Goal: Check status: Check status

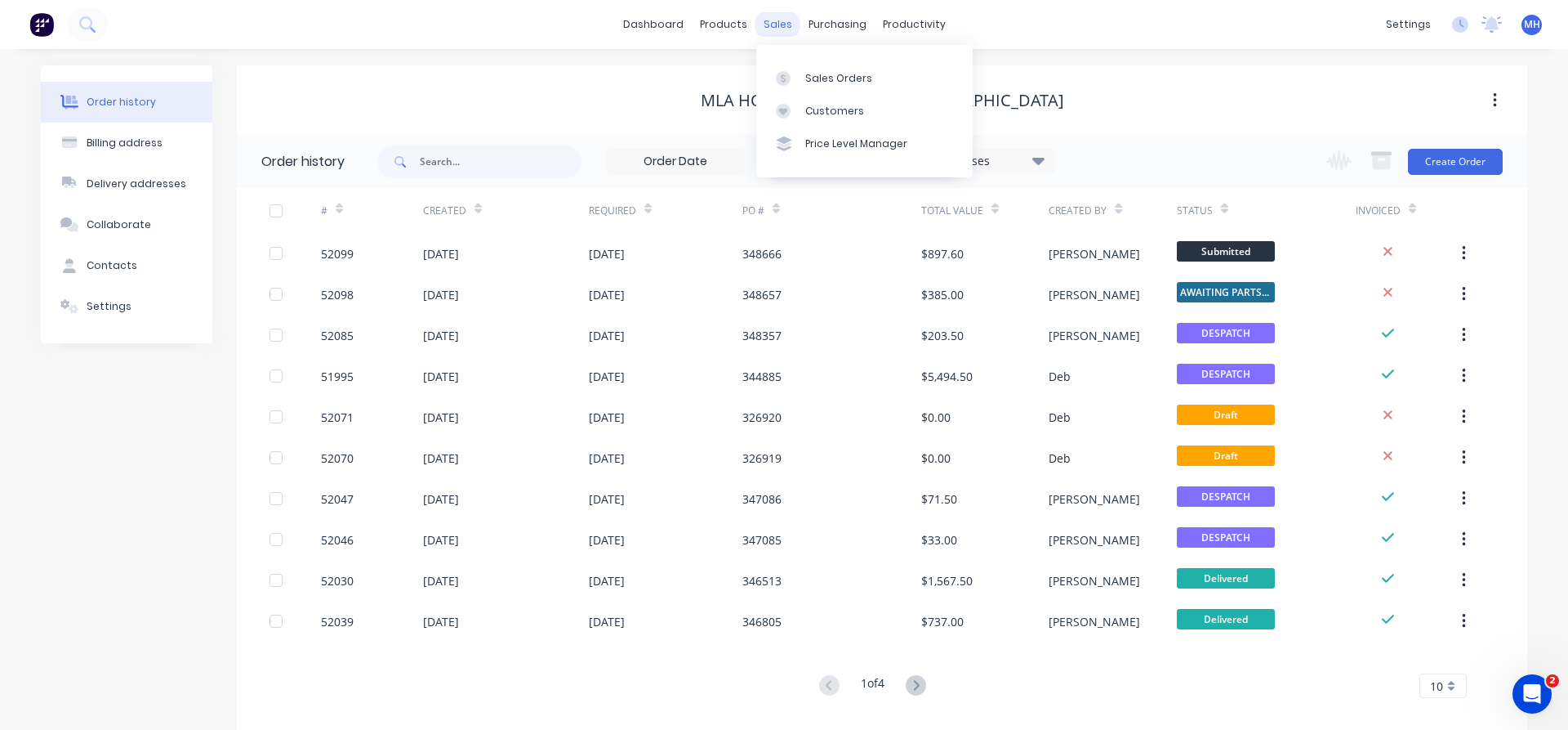
click at [769, 29] on div "sales" at bounding box center [778, 24] width 45 height 24
click at [816, 74] on div "Sales Orders" at bounding box center [838, 78] width 67 height 15
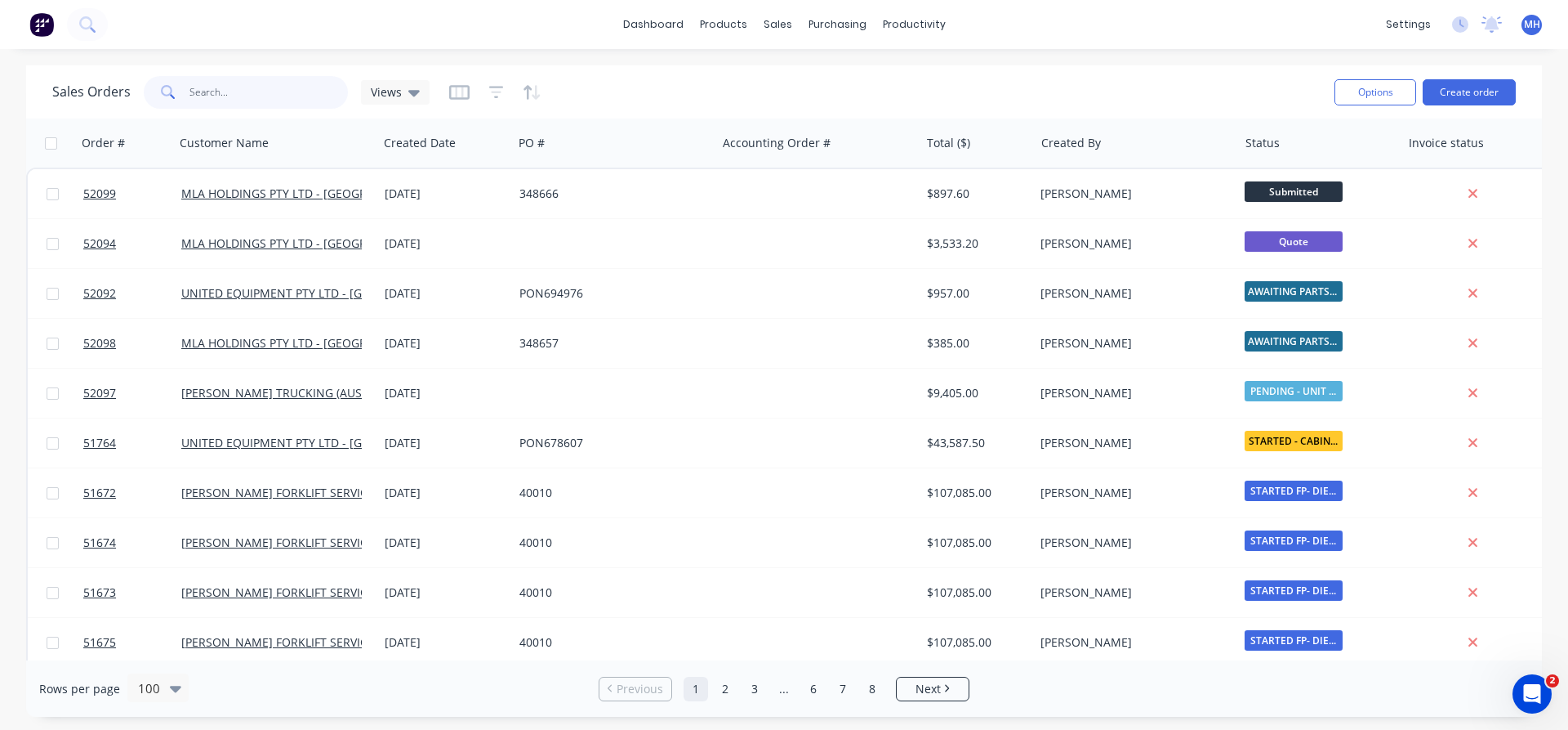
click at [226, 92] on input "text" at bounding box center [269, 92] width 160 height 33
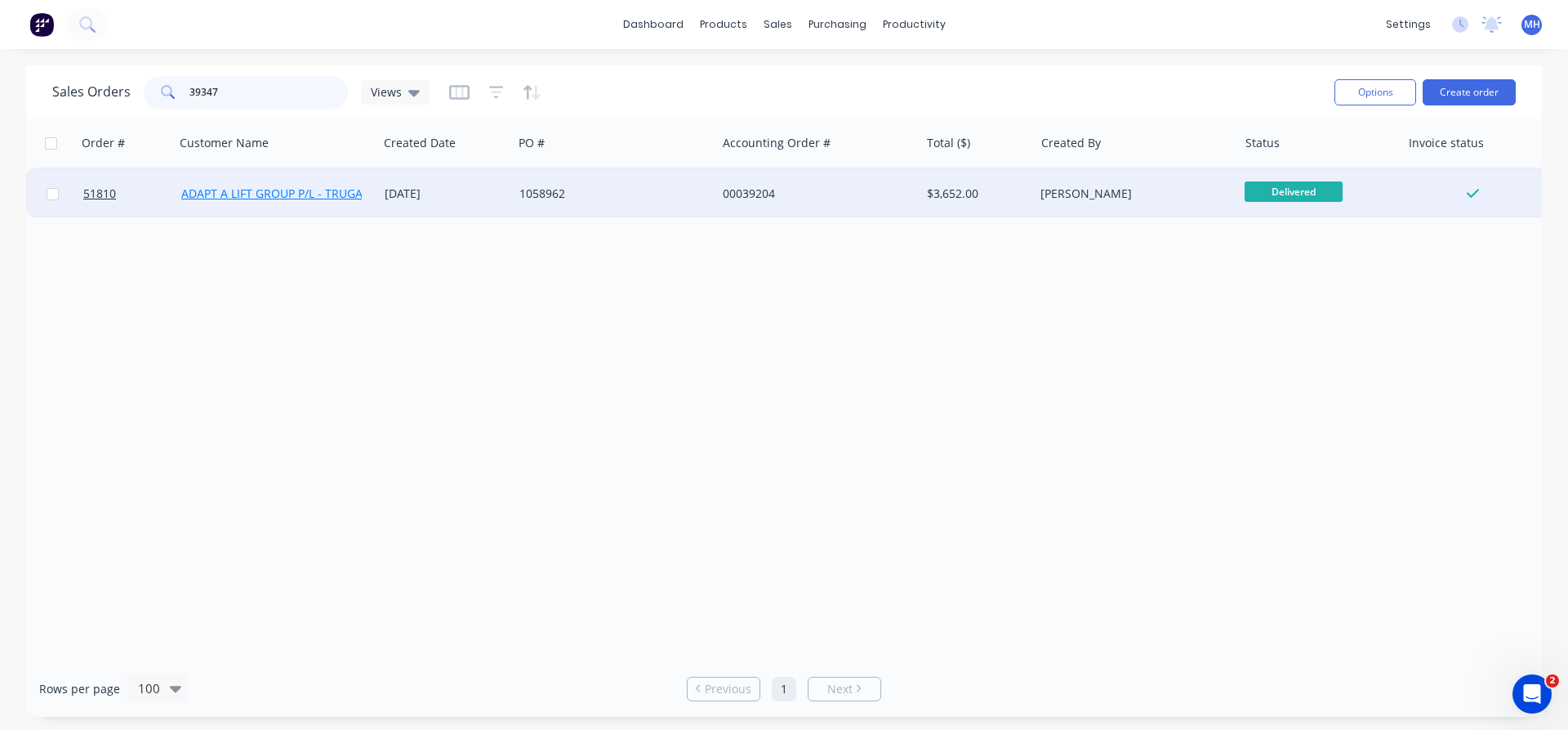
type input "39347"
click at [297, 201] on link "ADAPT A LIFT GROUP P/L - TRUGANINA" at bounding box center [286, 194] width 210 height 16
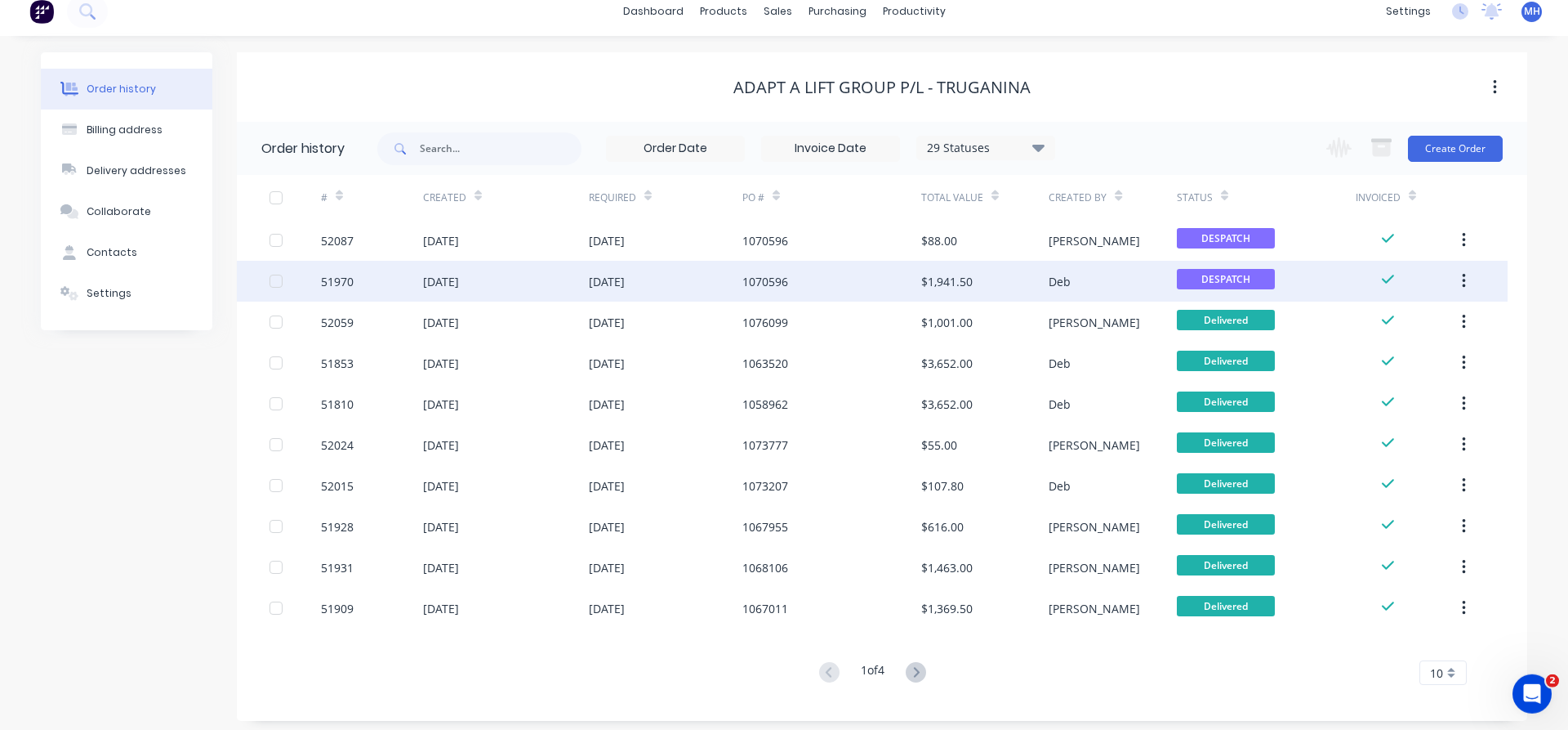
scroll to position [20, 0]
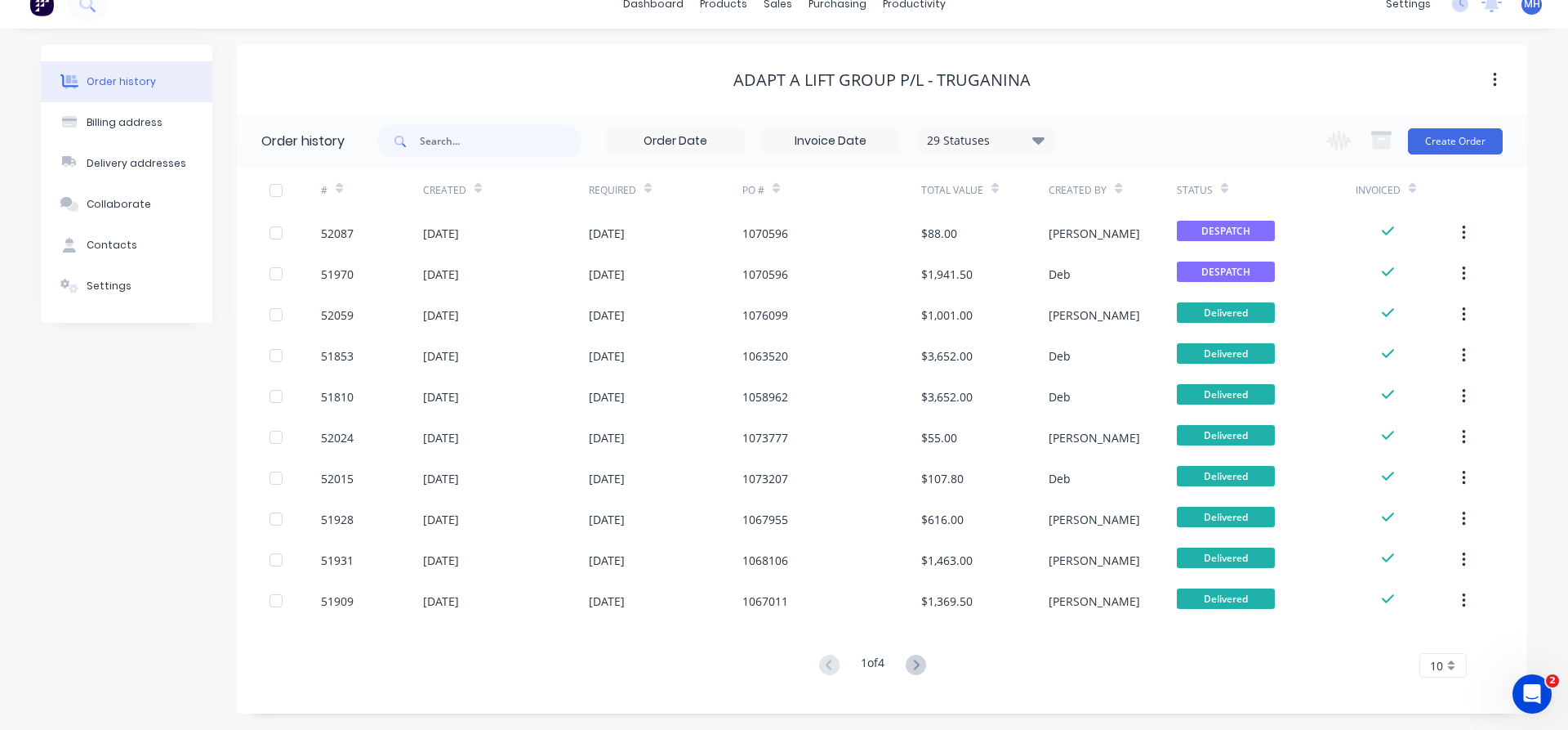
click at [1464, 671] on div "10" at bounding box center [1443, 665] width 48 height 24
click at [1454, 646] on div "35" at bounding box center [1443, 638] width 46 height 28
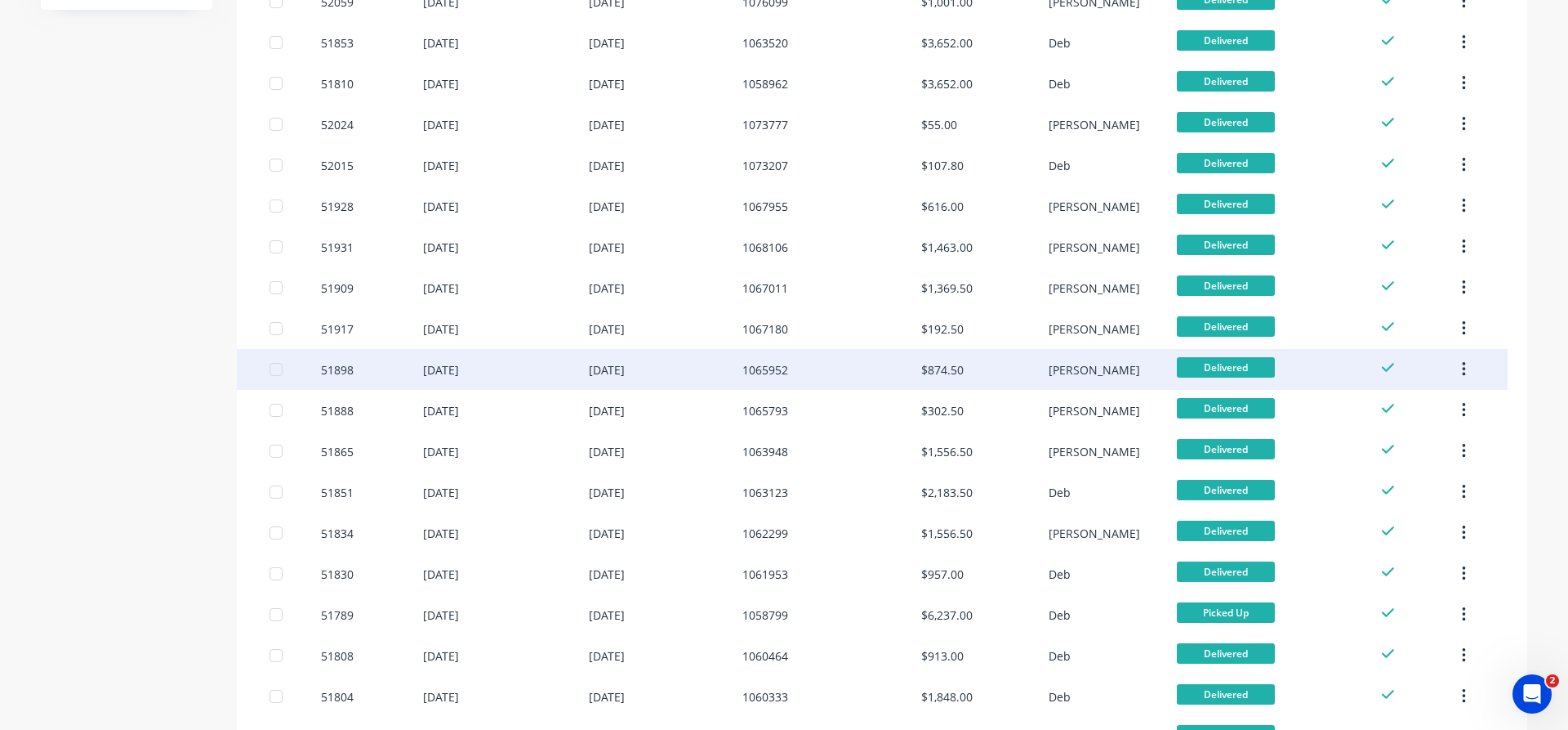
scroll to position [0, 0]
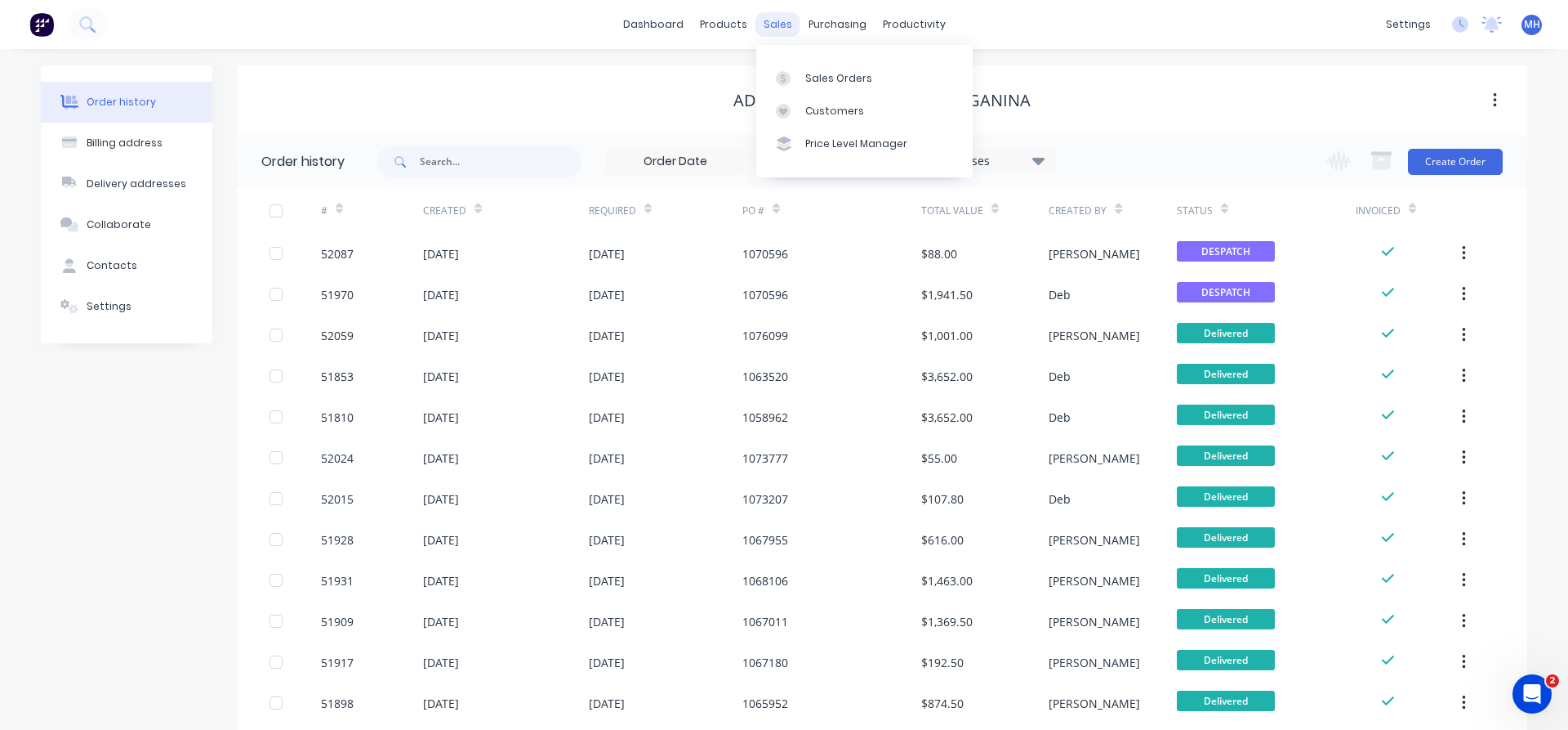
click at [774, 32] on div "sales" at bounding box center [778, 24] width 45 height 24
click at [817, 86] on link "Sales Orders" at bounding box center [864, 78] width 216 height 33
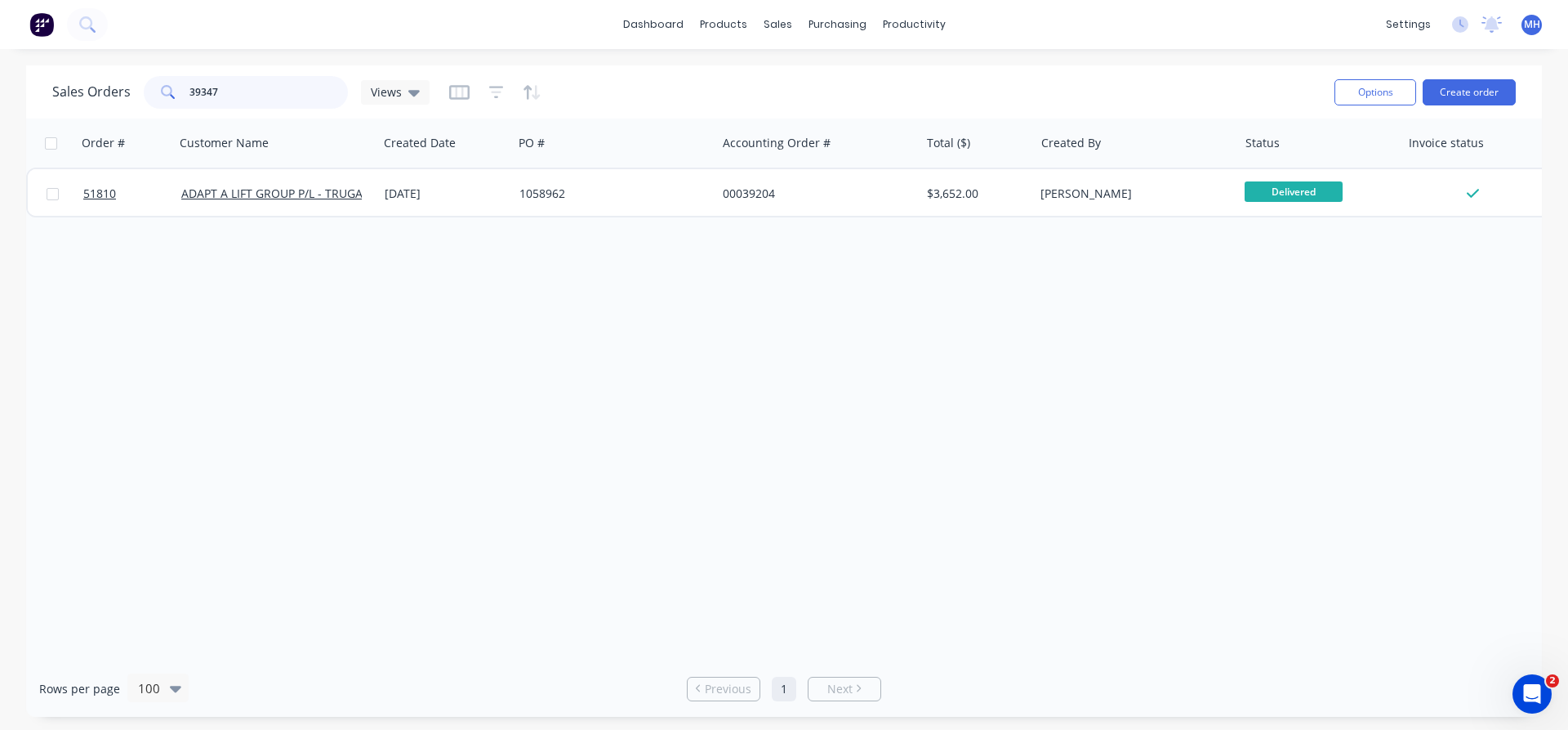
drag, startPoint x: 225, startPoint y: 91, endPoint x: 151, endPoint y: 91, distance: 74.0
click at [190, 91] on input "39347" at bounding box center [269, 92] width 160 height 33
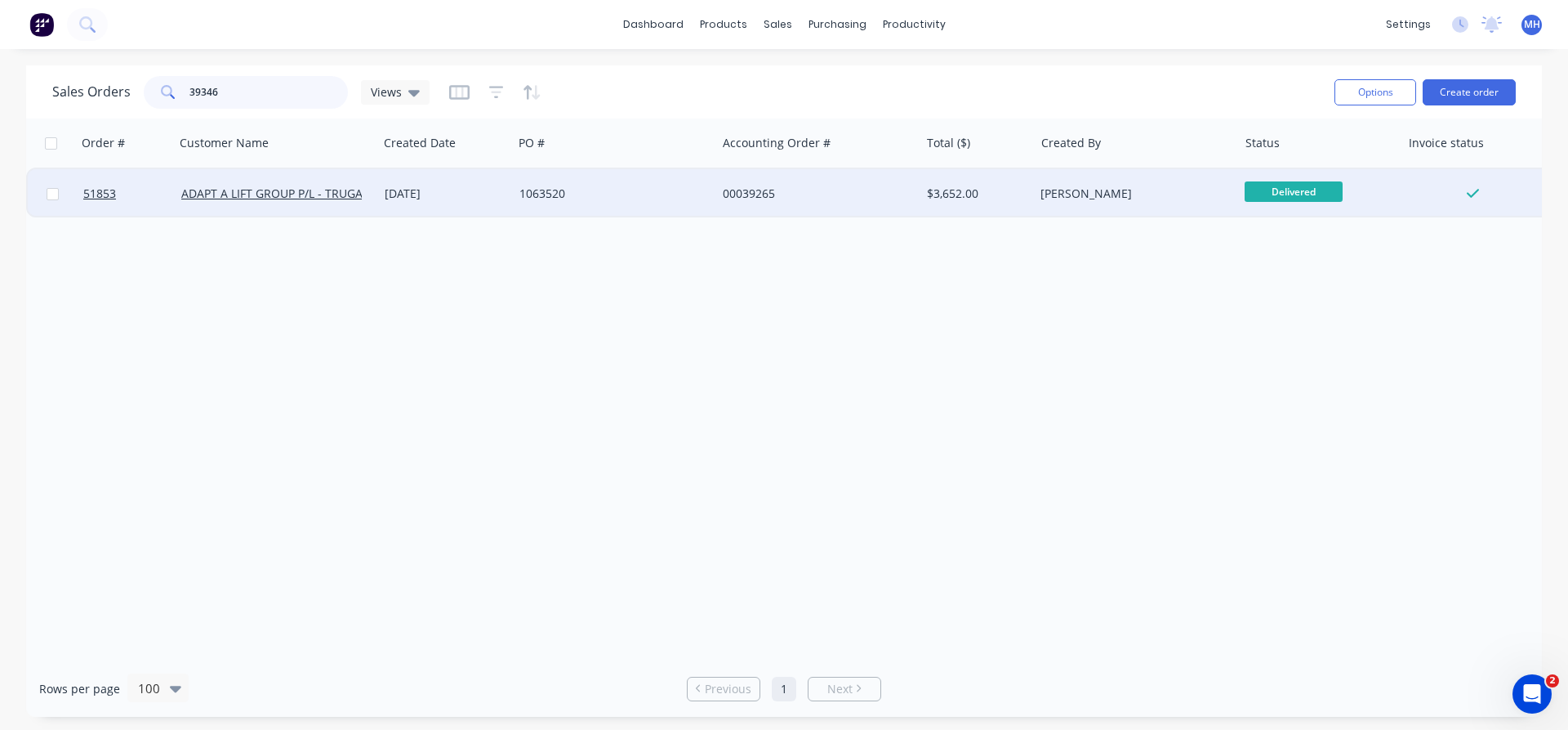
type input "39346"
click at [497, 198] on div "[DATE]" at bounding box center [445, 194] width 122 height 17
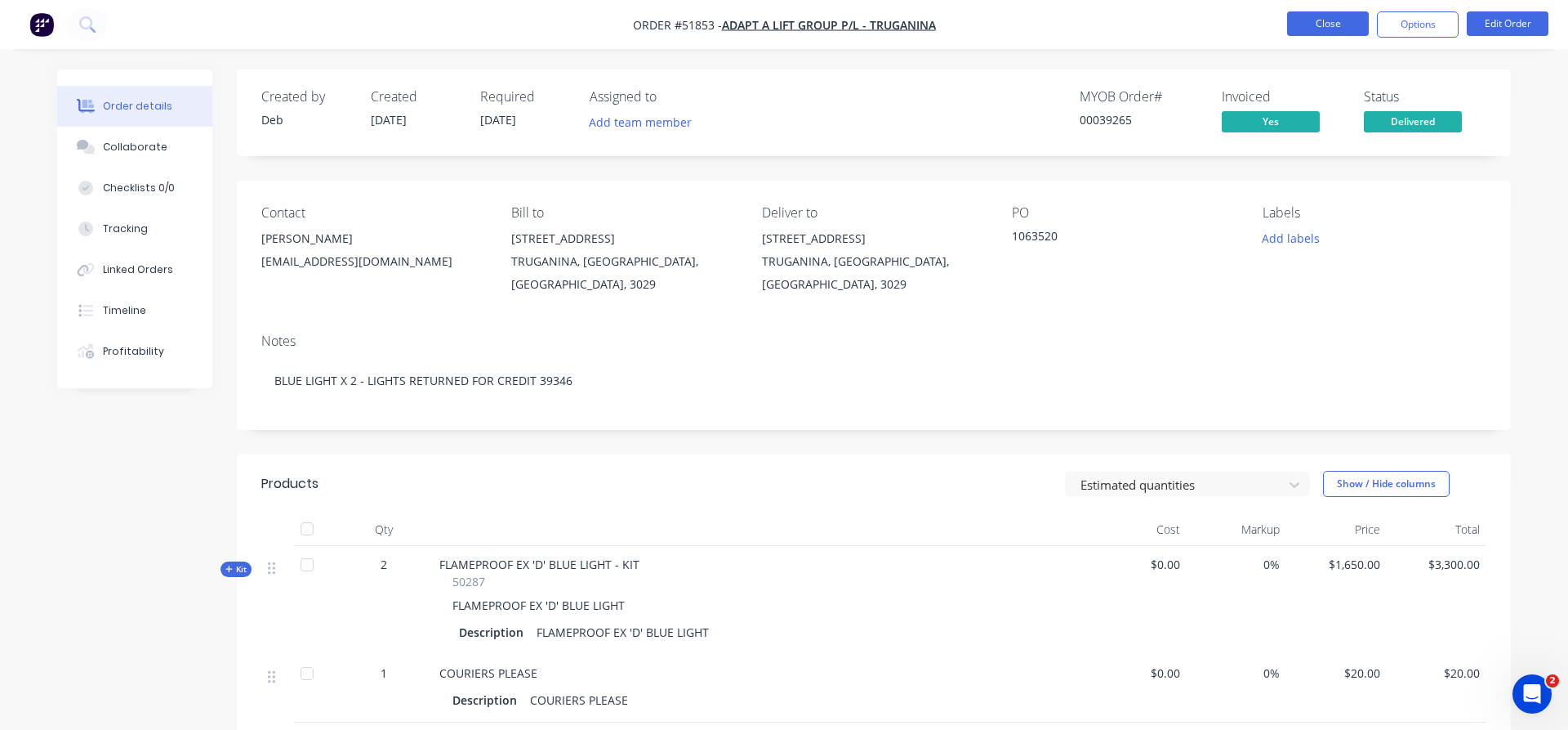
click at [1311, 23] on button "Close" at bounding box center [1328, 23] width 82 height 24
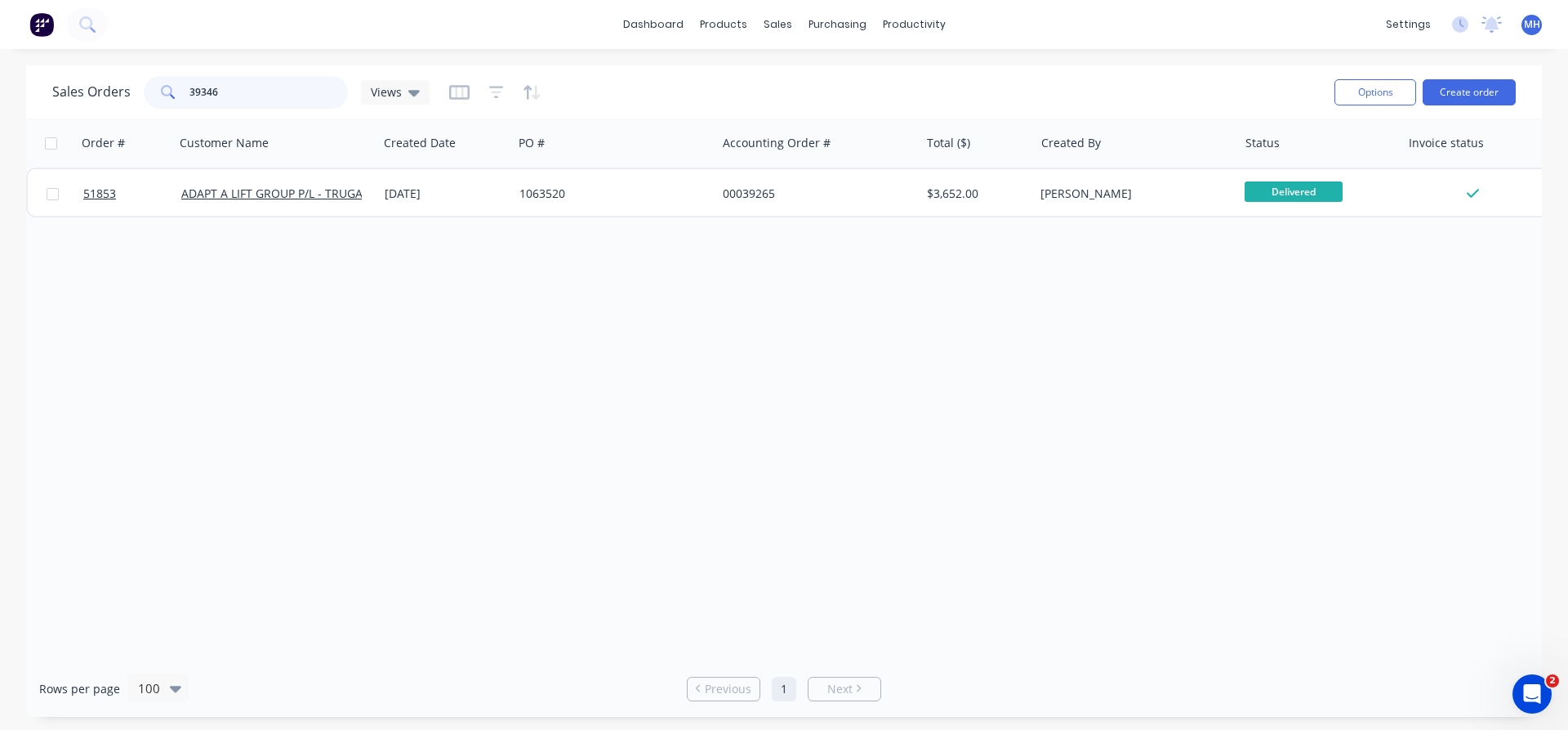
drag, startPoint x: 227, startPoint y: 99, endPoint x: 144, endPoint y: 97, distance: 83.0
click at [190, 97] on input "39346" at bounding box center [269, 92] width 160 height 33
type input "39346"
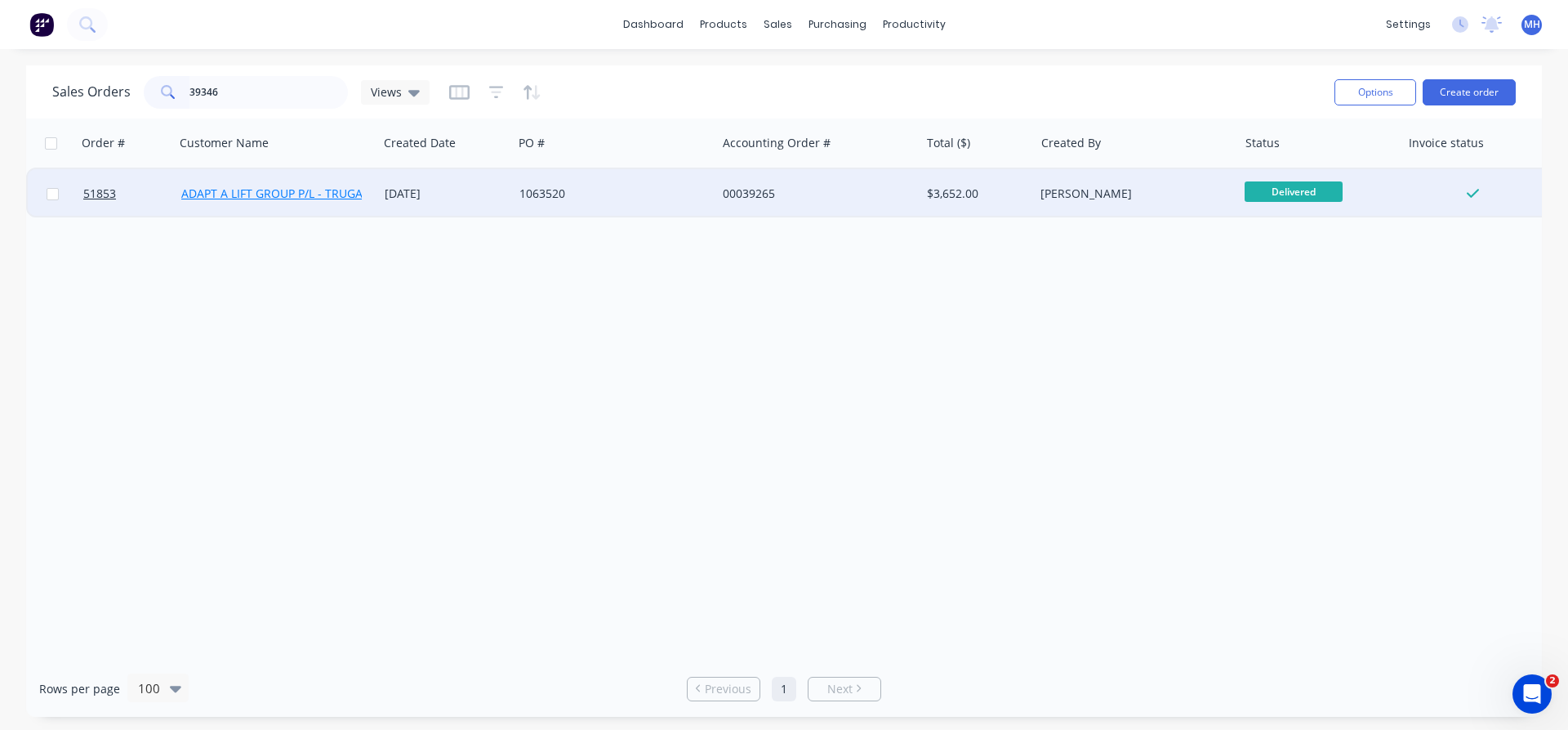
click at [286, 201] on link "ADAPT A LIFT GROUP P/L - TRUGANINA" at bounding box center [286, 194] width 210 height 16
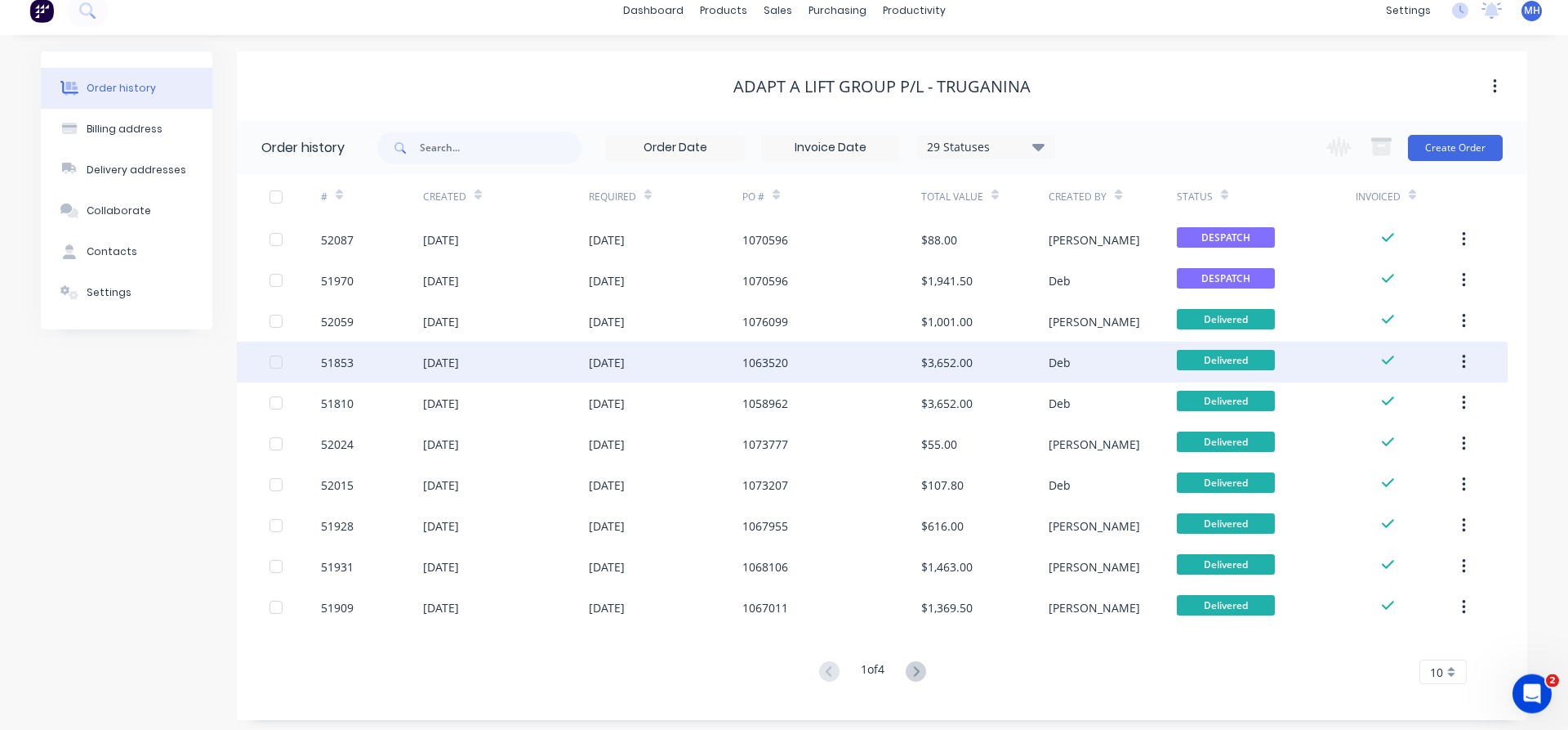
scroll to position [20, 0]
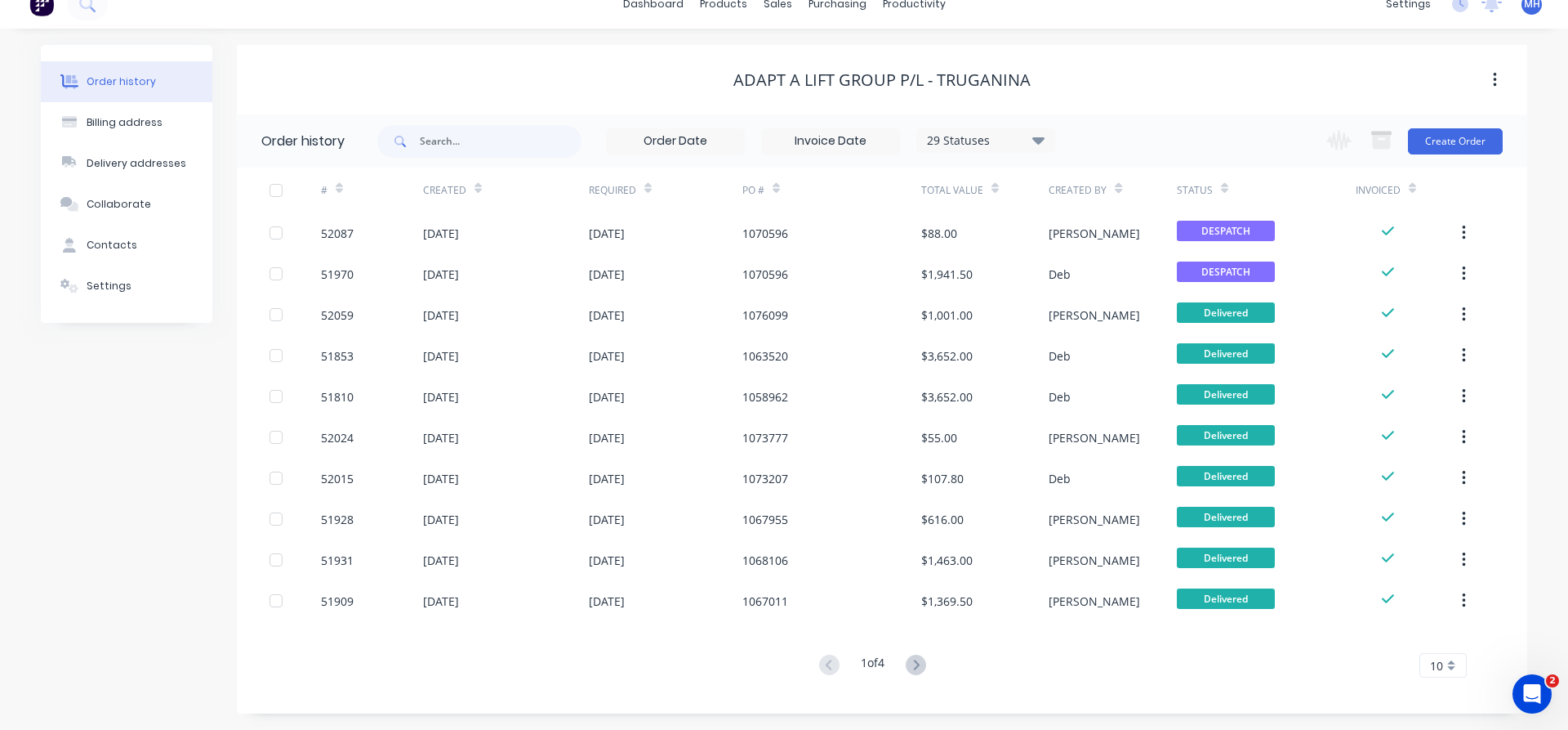
click at [1451, 668] on div "10" at bounding box center [1443, 665] width 48 height 24
click at [1441, 644] on div "35" at bounding box center [1443, 638] width 46 height 28
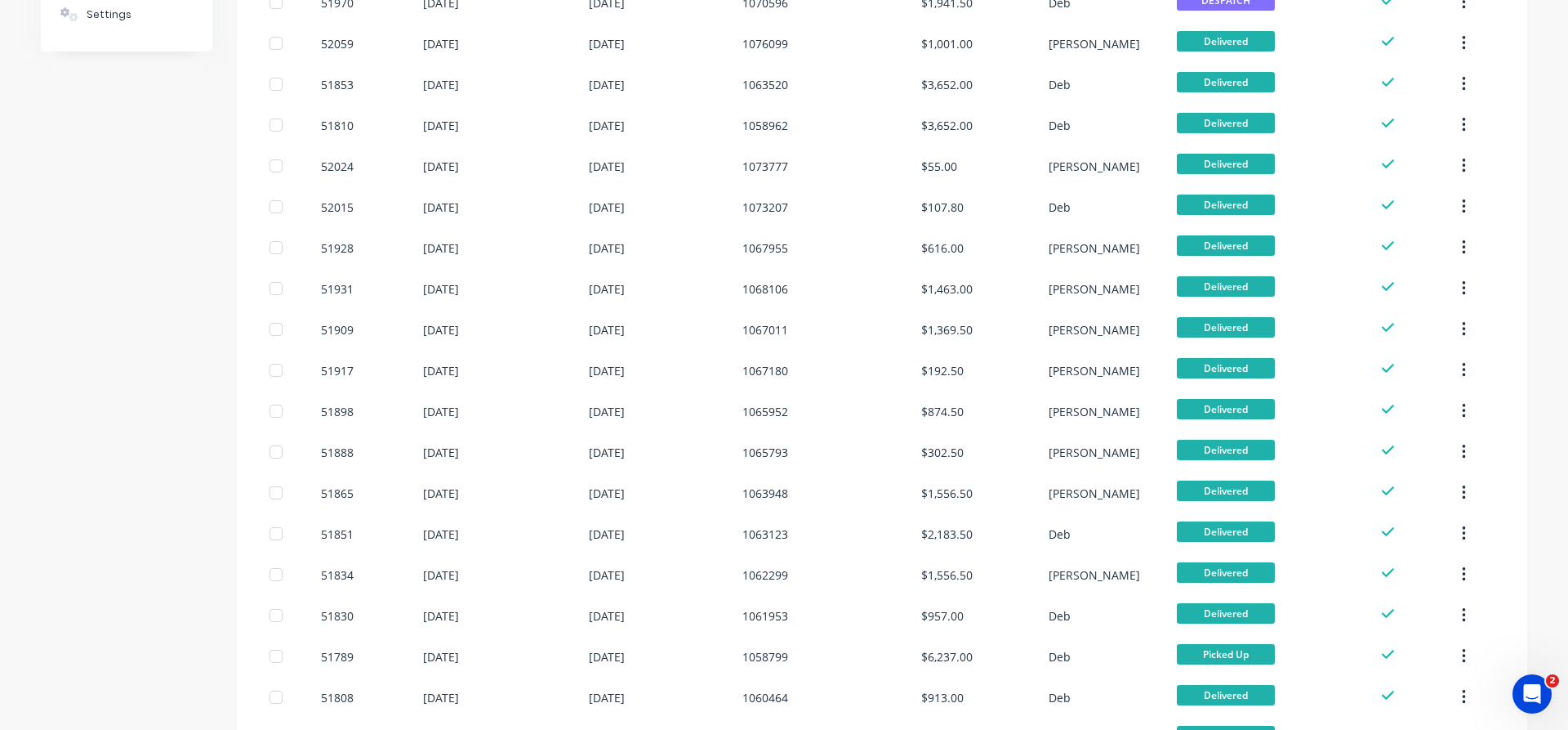
scroll to position [0, 0]
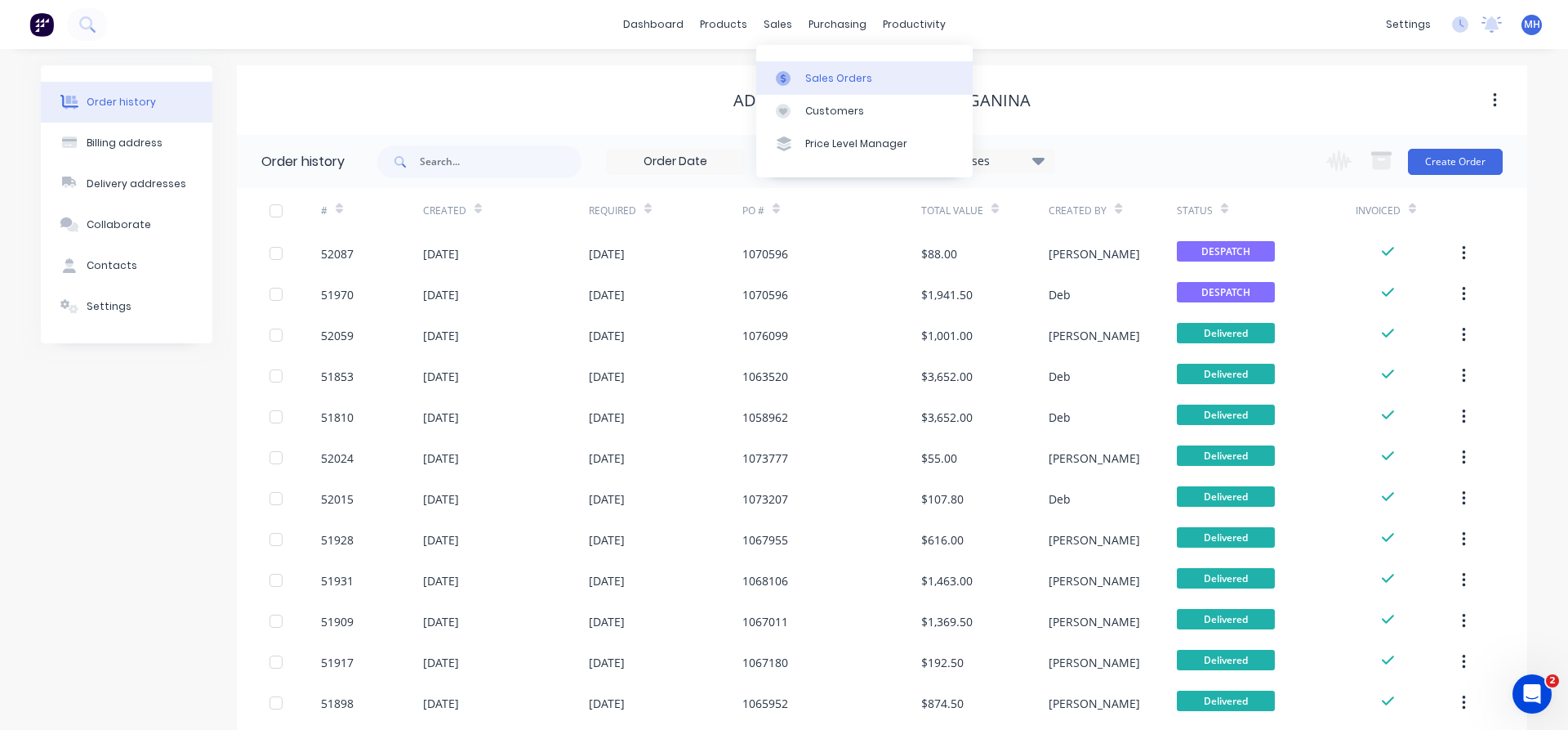
click at [816, 77] on div "Sales Orders" at bounding box center [838, 78] width 67 height 15
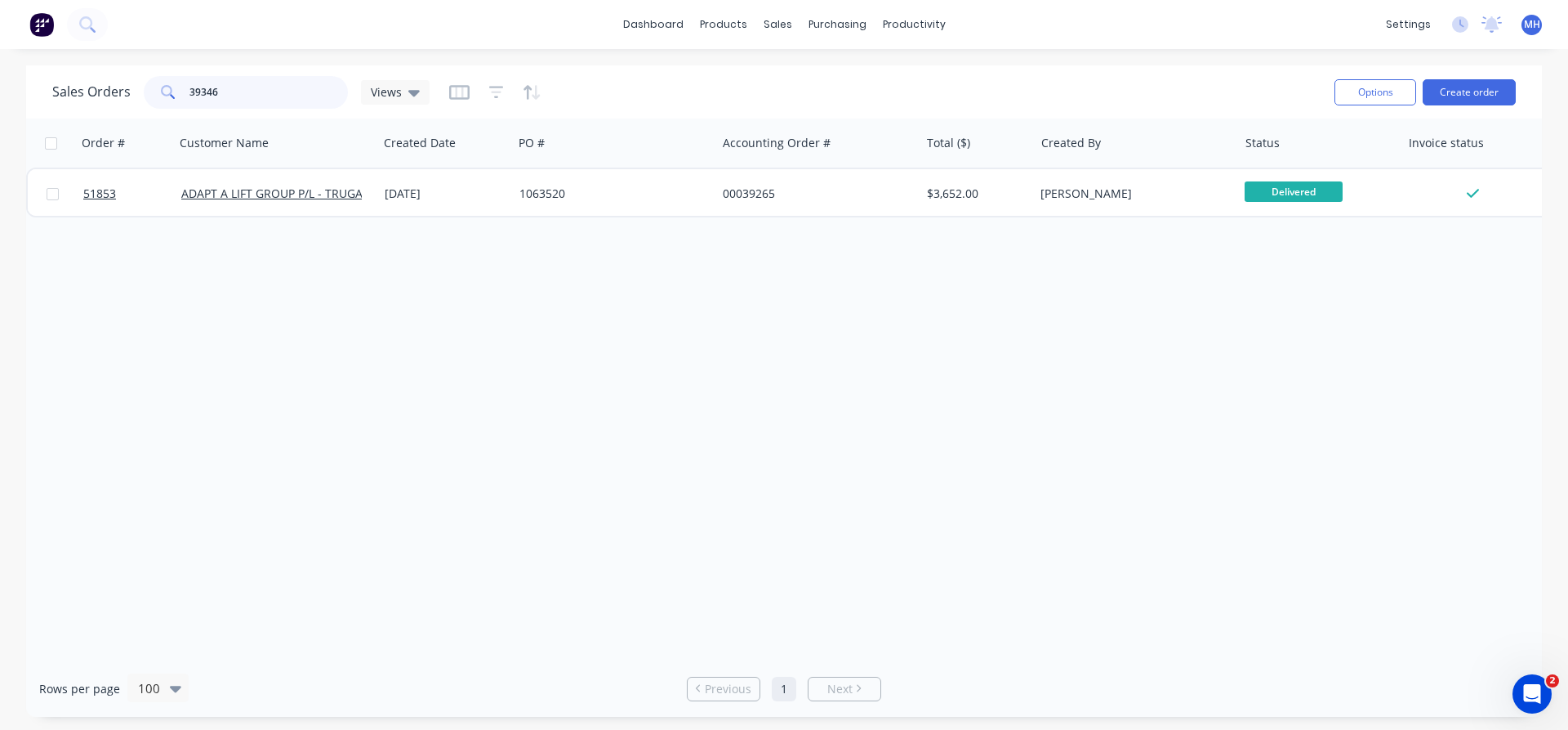
drag, startPoint x: 241, startPoint y: 94, endPoint x: 109, endPoint y: 94, distance: 132.0
click at [190, 94] on input "39346" at bounding box center [269, 92] width 160 height 33
type input "39229"
click at [837, 25] on div "purchasing" at bounding box center [837, 24] width 74 height 24
click at [867, 79] on div "Purchase Orders" at bounding box center [890, 78] width 87 height 15
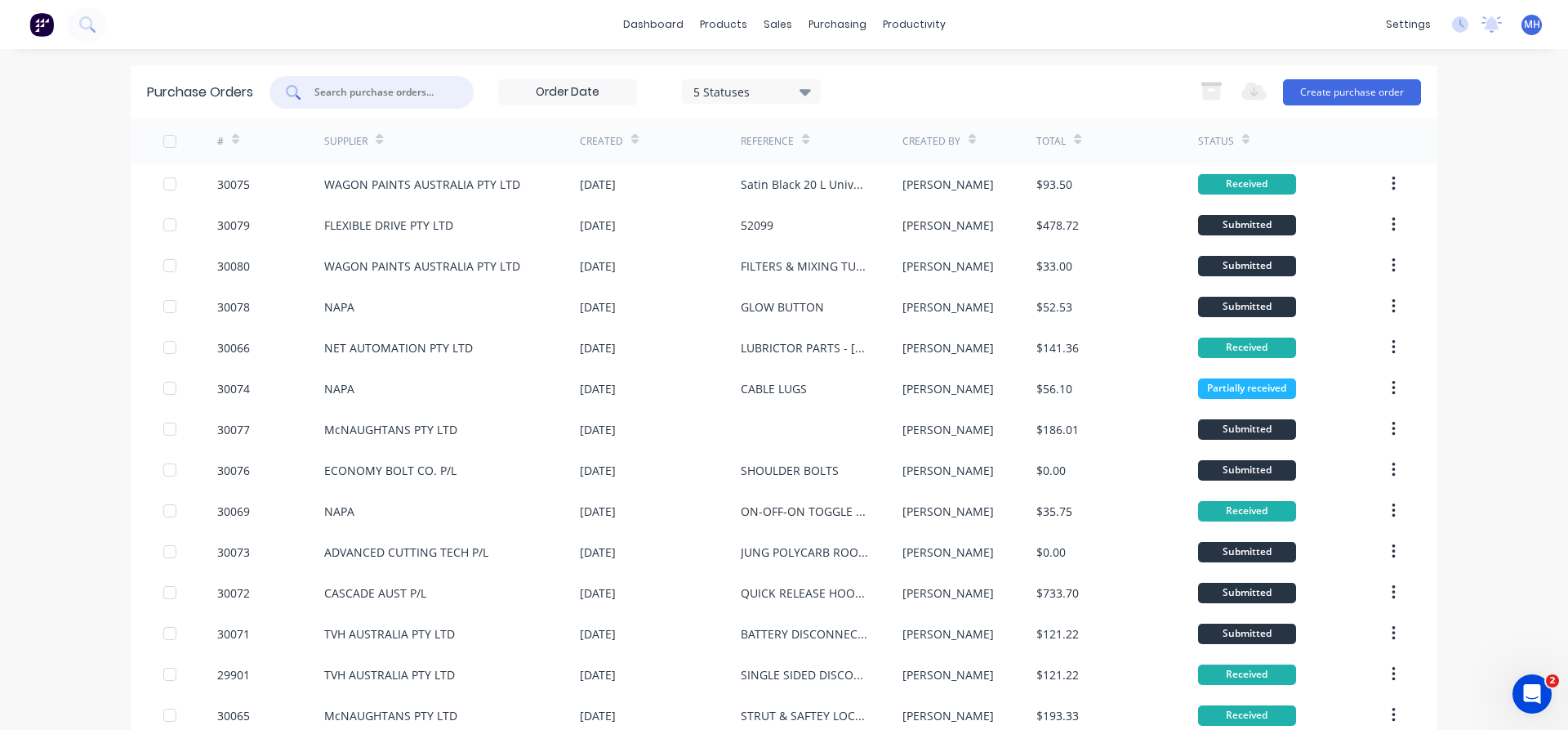
click at [399, 98] on input "text" at bounding box center [380, 91] width 135 height 17
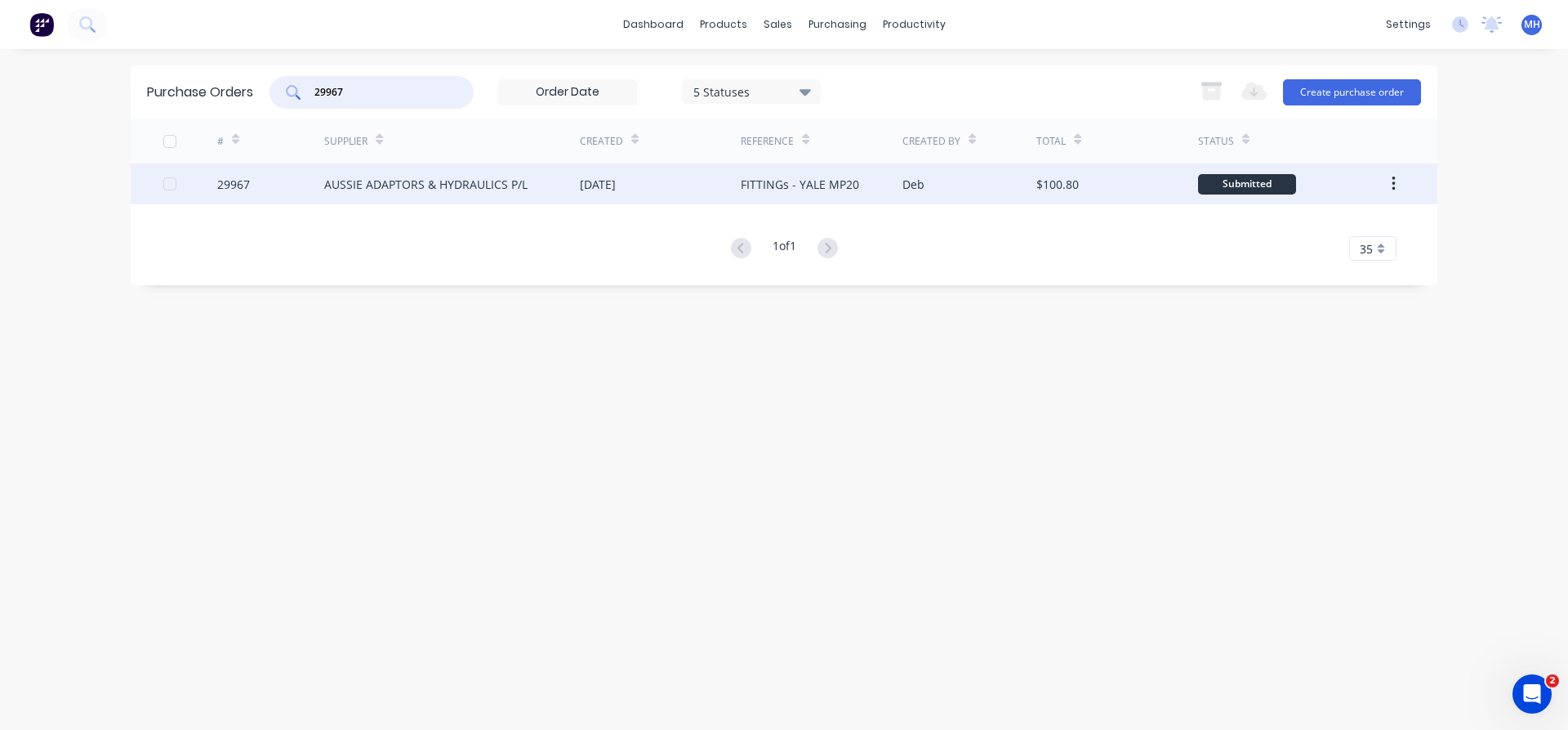
type input "29967"
click at [506, 194] on div "AUSSIE ADAPTORS & HYDRAULICS P/L" at bounding box center [451, 184] width 256 height 41
type textarea "x"
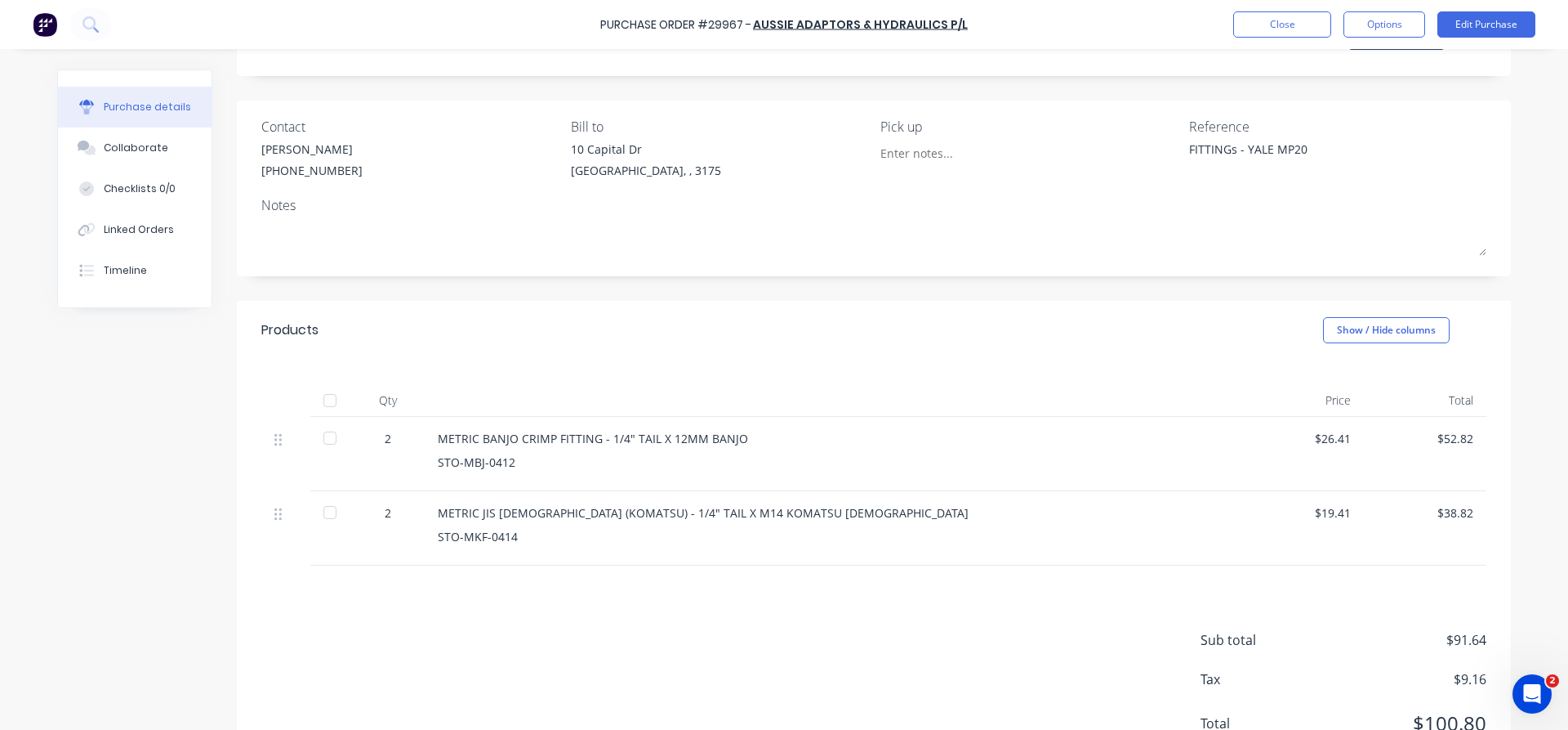
scroll to position [53, 0]
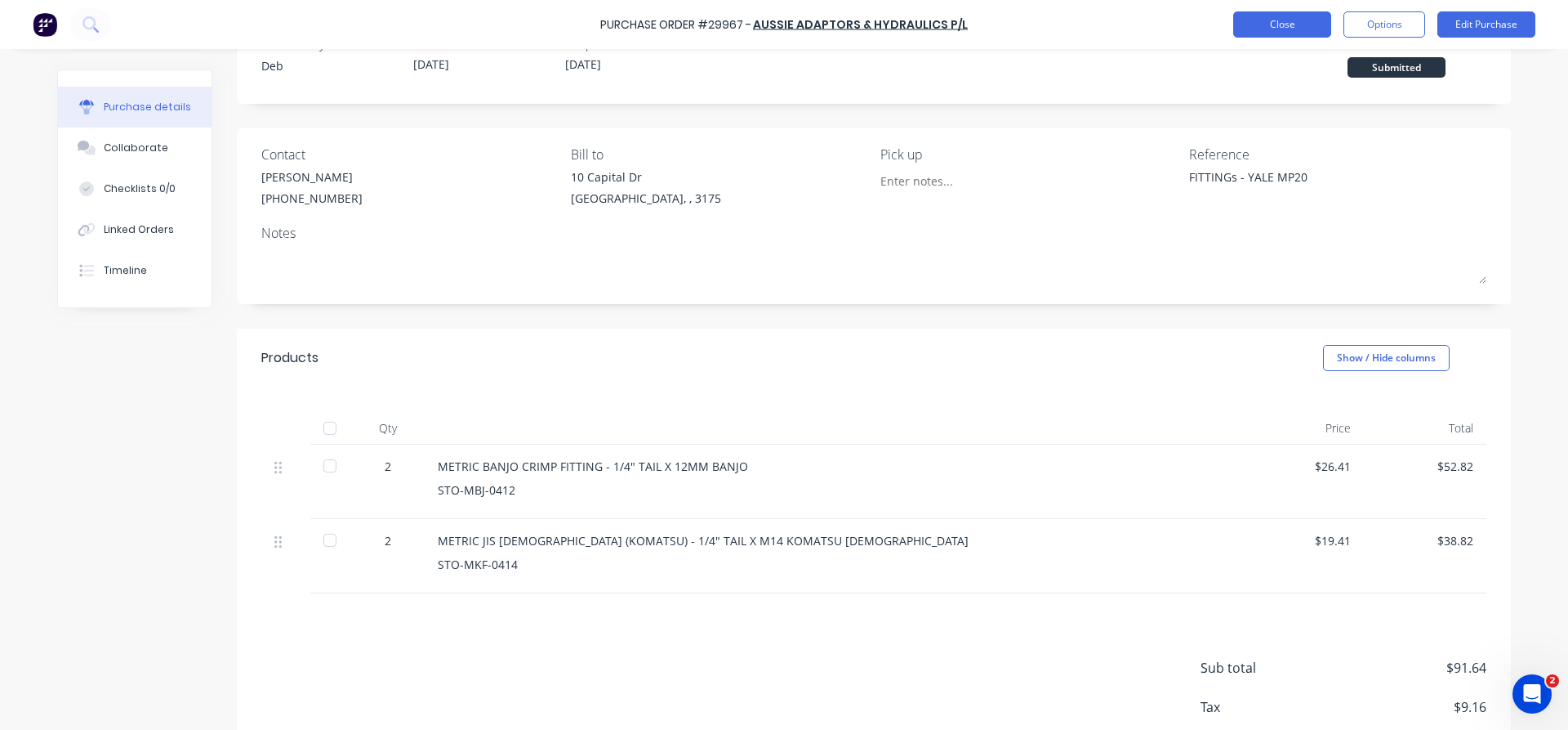
click at [1264, 21] on button "Close" at bounding box center [1282, 24] width 98 height 26
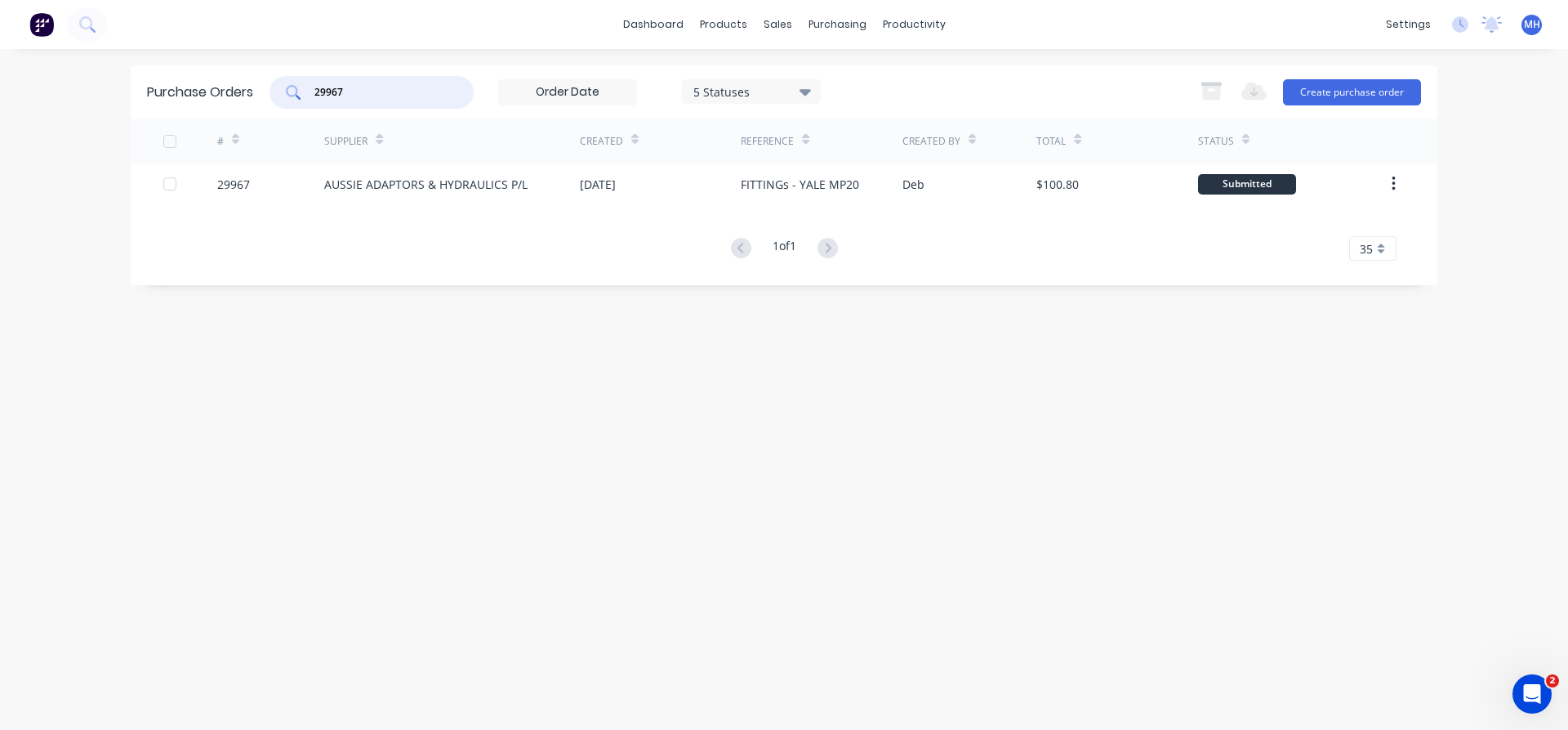
drag, startPoint x: 352, startPoint y: 91, endPoint x: 210, endPoint y: 76, distance: 142.8
click at [313, 84] on input "29967" at bounding box center [380, 91] width 135 height 17
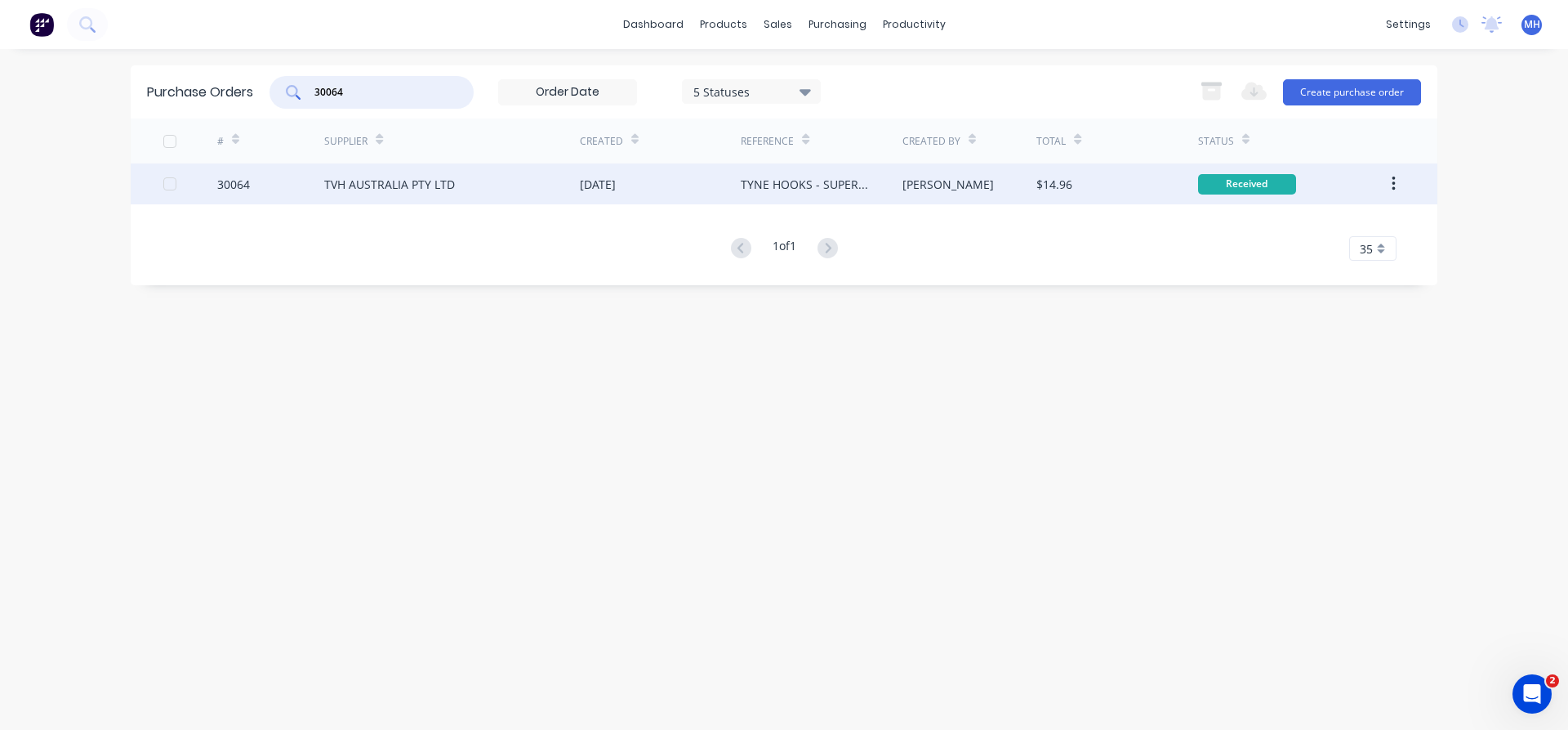
type input "30064"
click at [423, 187] on div "TVH AUSTRALIA PTY LTD" at bounding box center [389, 185] width 130 height 18
type textarea "x"
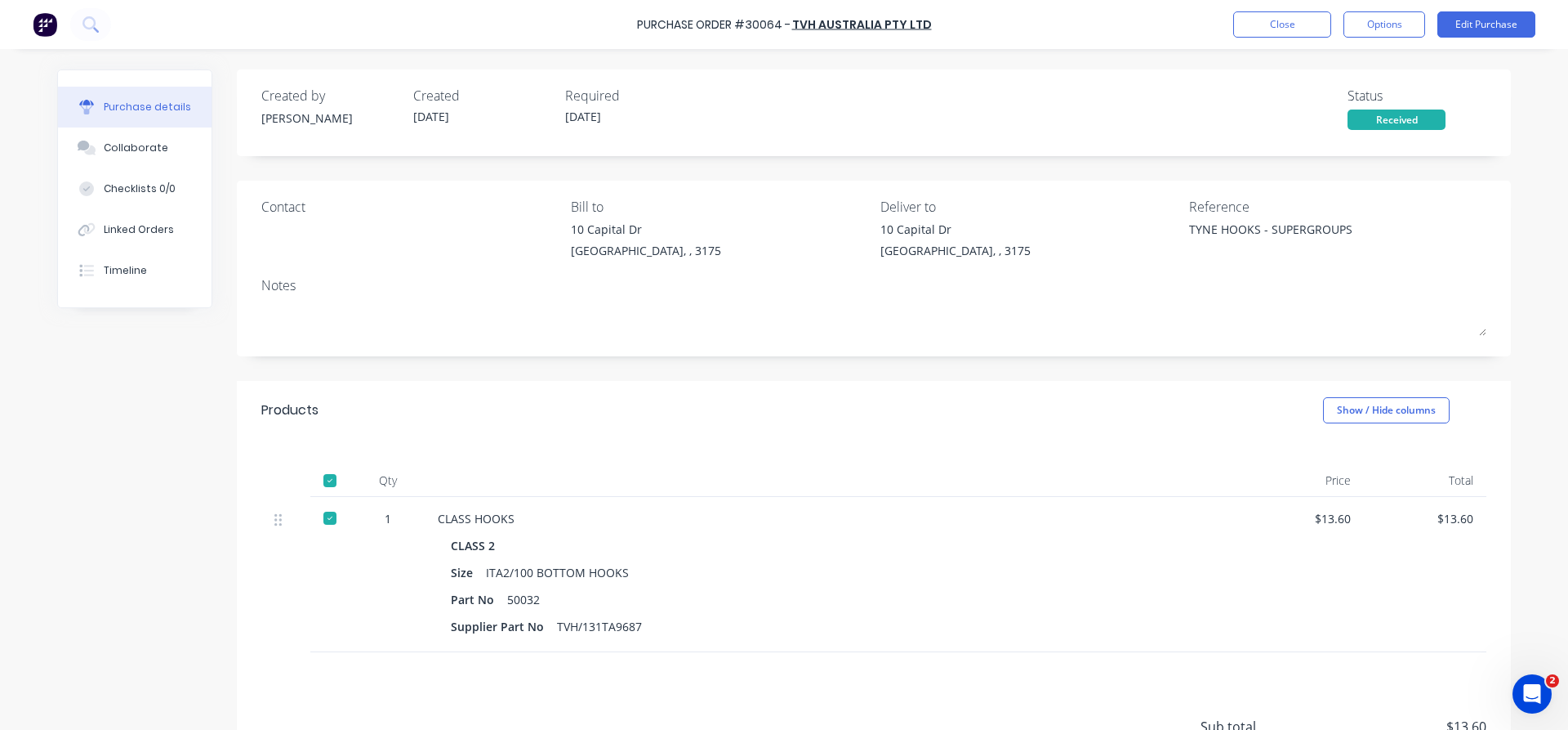
scroll to position [152, 0]
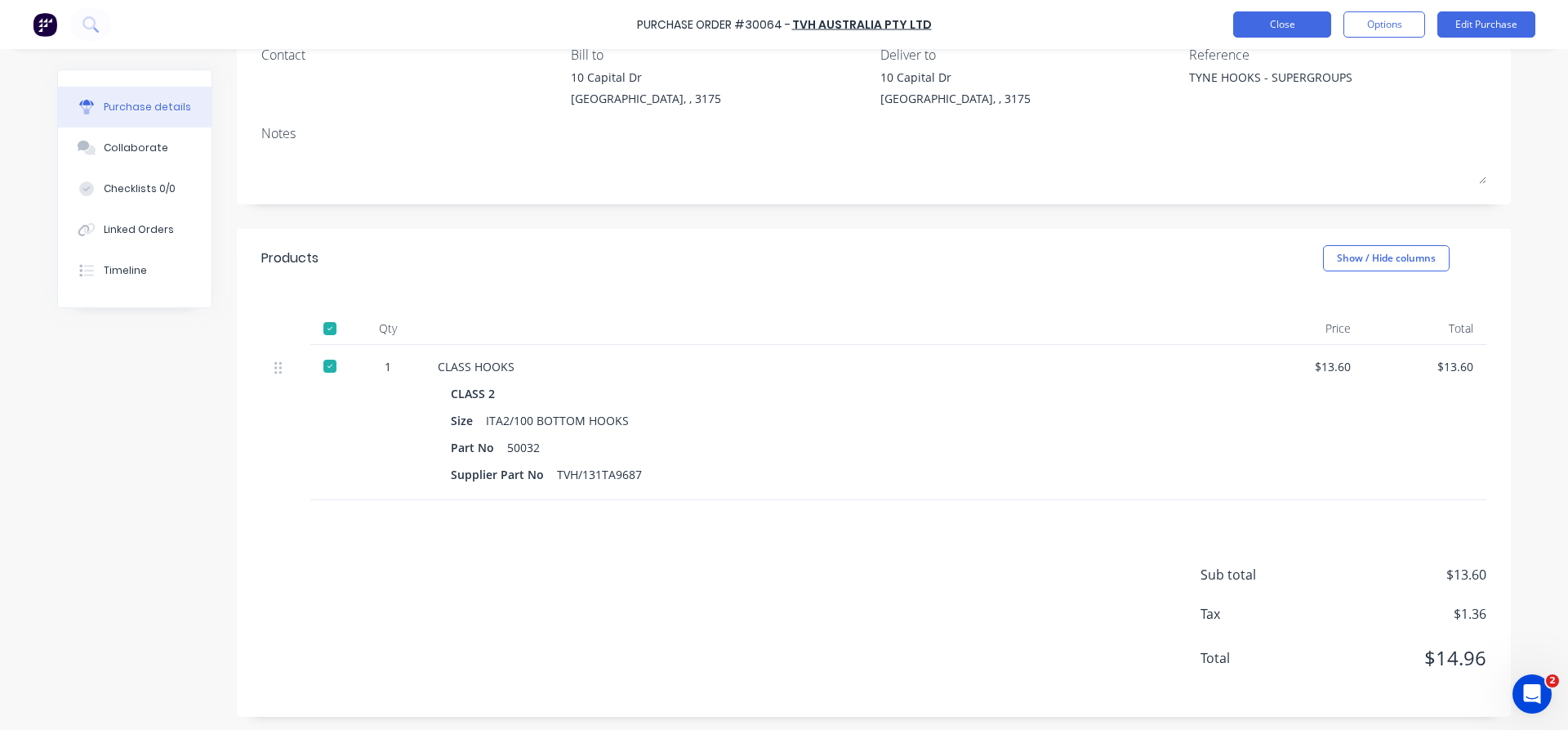
click at [1298, 32] on button "Close" at bounding box center [1282, 24] width 98 height 26
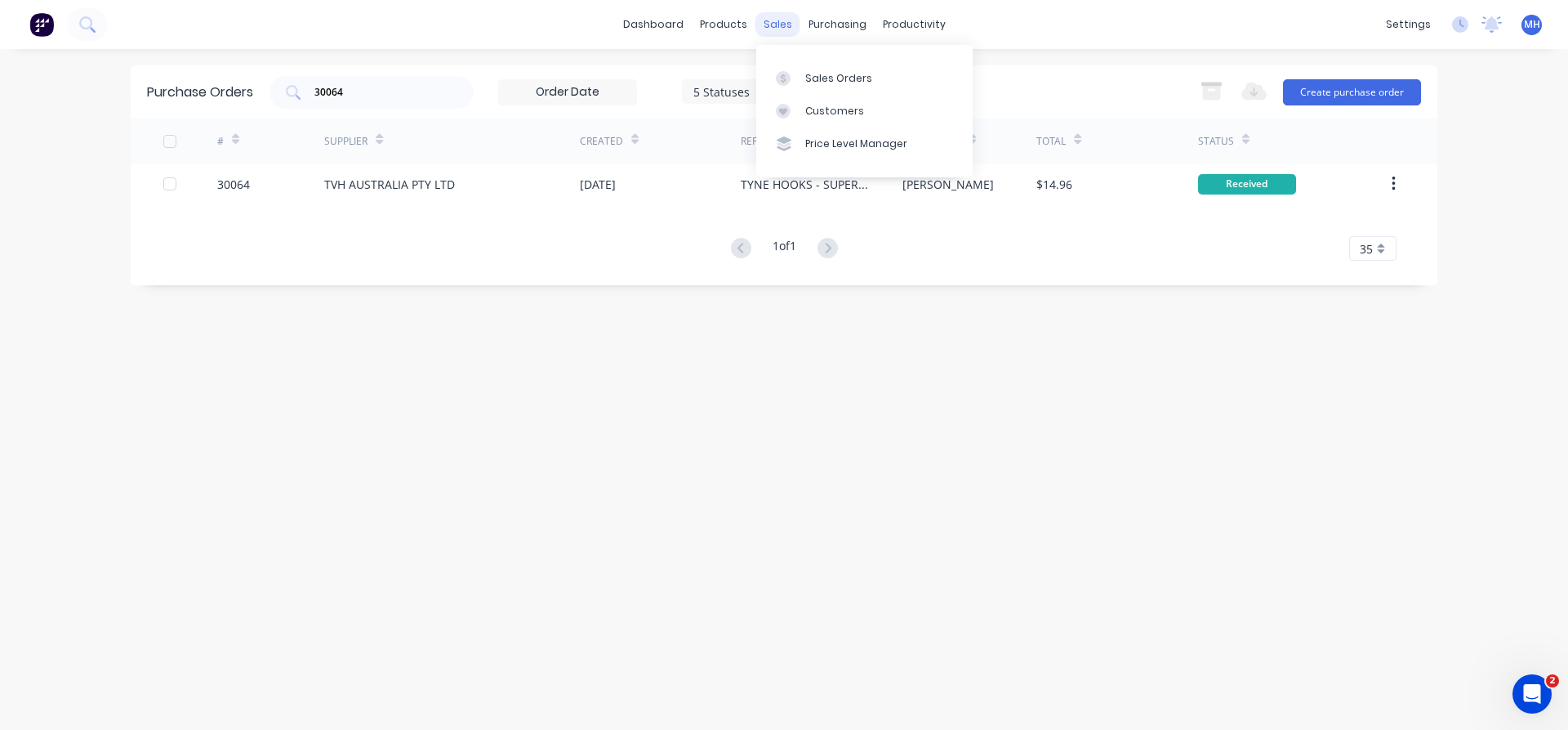
click at [779, 32] on div "sales" at bounding box center [778, 24] width 45 height 24
click at [804, 79] on link "Sales Orders" at bounding box center [864, 78] width 216 height 33
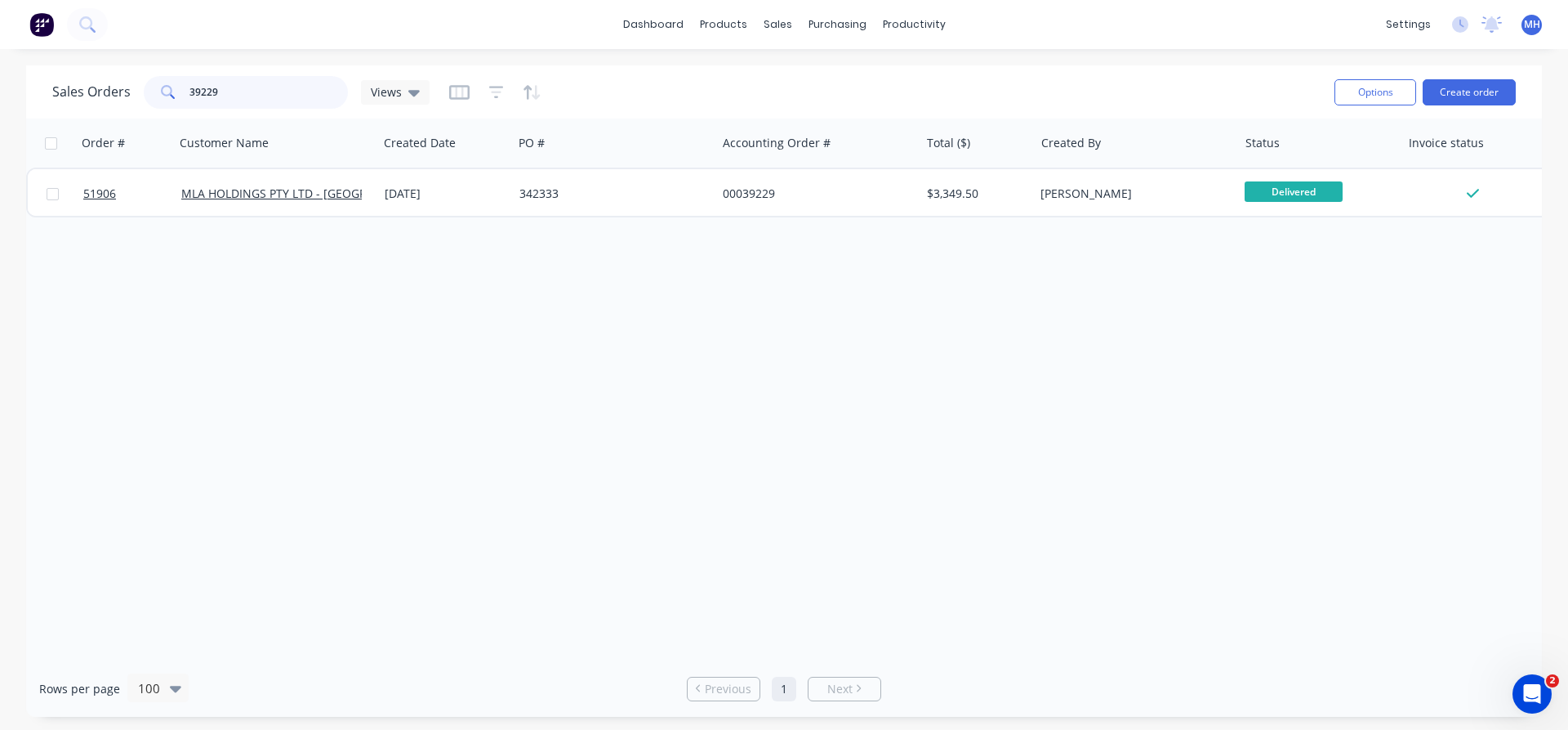
drag, startPoint x: 236, startPoint y: 91, endPoint x: 160, endPoint y: 84, distance: 76.3
click at [190, 84] on input "39229" at bounding box center [269, 92] width 160 height 33
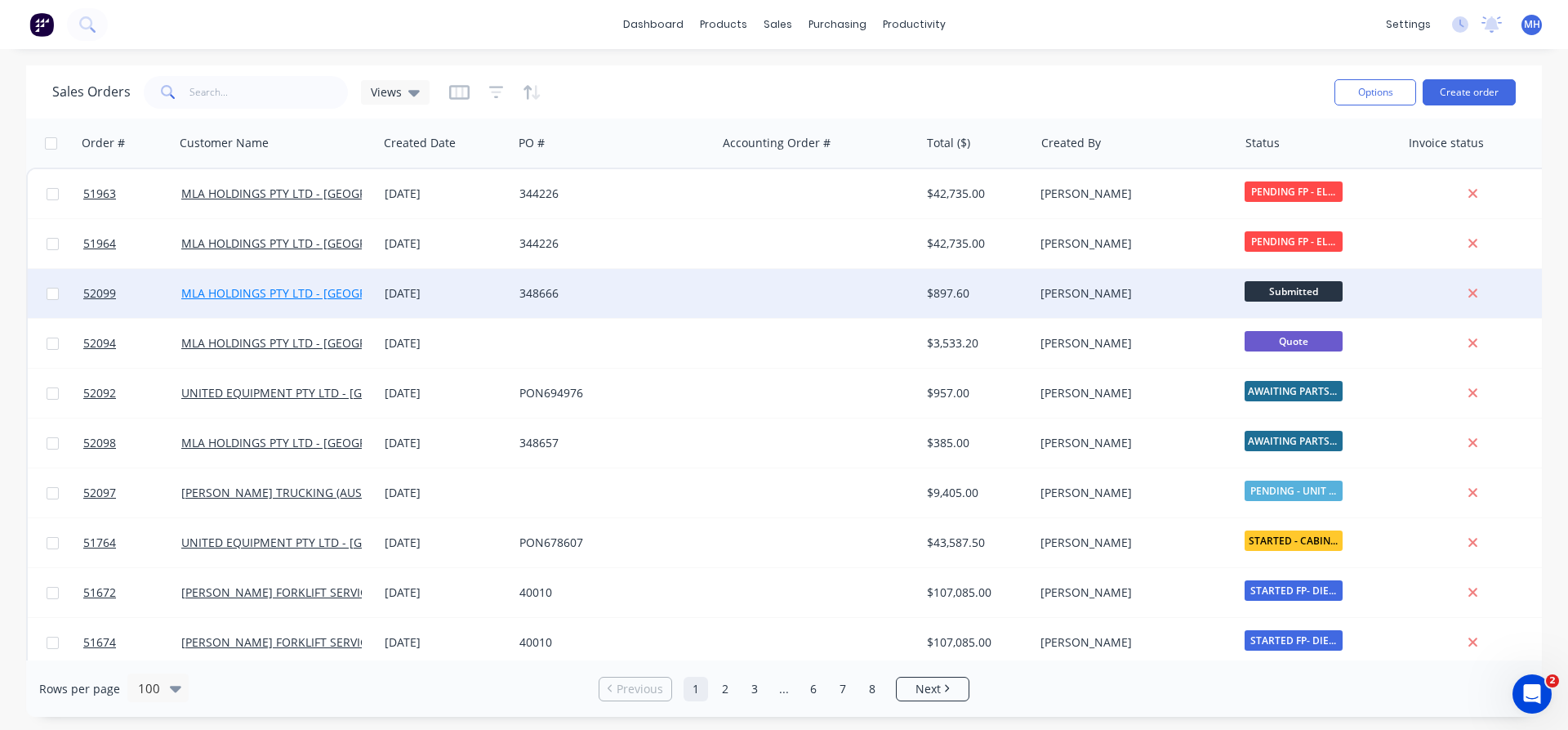
click at [288, 296] on link "MLA HOLDINGS PTY LTD - [GEOGRAPHIC_DATA]" at bounding box center [308, 293] width 255 height 16
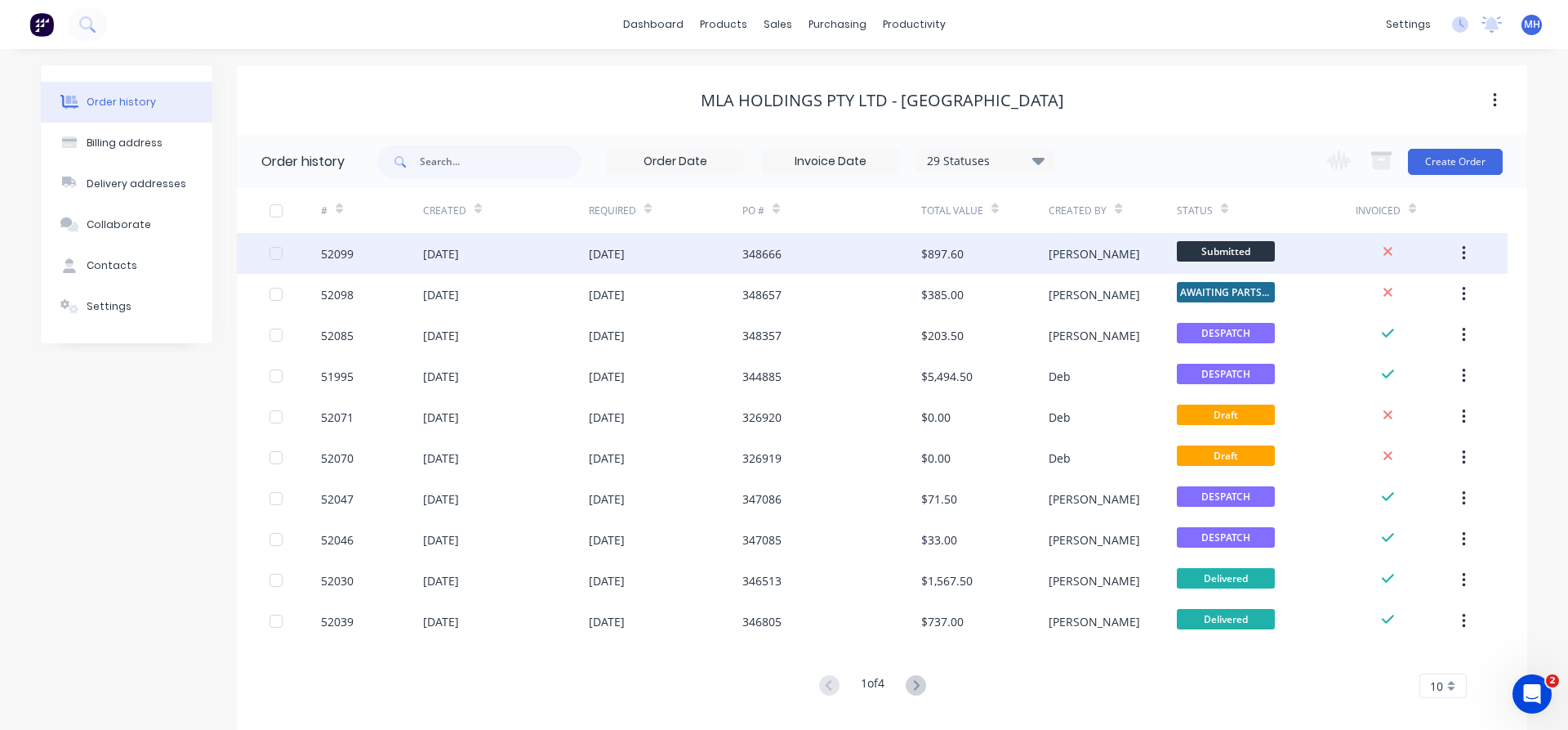
click at [622, 255] on div "[DATE]" at bounding box center [606, 254] width 36 height 18
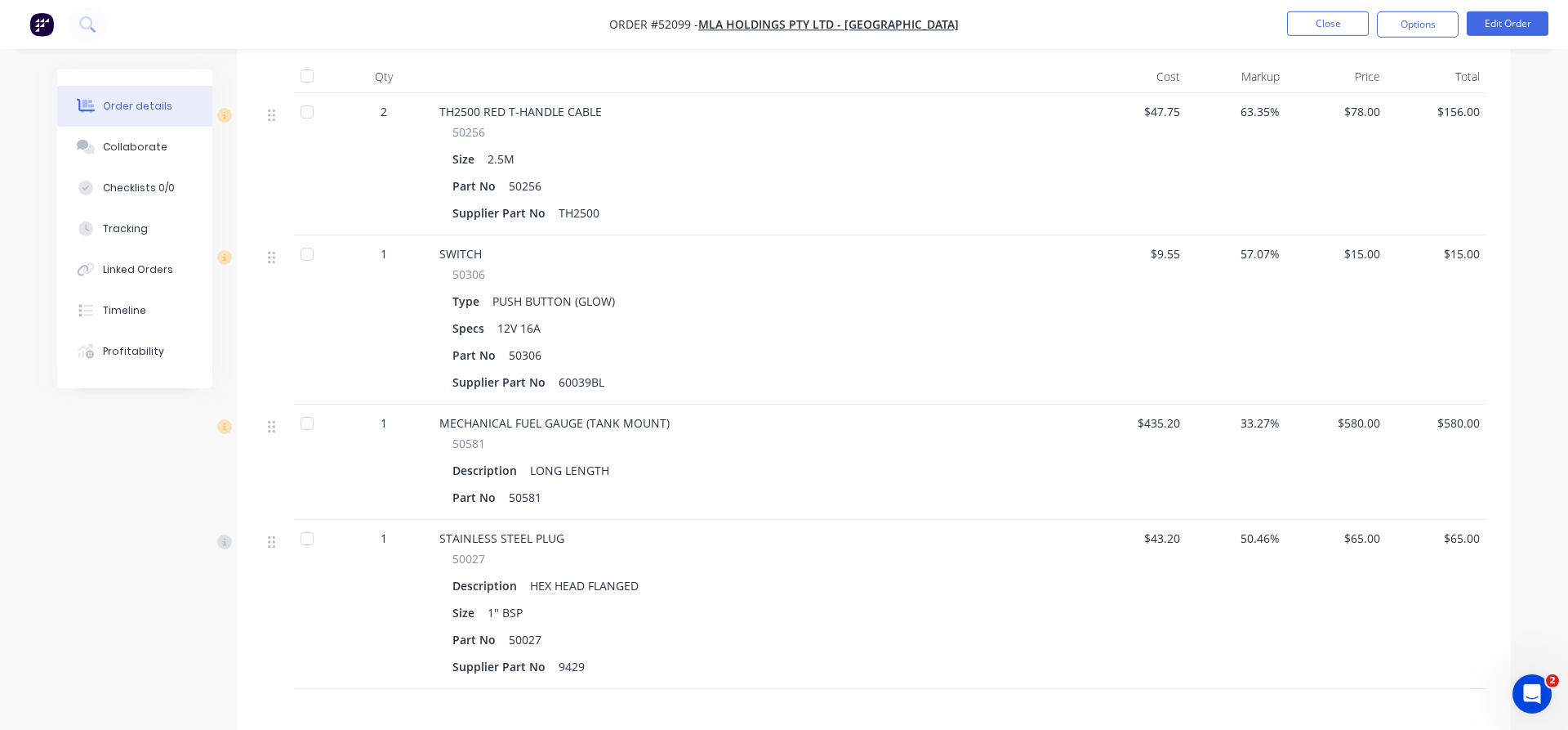
scroll to position [583, 0]
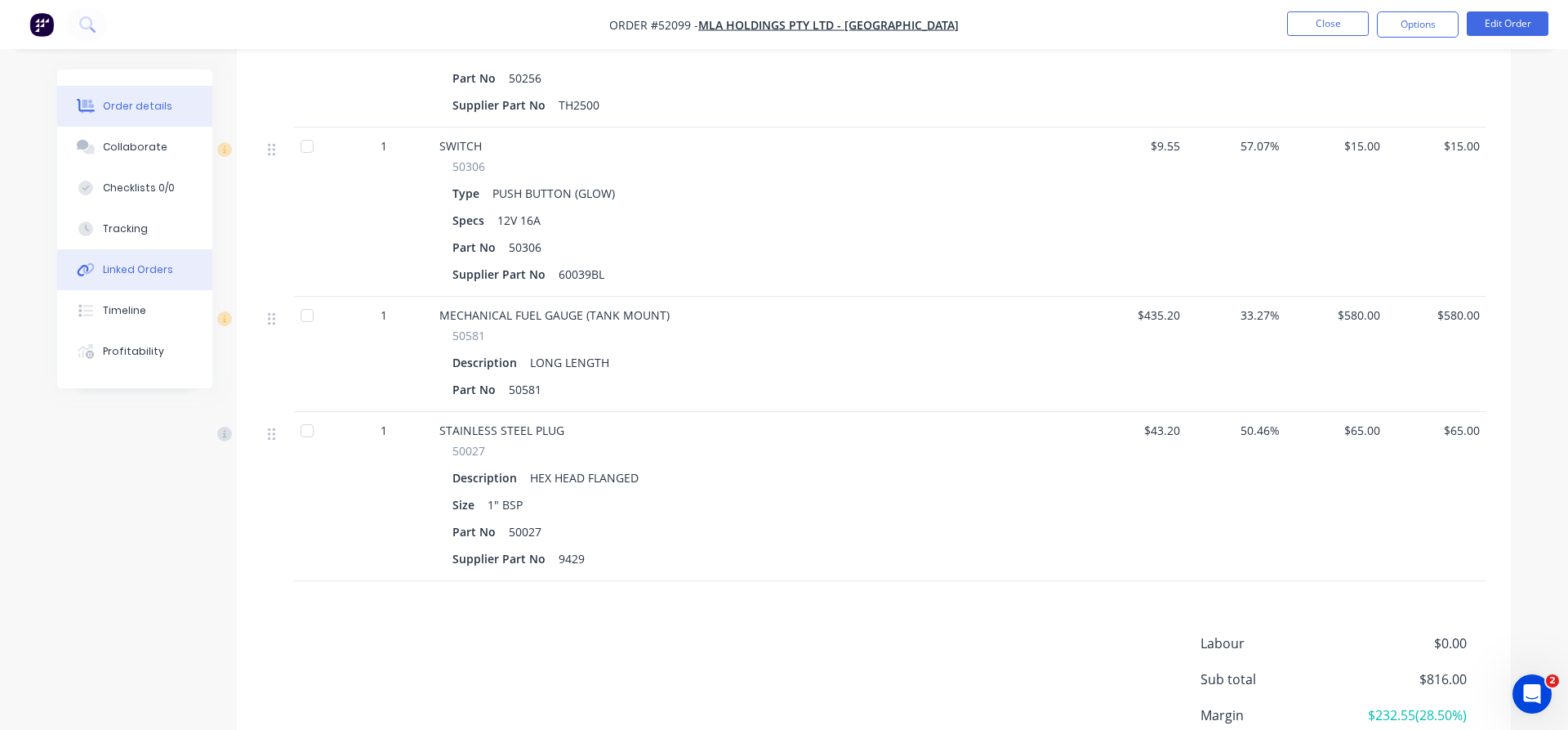
click at [114, 275] on div "Linked Orders" at bounding box center [138, 270] width 70 height 15
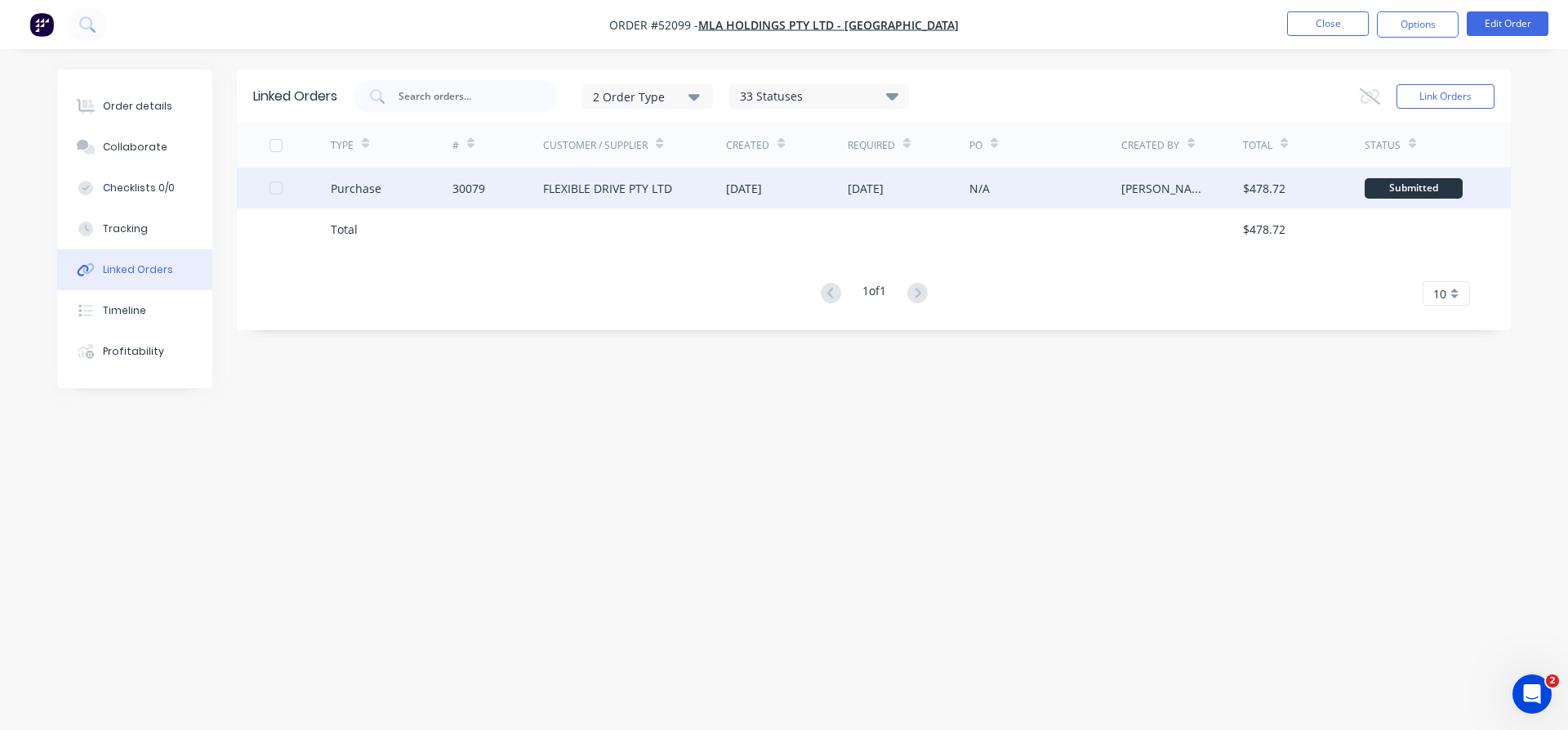
click at [574, 200] on div "FLEXIBLE DRIVE PTY LTD" at bounding box center [634, 188] width 183 height 41
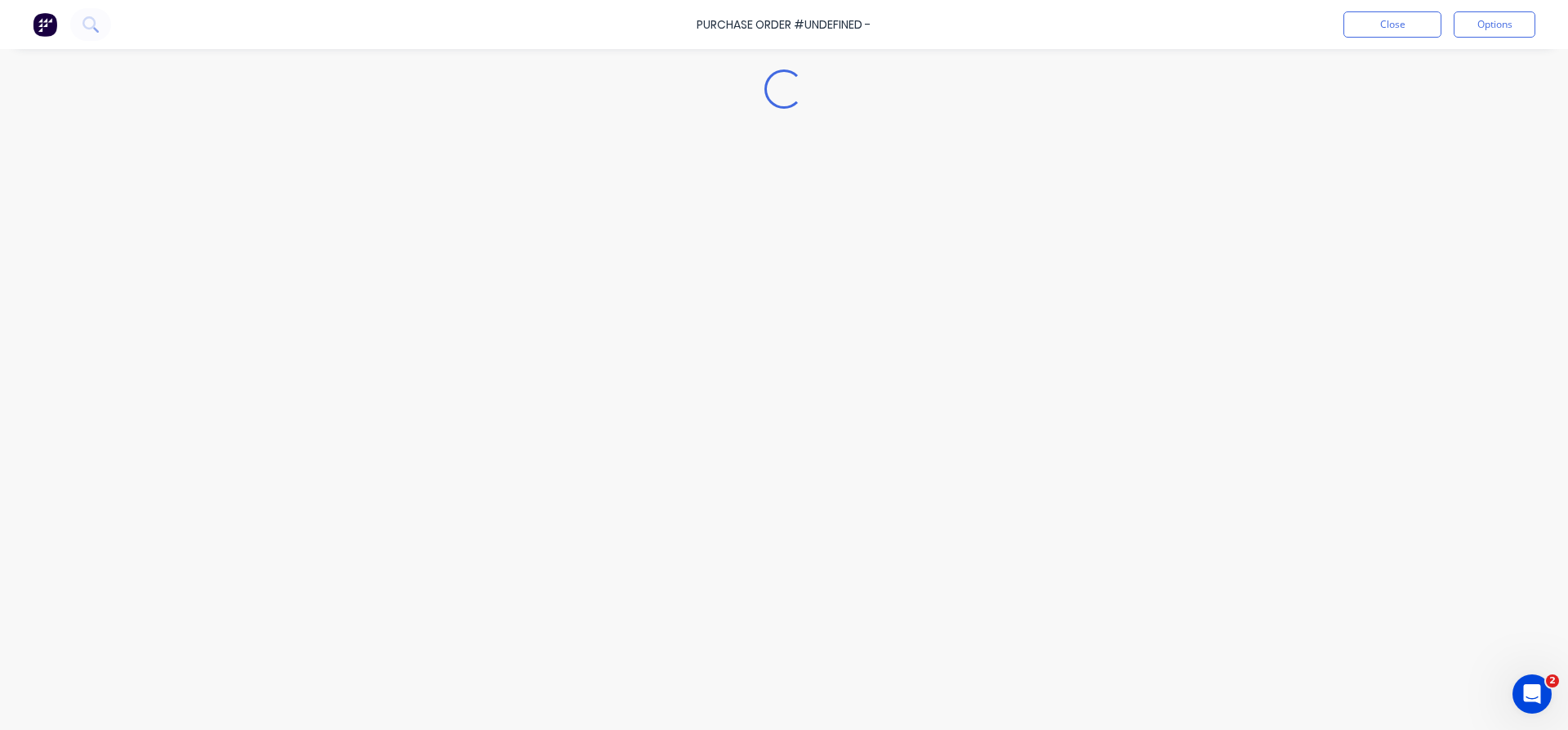
type textarea "x"
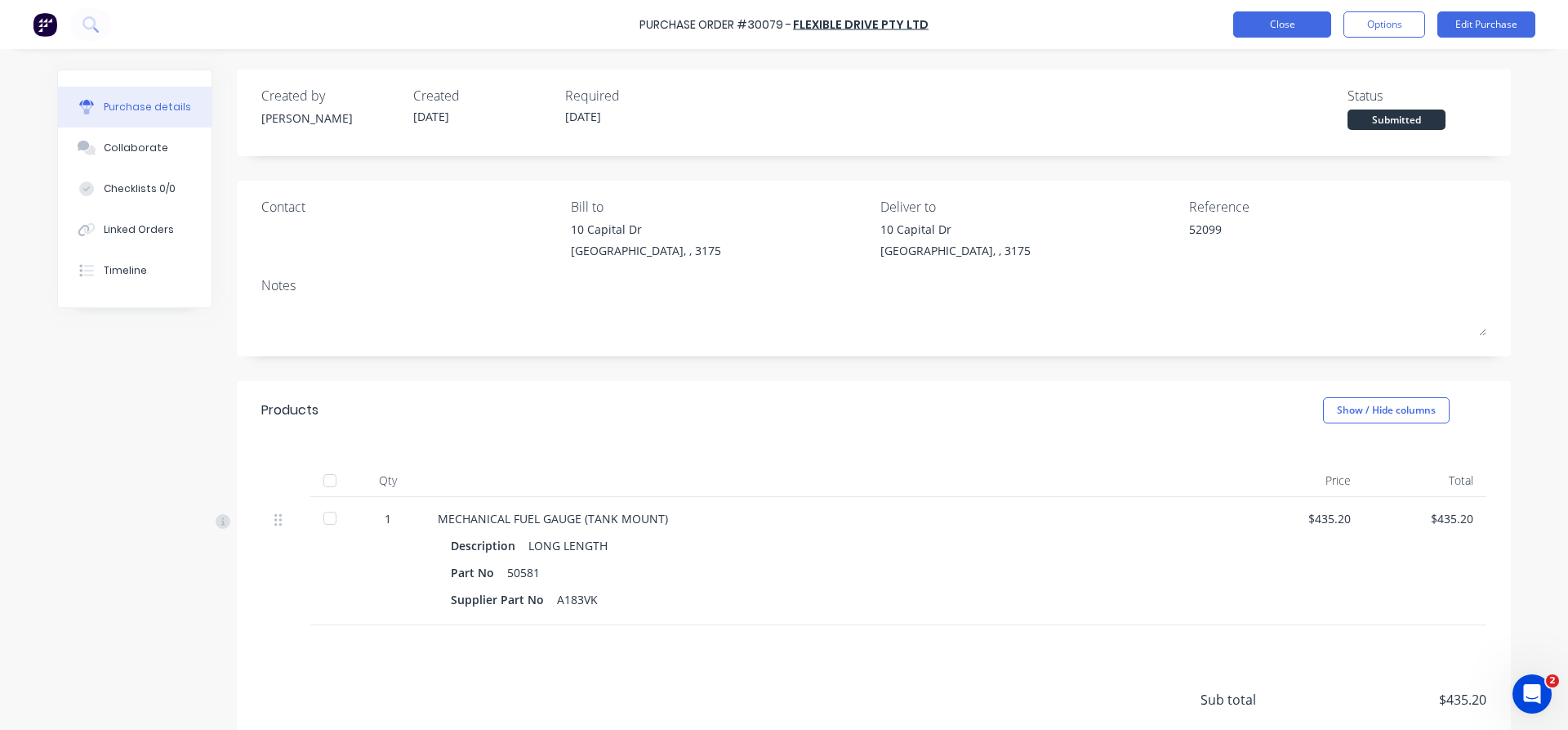
click at [1278, 29] on button "Close" at bounding box center [1282, 24] width 98 height 26
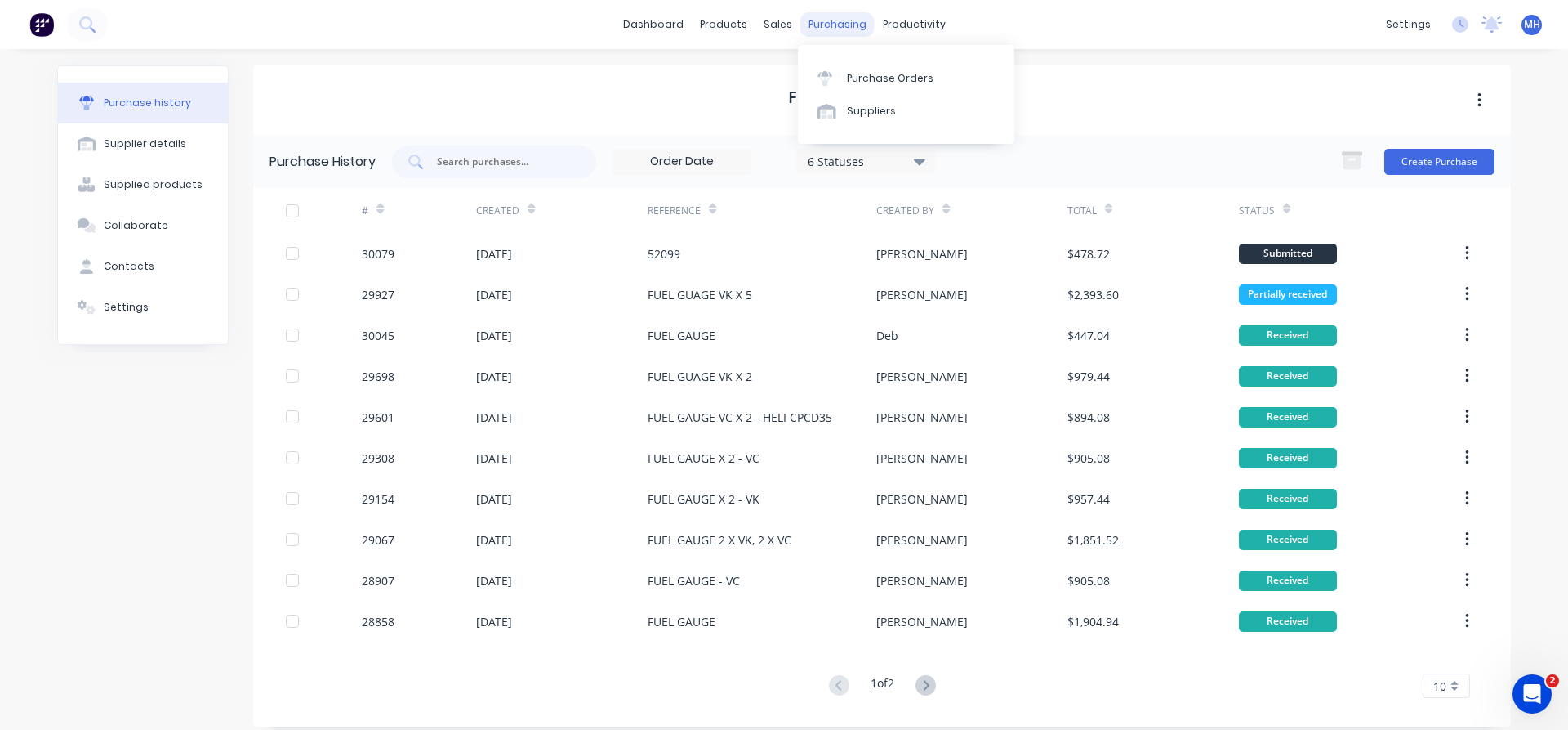
click at [829, 28] on div "purchasing" at bounding box center [837, 24] width 74 height 24
click at [857, 75] on div "Purchase Orders" at bounding box center [890, 78] width 87 height 15
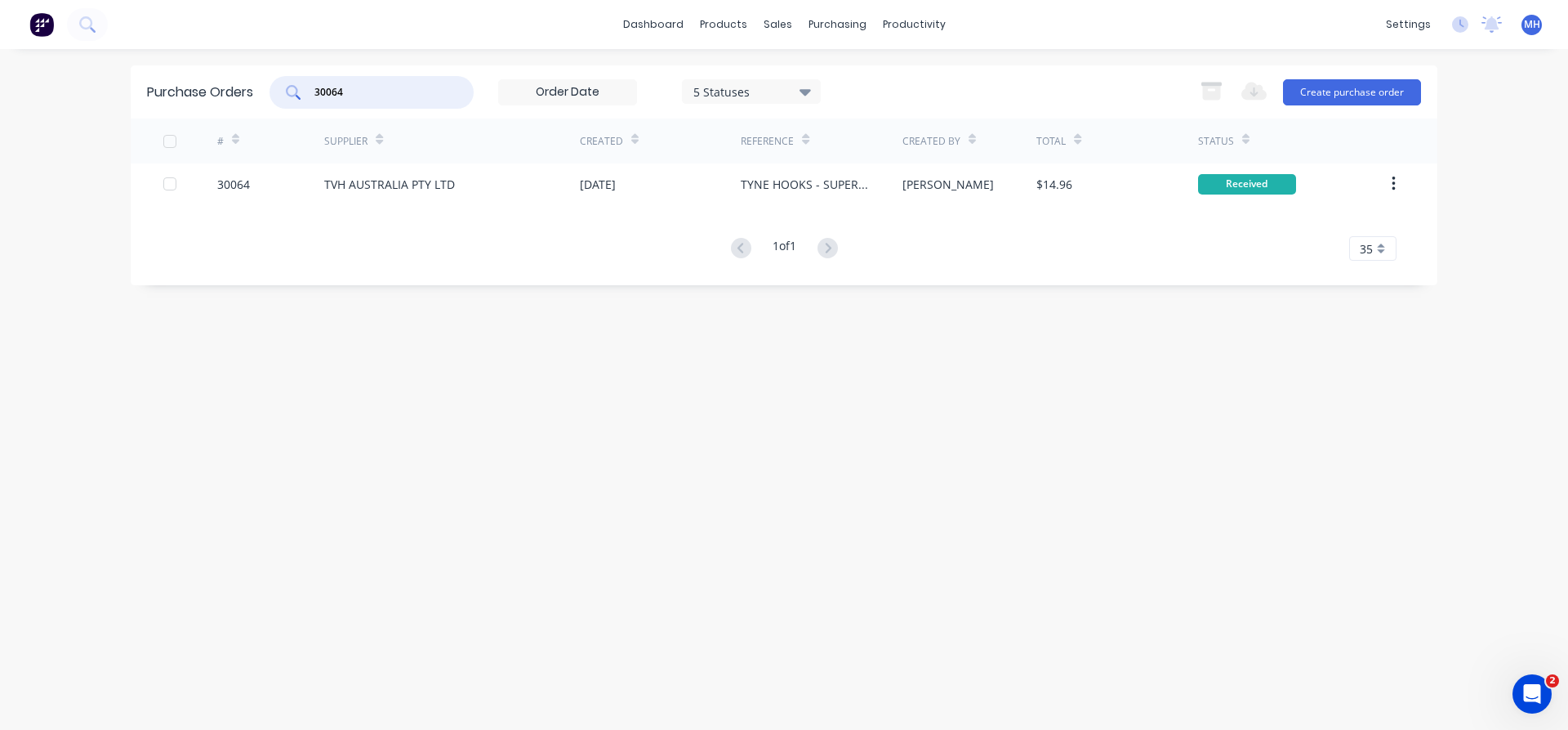
drag, startPoint x: 354, startPoint y: 94, endPoint x: 255, endPoint y: 93, distance: 99.0
click at [313, 93] on input "30064" at bounding box center [380, 91] width 135 height 17
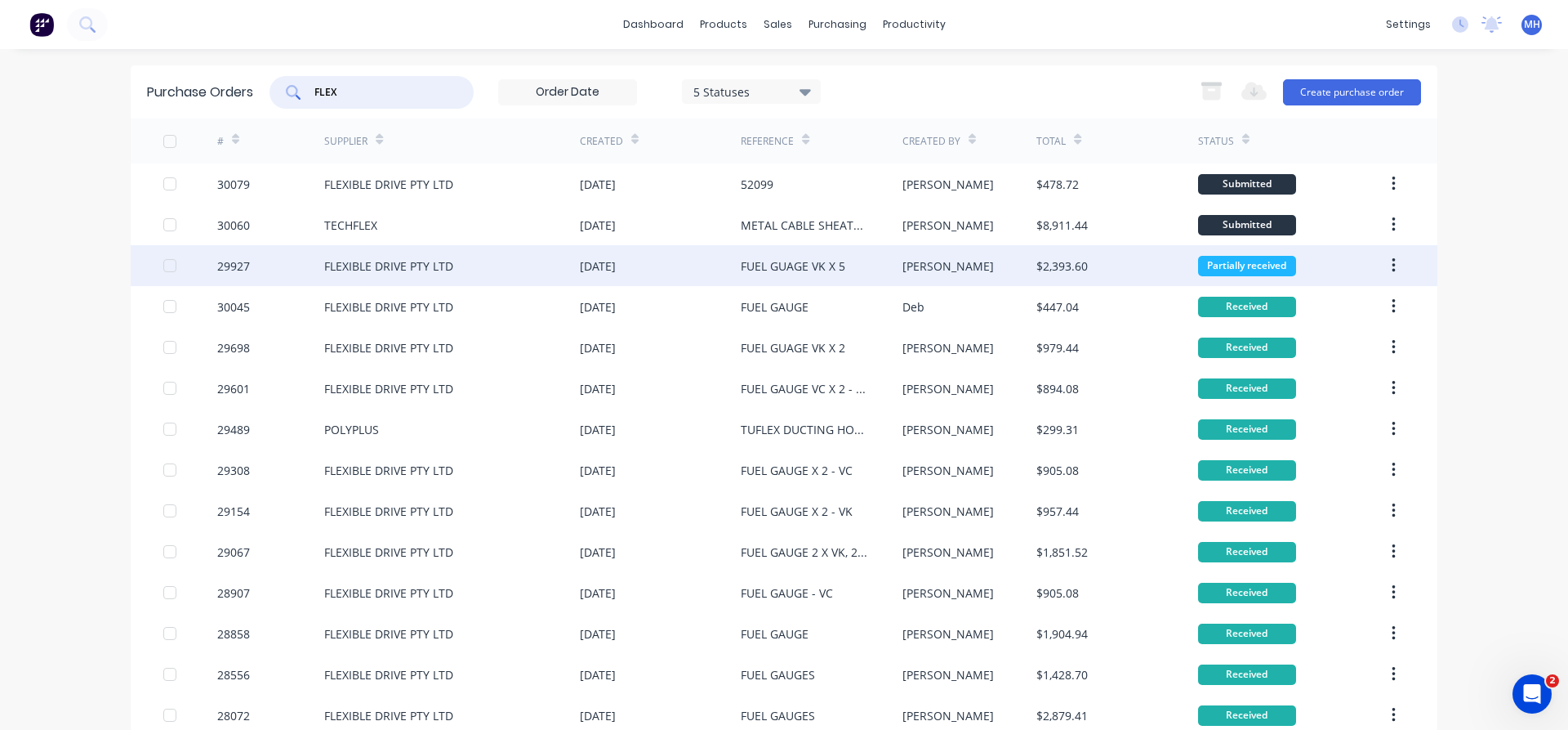
type input "FLEX"
click at [412, 260] on div "FLEXIBLE DRIVE PTY LTD" at bounding box center [388, 266] width 129 height 18
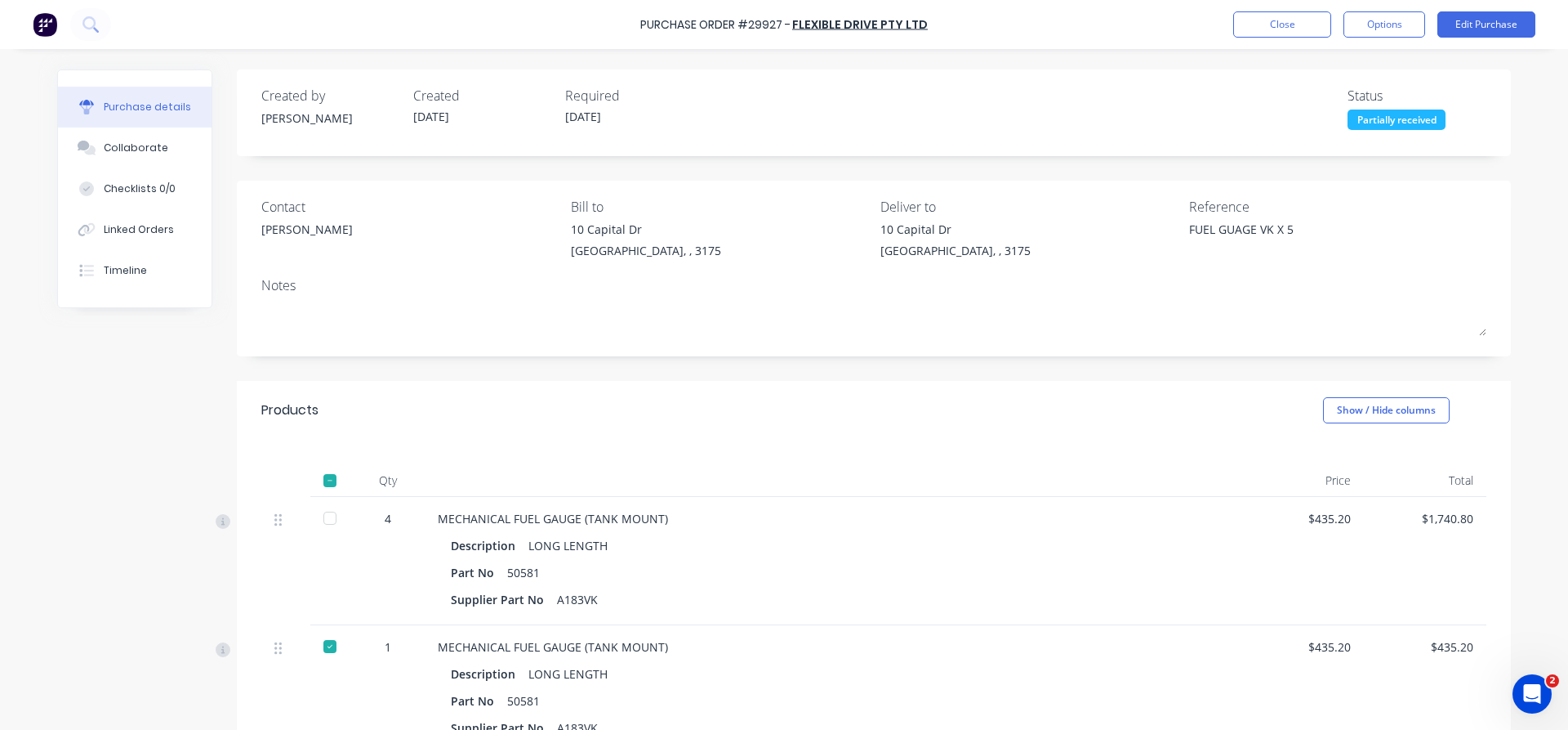
type textarea "x"
click at [1254, 18] on button "Close" at bounding box center [1282, 24] width 98 height 26
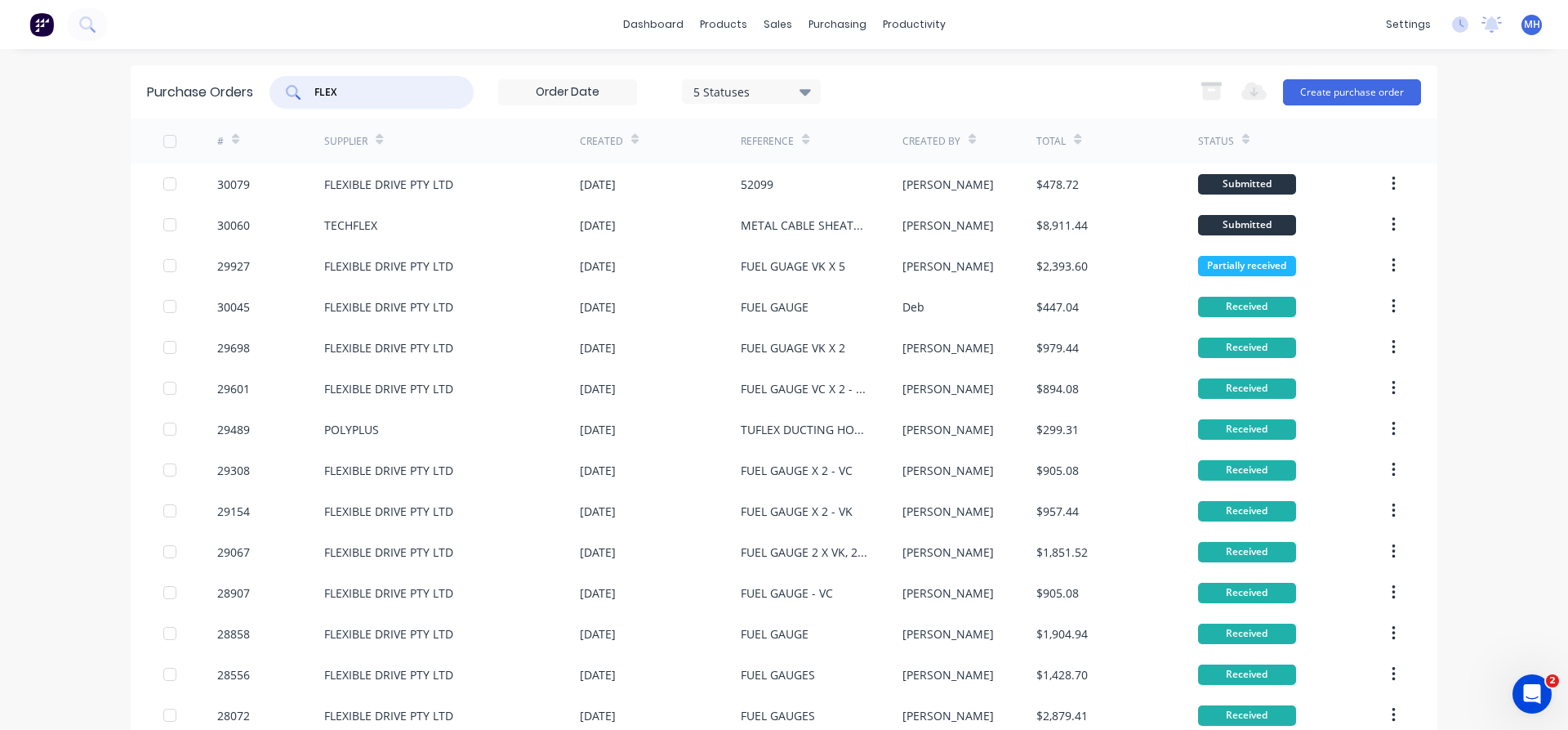
drag, startPoint x: 353, startPoint y: 99, endPoint x: 239, endPoint y: 82, distance: 115.3
click at [313, 84] on input "FLEX" at bounding box center [380, 91] width 135 height 17
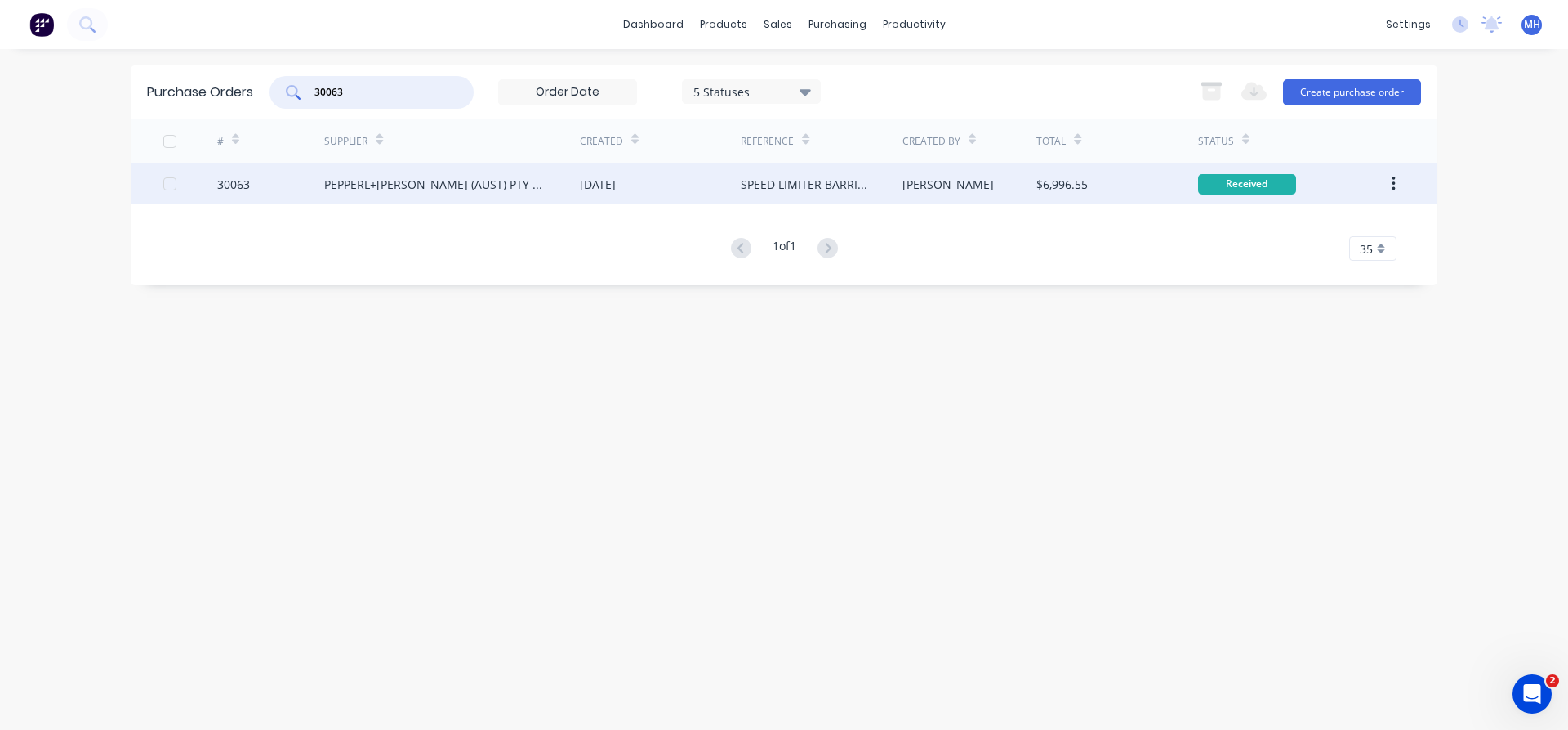
type input "30063"
click at [537, 184] on div "PEPPERL+[PERSON_NAME] (AUST) PTY LTD" at bounding box center [451, 184] width 256 height 41
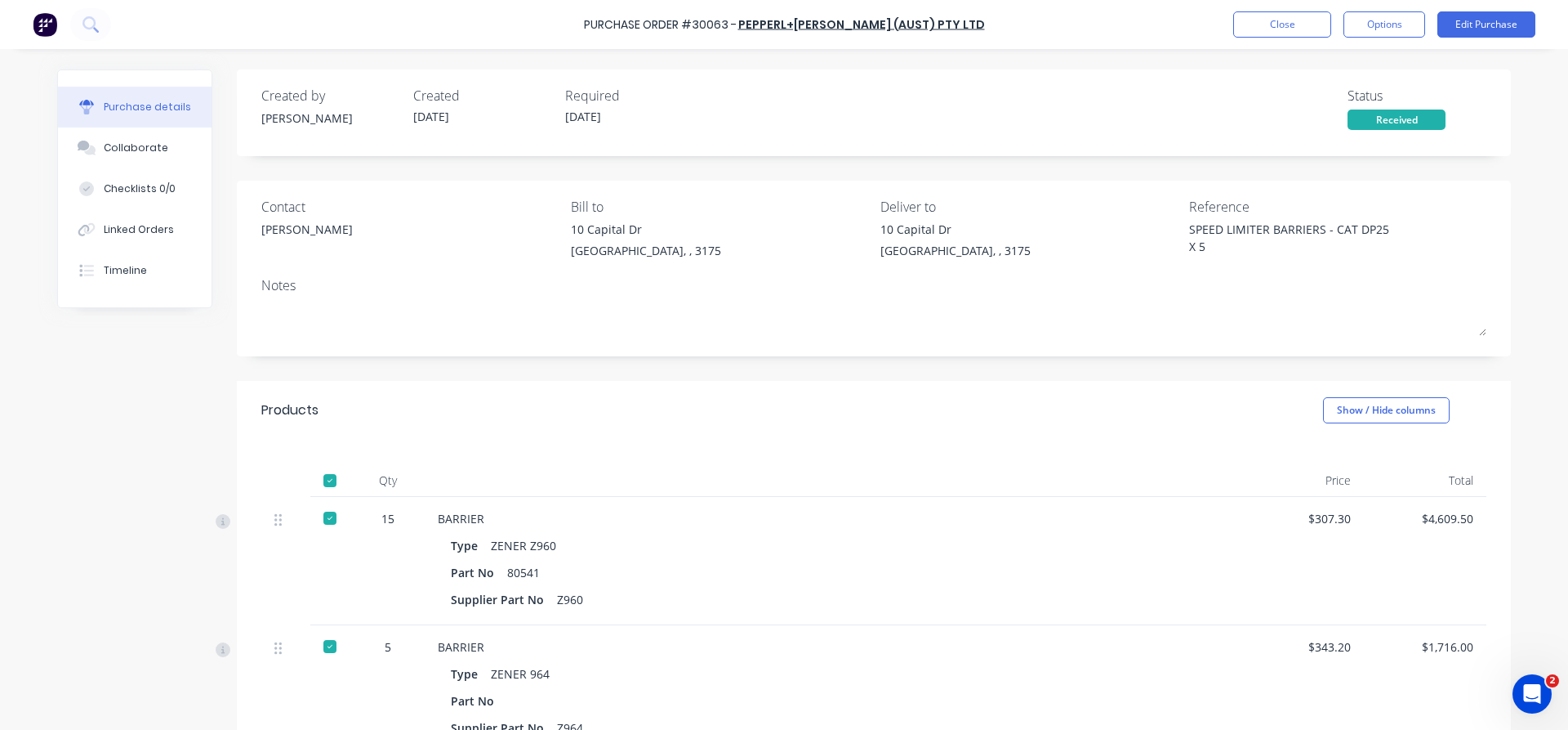
type textarea "x"
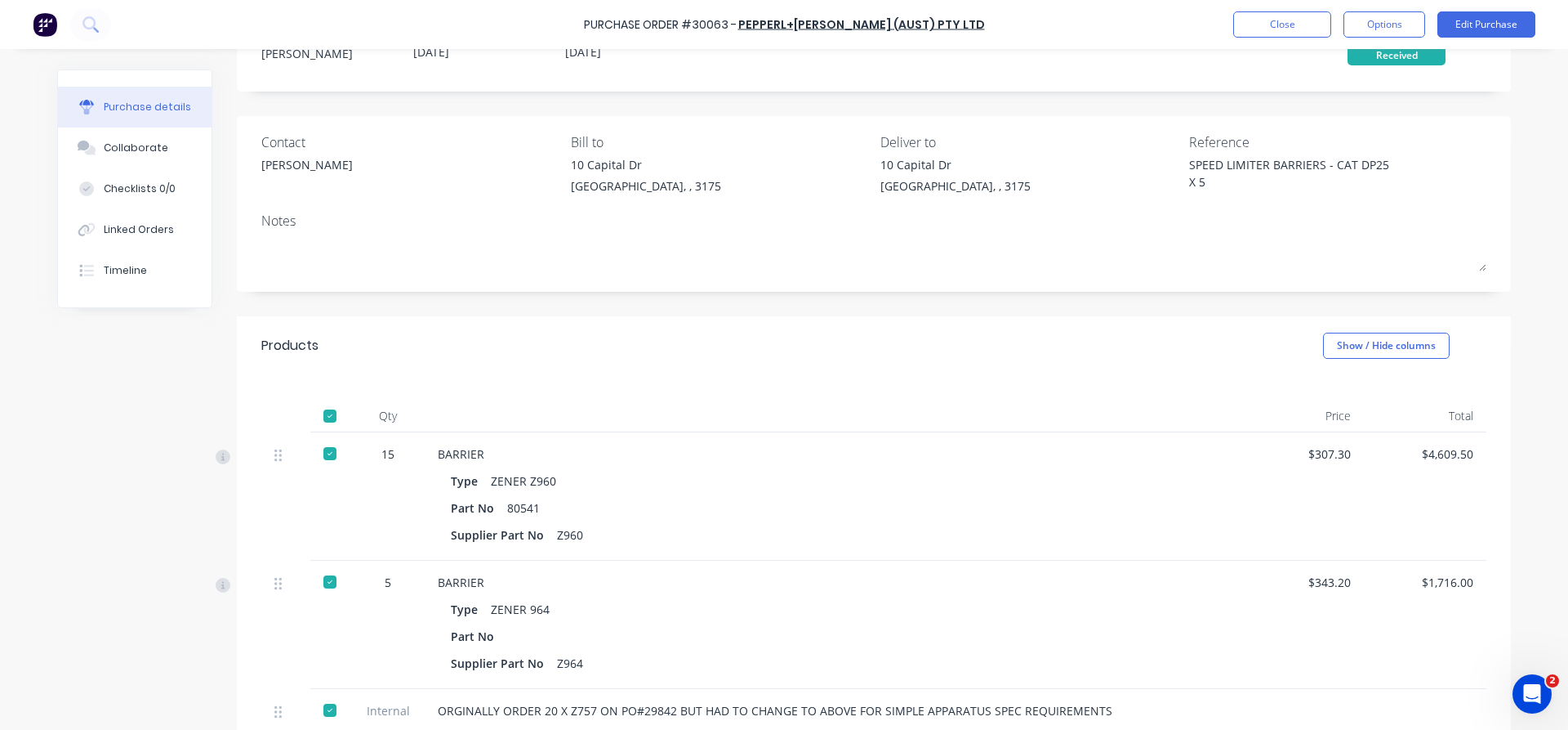
scroll to position [279, 0]
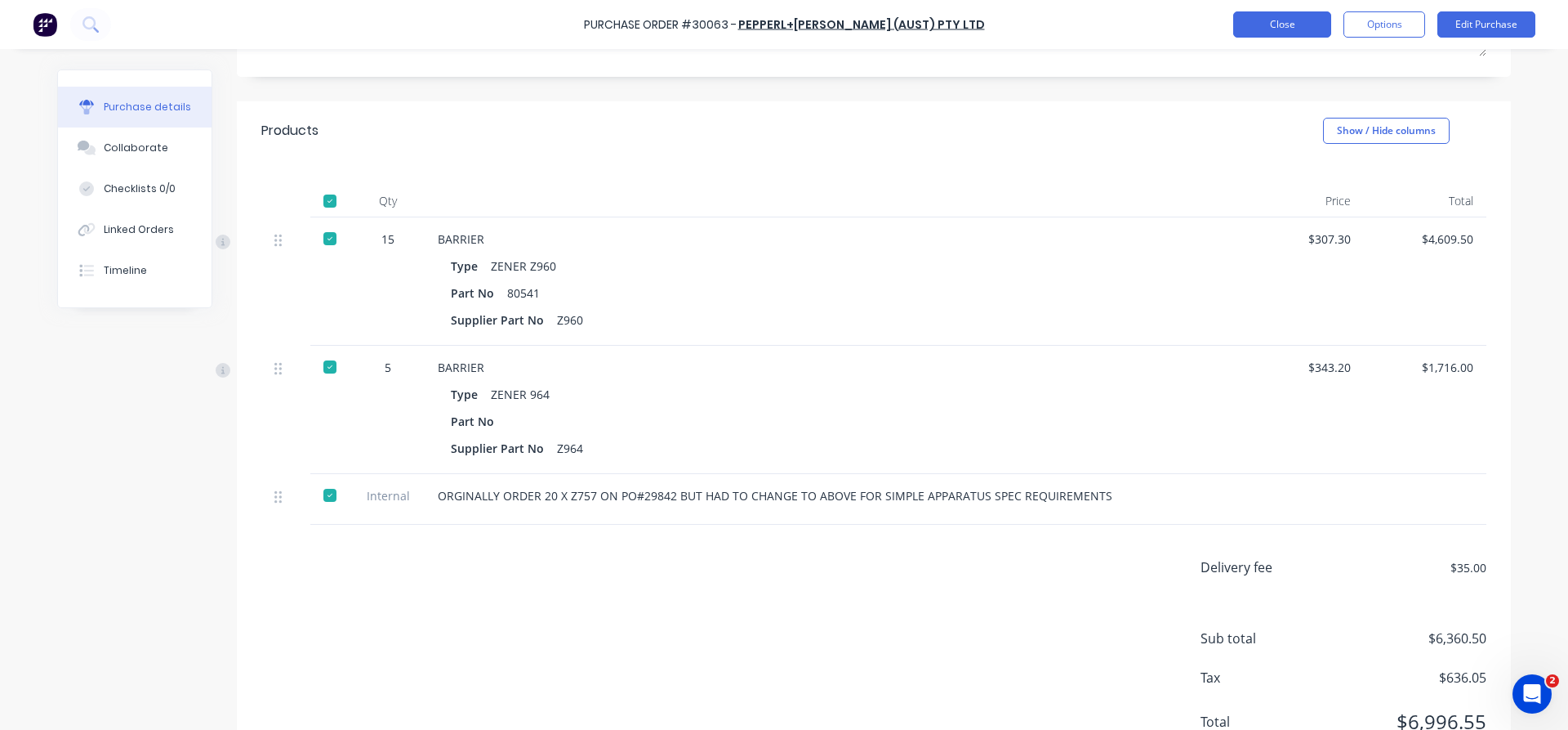
click at [1266, 18] on button "Close" at bounding box center [1282, 24] width 98 height 26
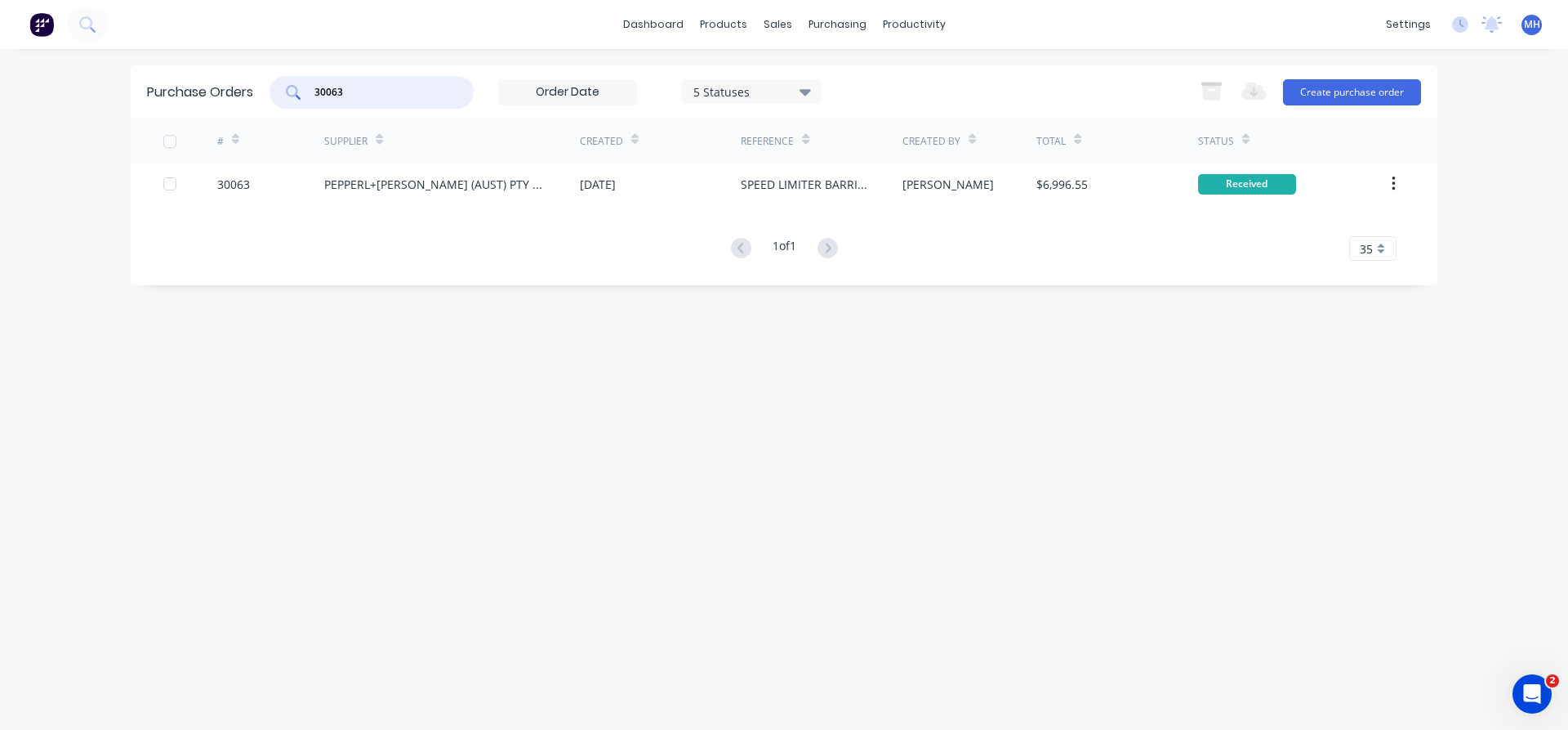
drag, startPoint x: 365, startPoint y: 92, endPoint x: 246, endPoint y: 90, distance: 119.0
click at [313, 90] on input "30063" at bounding box center [380, 91] width 135 height 17
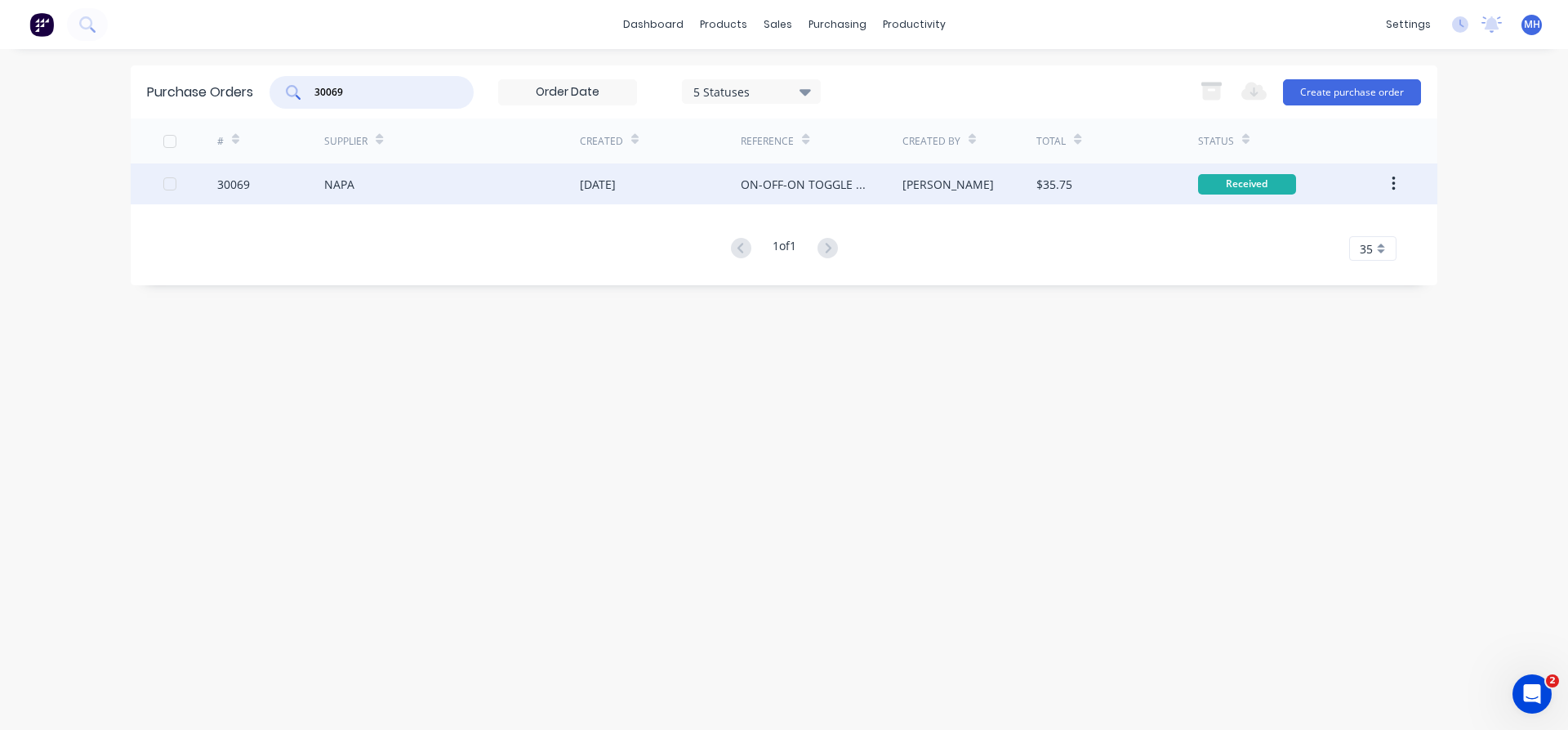
type input "30069"
click at [334, 190] on div "NAPA" at bounding box center [339, 185] width 30 height 18
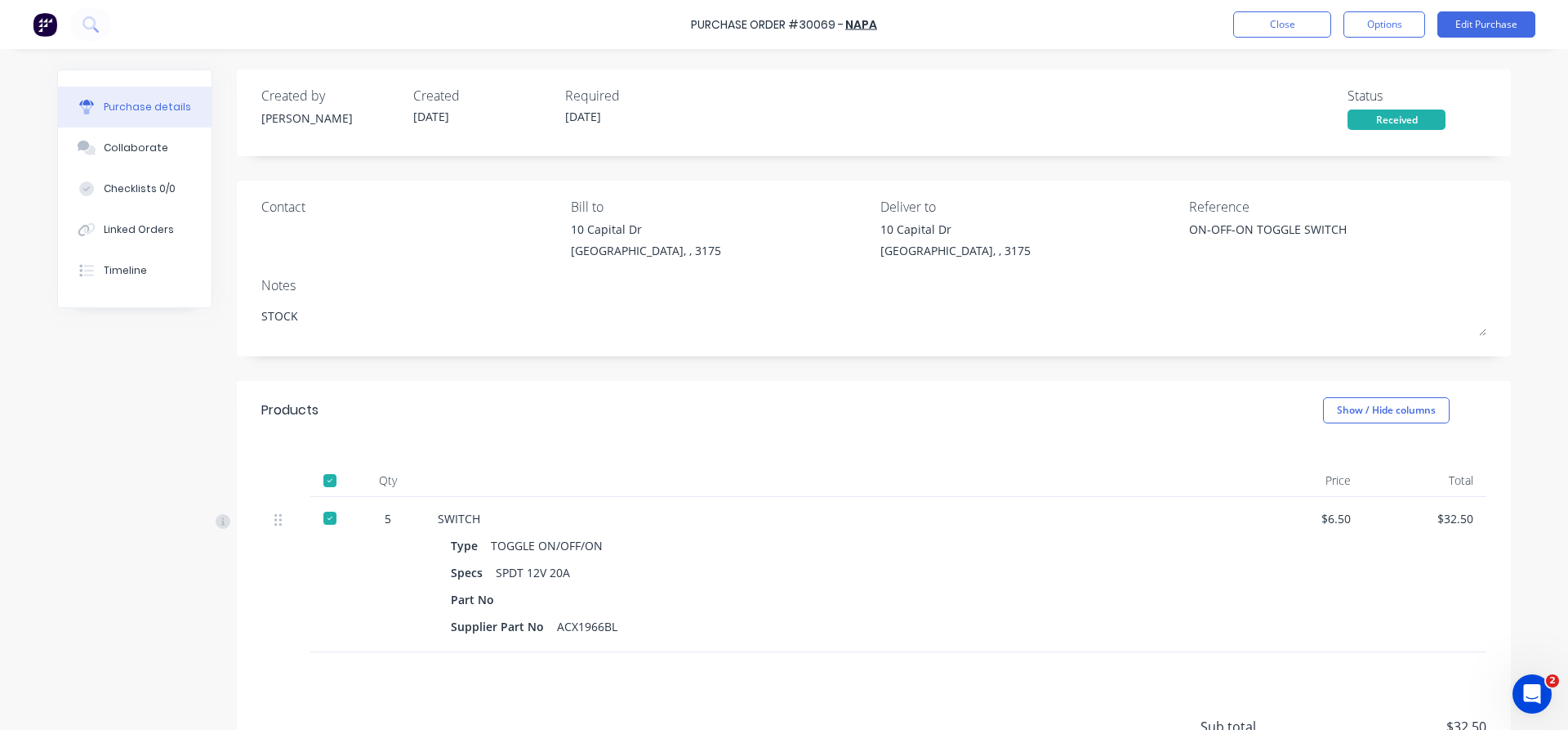
type textarea "x"
click at [1269, 25] on button "Close" at bounding box center [1282, 24] width 98 height 26
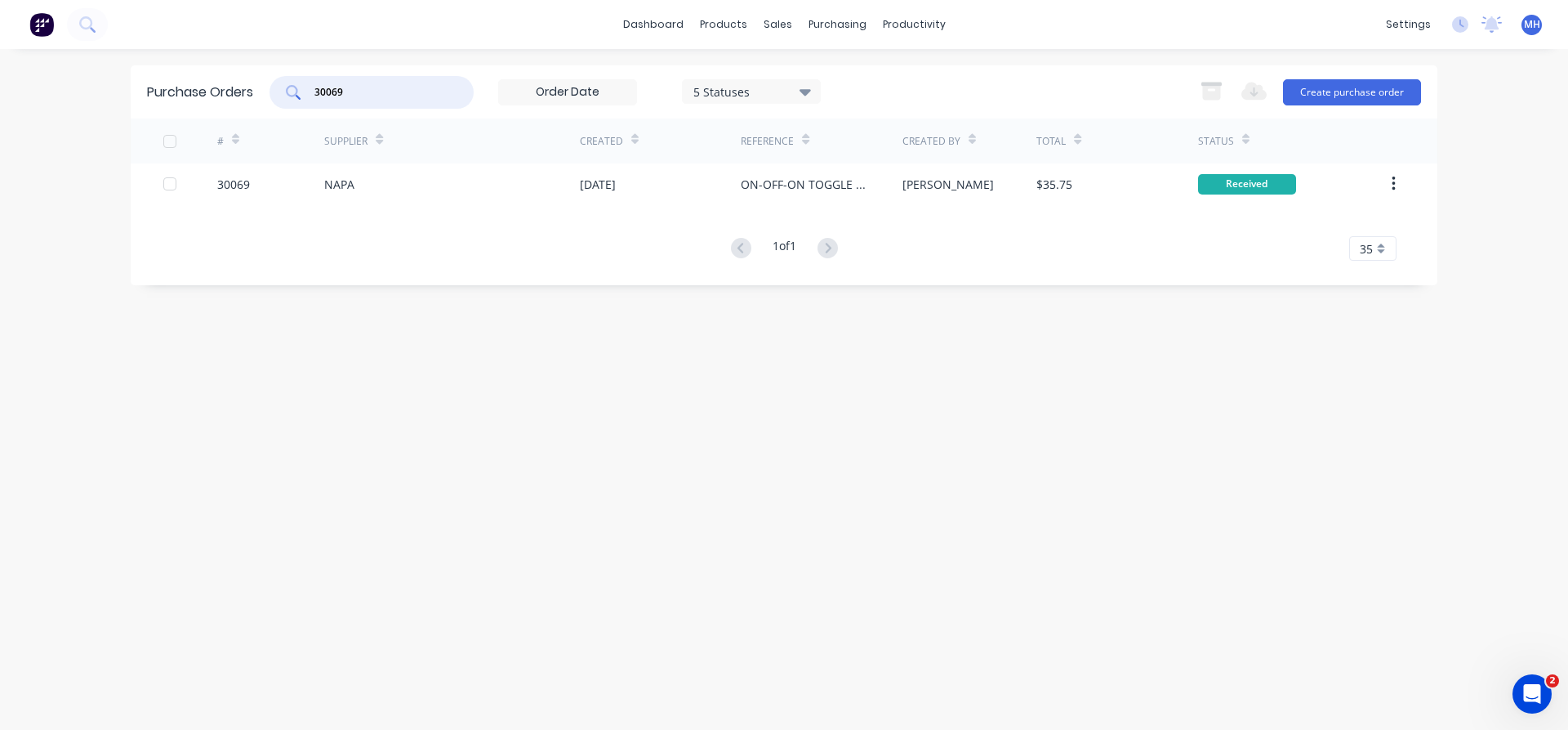
click at [374, 88] on input "30069" at bounding box center [380, 91] width 135 height 17
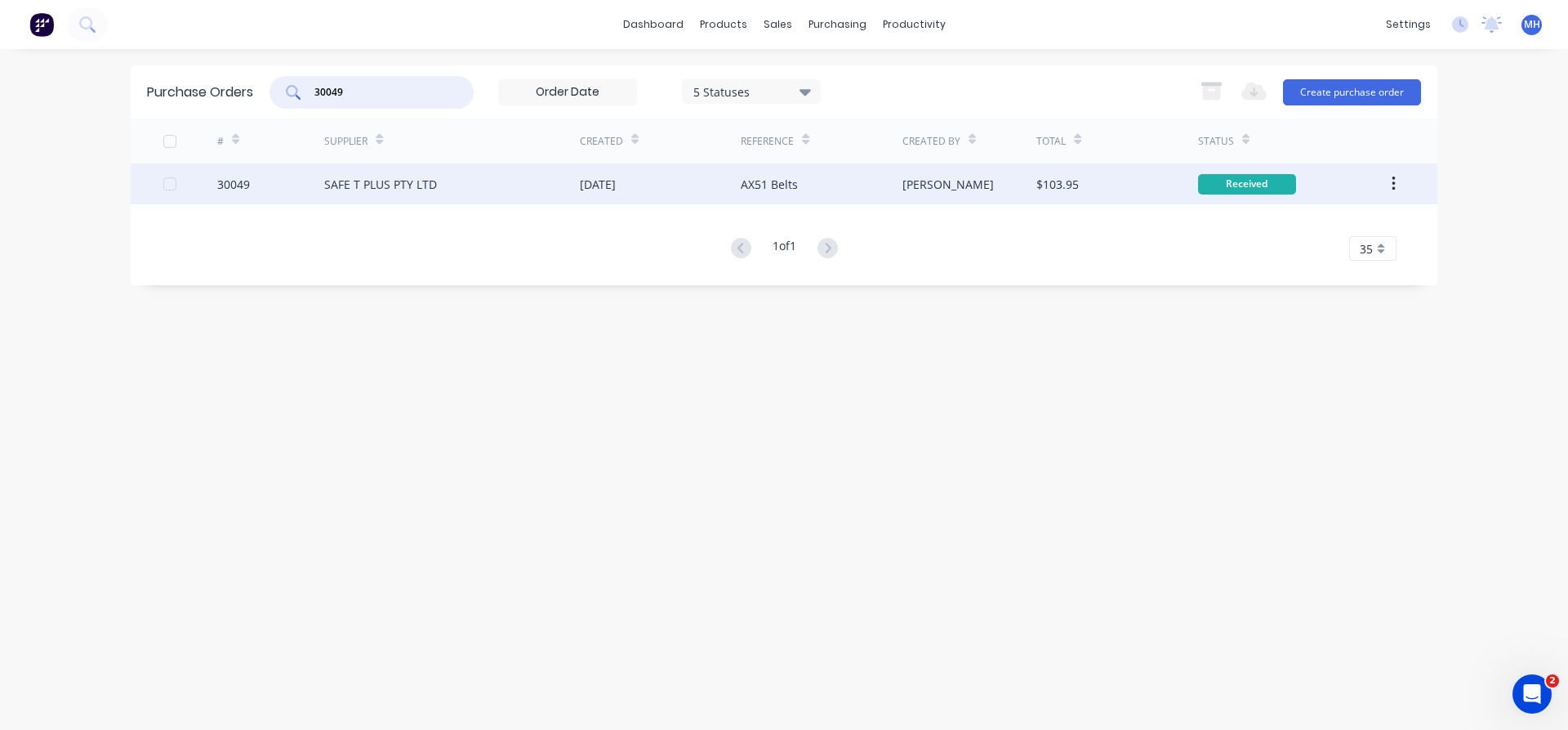
type input "30049"
click at [438, 187] on div "SAFE T PLUS PTY LTD" at bounding box center [451, 184] width 256 height 41
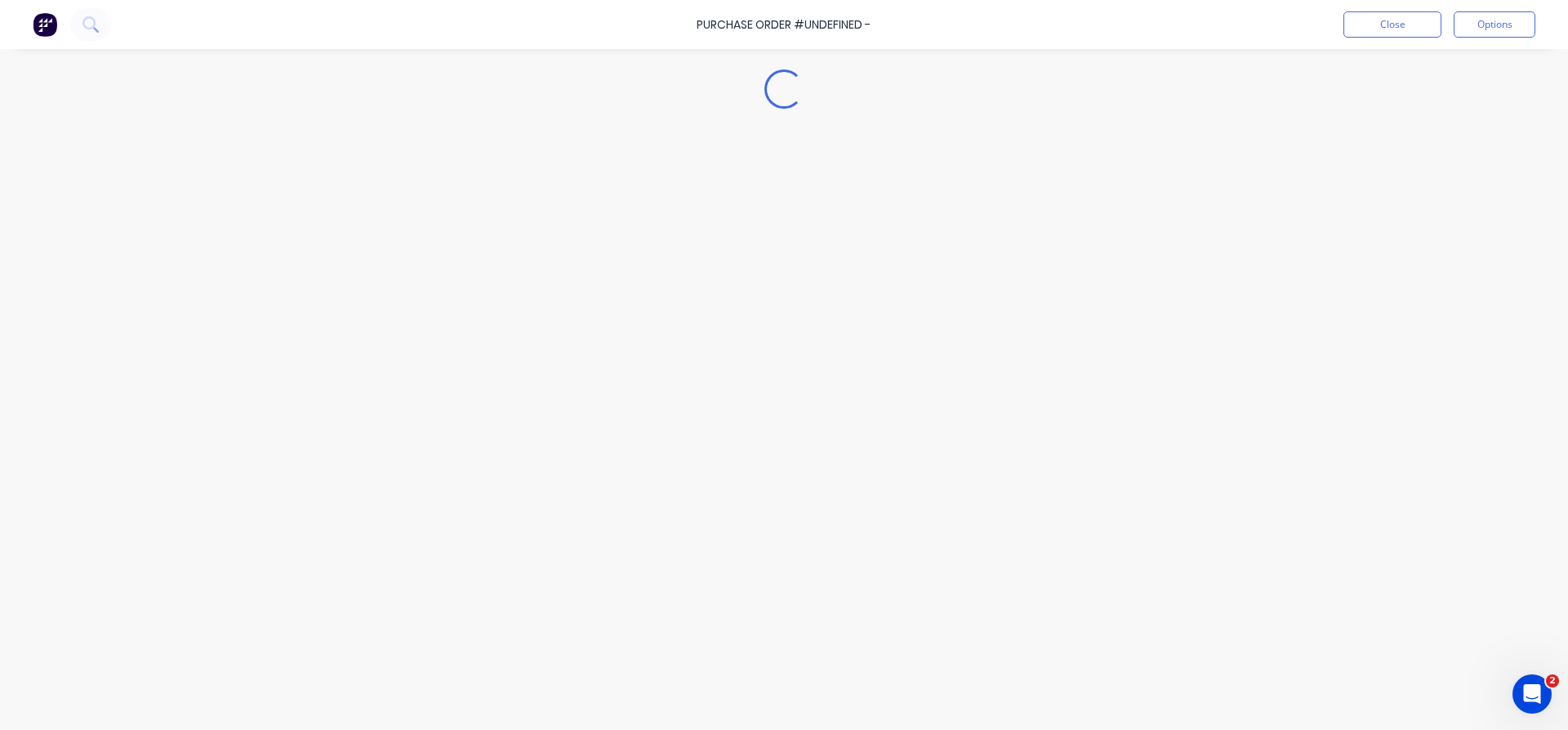
type textarea "x"
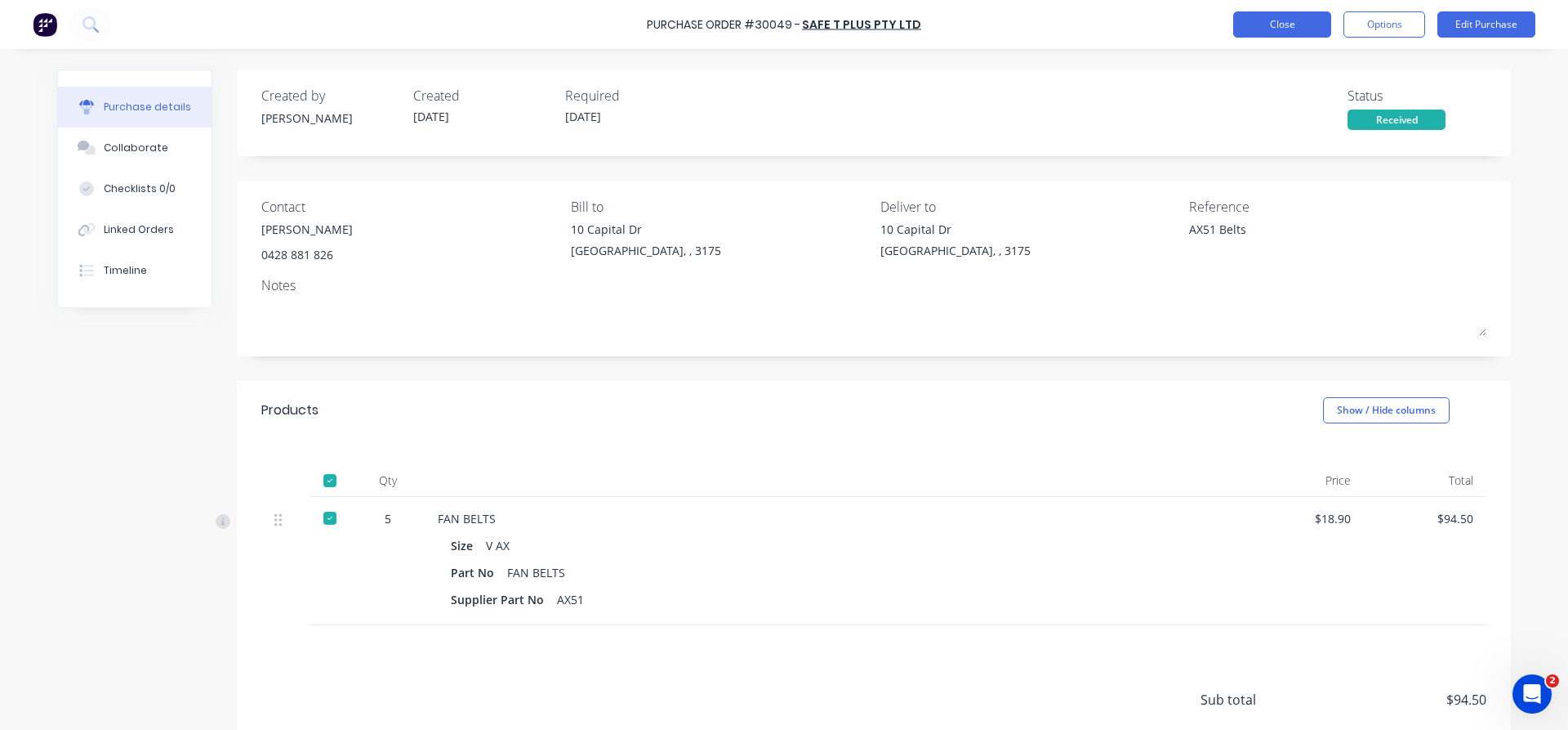
click at [1283, 31] on button "Close" at bounding box center [1282, 24] width 98 height 26
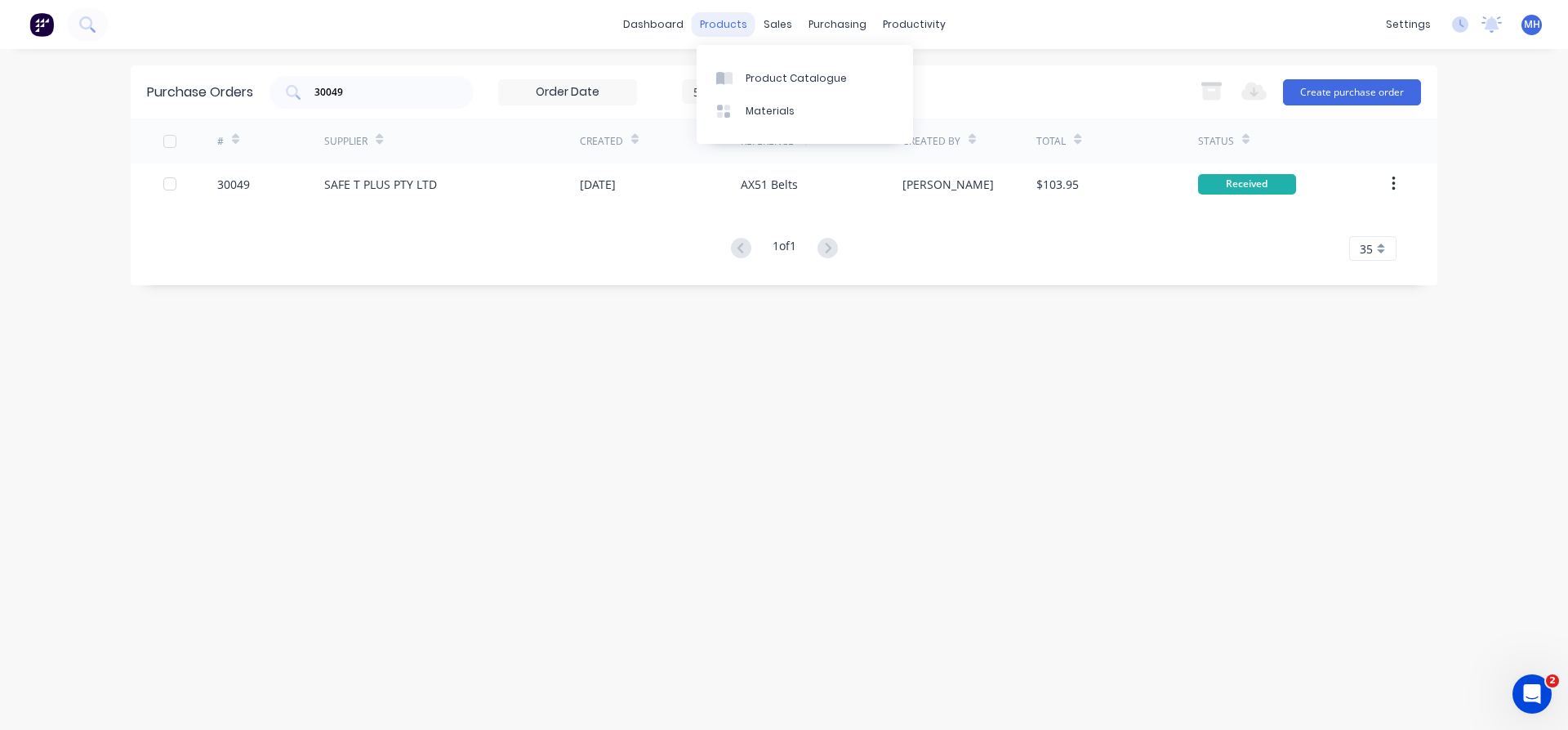
click at [727, 26] on div "products" at bounding box center [723, 24] width 63 height 24
click at [792, 86] on link "Product Catalogue" at bounding box center [804, 78] width 216 height 33
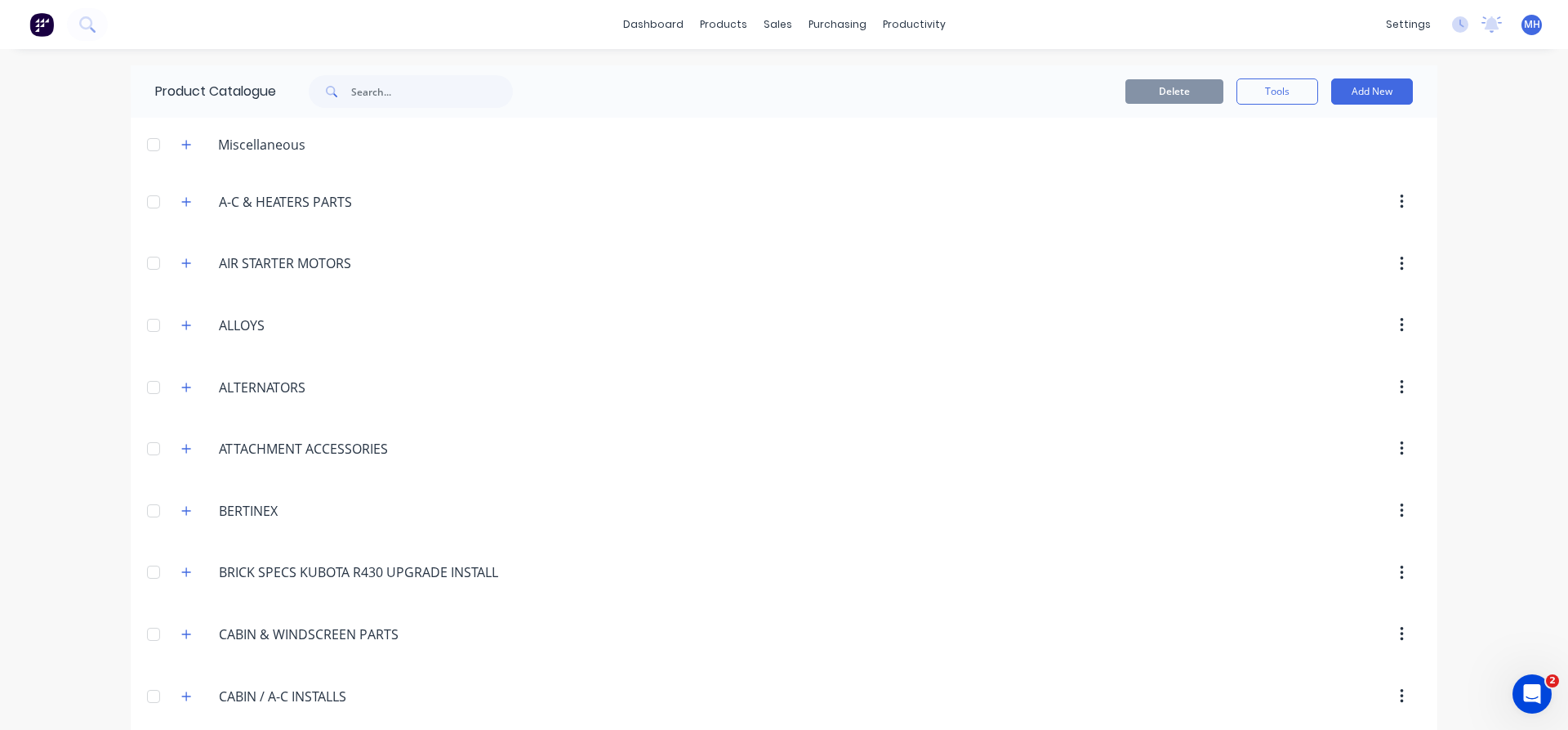
click at [341, 87] on span at bounding box center [330, 91] width 43 height 33
click at [372, 94] on input "text" at bounding box center [432, 91] width 161 height 33
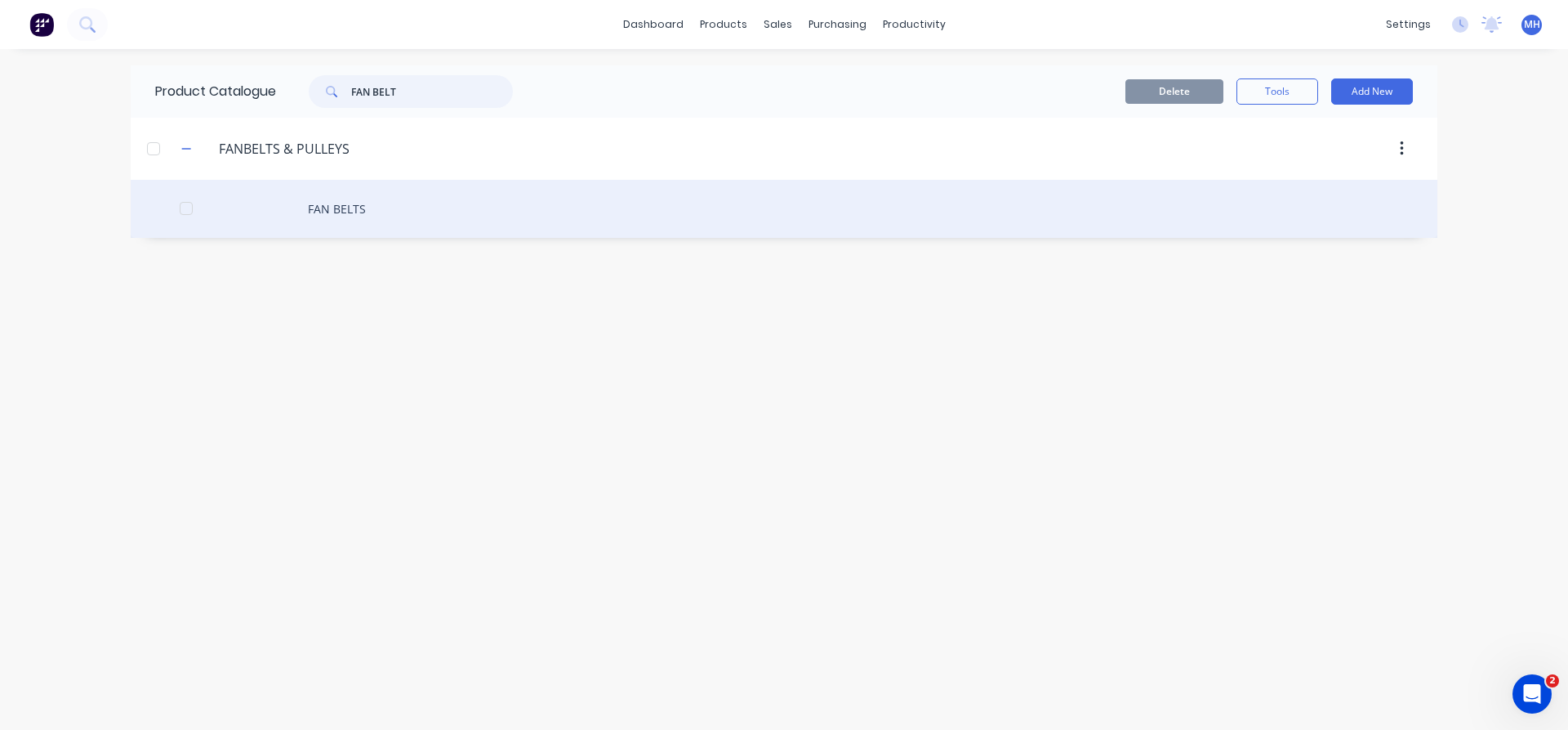
type input "FAN BELT"
click at [328, 211] on div "FAN BELTS" at bounding box center [783, 209] width 1306 height 58
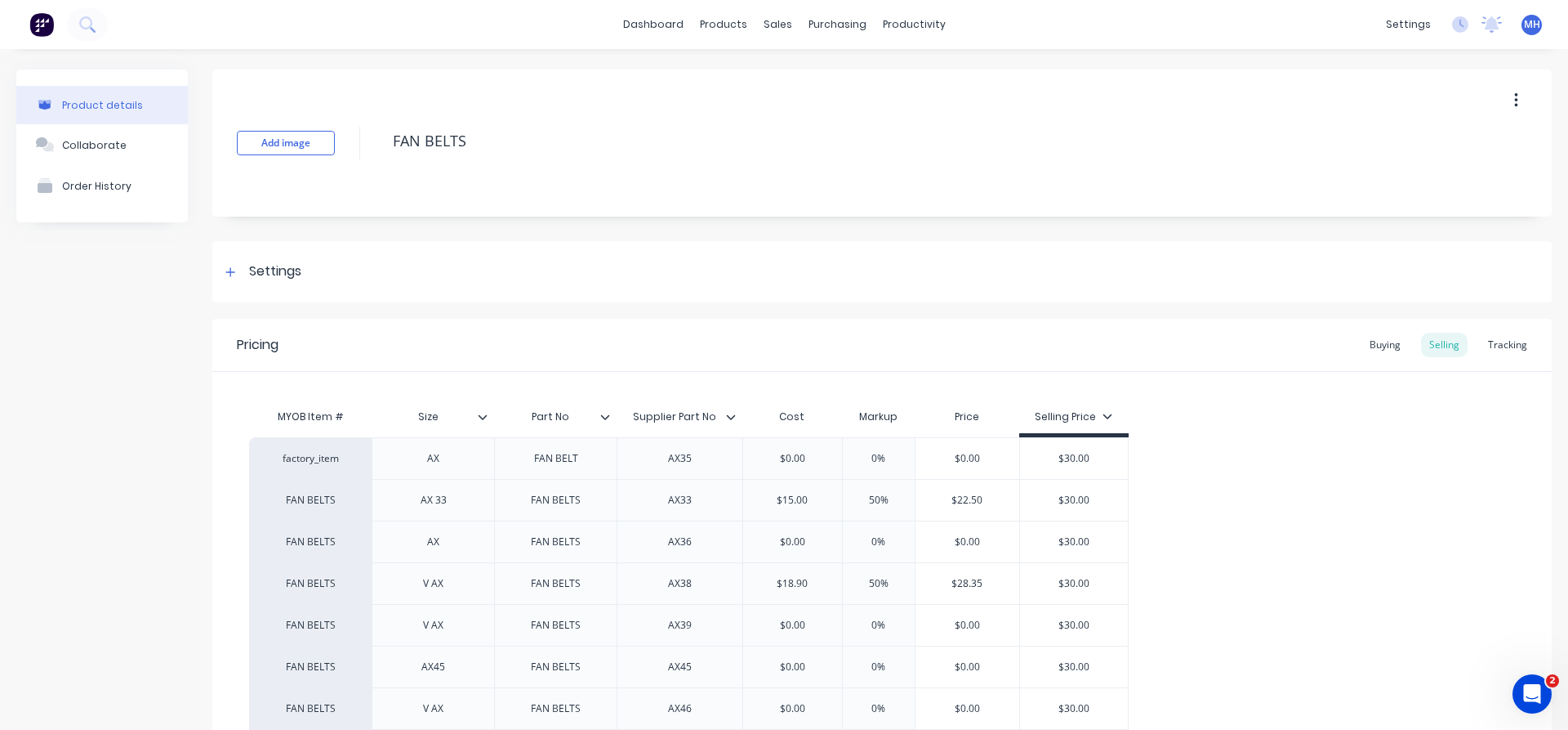
type textarea "x"
click at [825, 25] on div "purchasing" at bounding box center [837, 24] width 74 height 24
click at [864, 75] on div "Purchase Orders" at bounding box center [890, 78] width 87 height 15
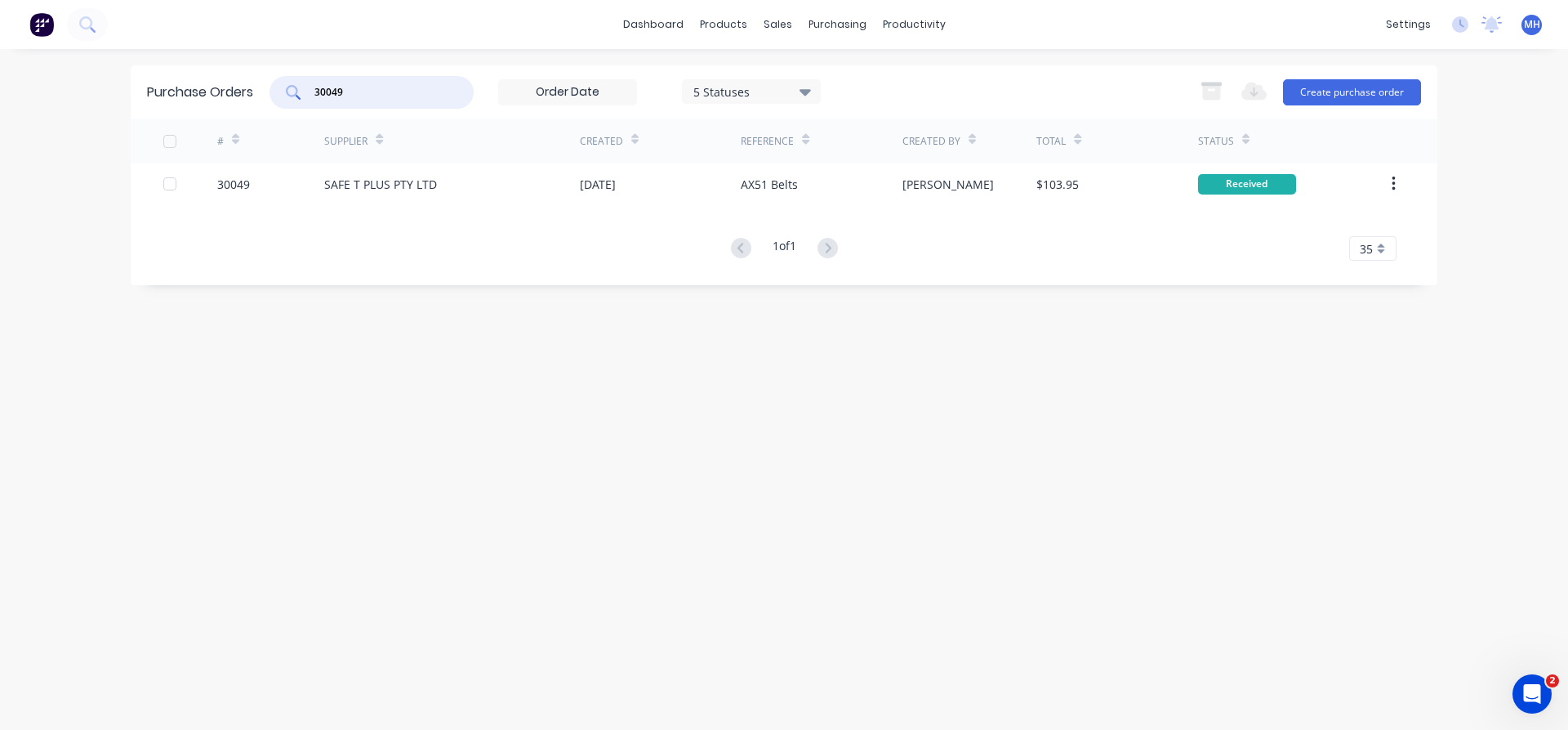
drag, startPoint x: 379, startPoint y: 98, endPoint x: 247, endPoint y: 91, distance: 132.2
click at [313, 91] on input "30049" at bounding box center [380, 91] width 135 height 17
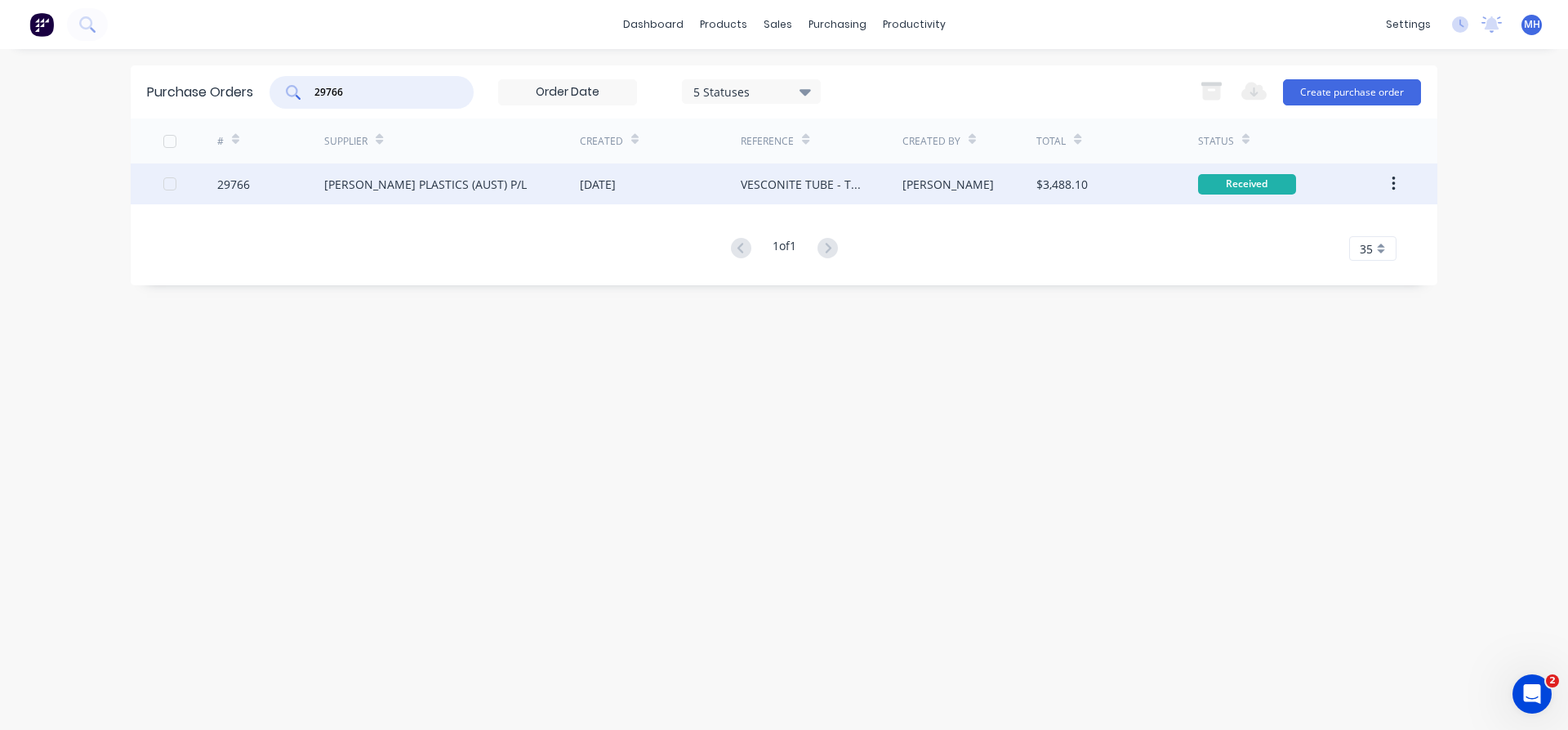
type input "29766"
click at [445, 186] on div "[PERSON_NAME] PLASTICS (AUST) P/L" at bounding box center [425, 185] width 202 height 18
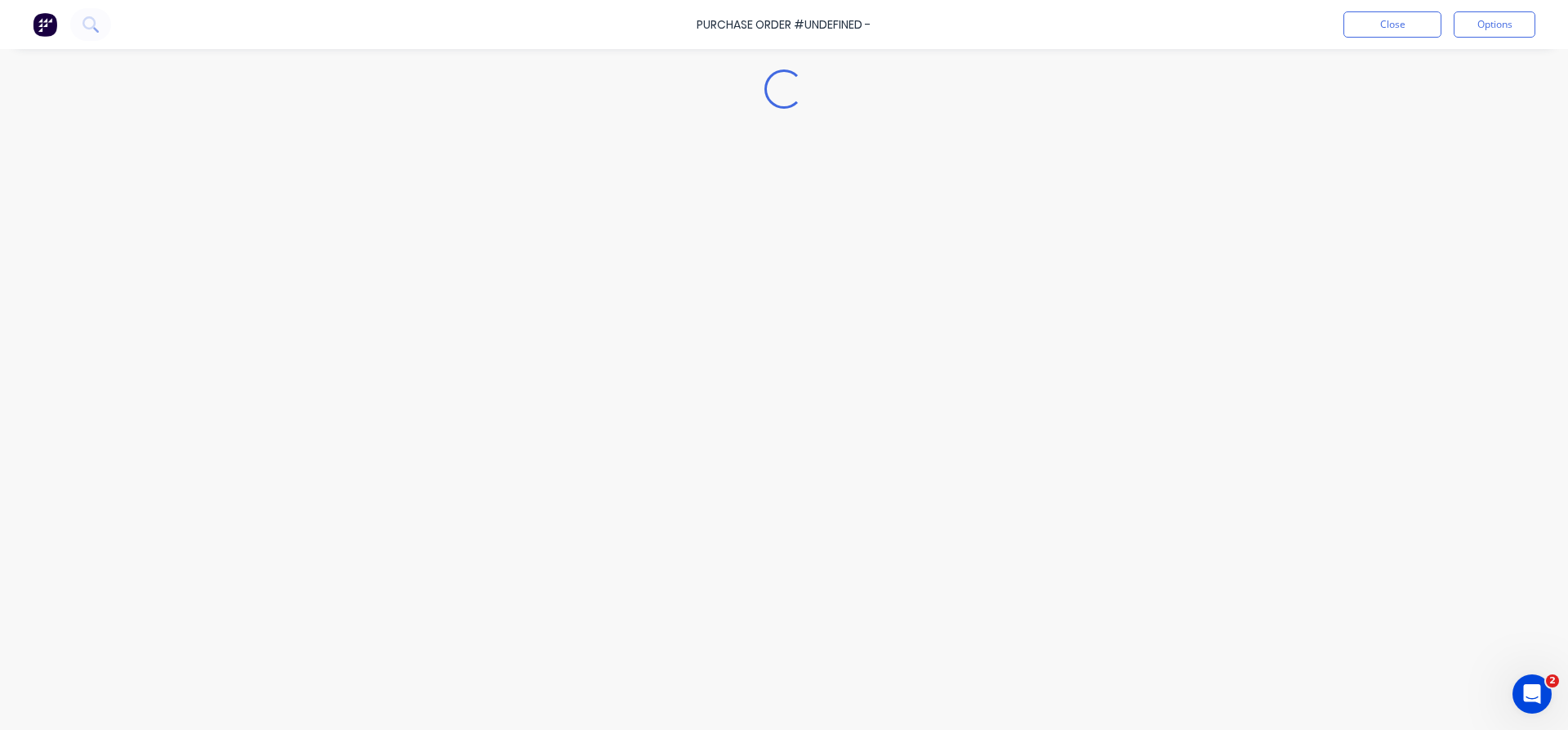
type textarea "x"
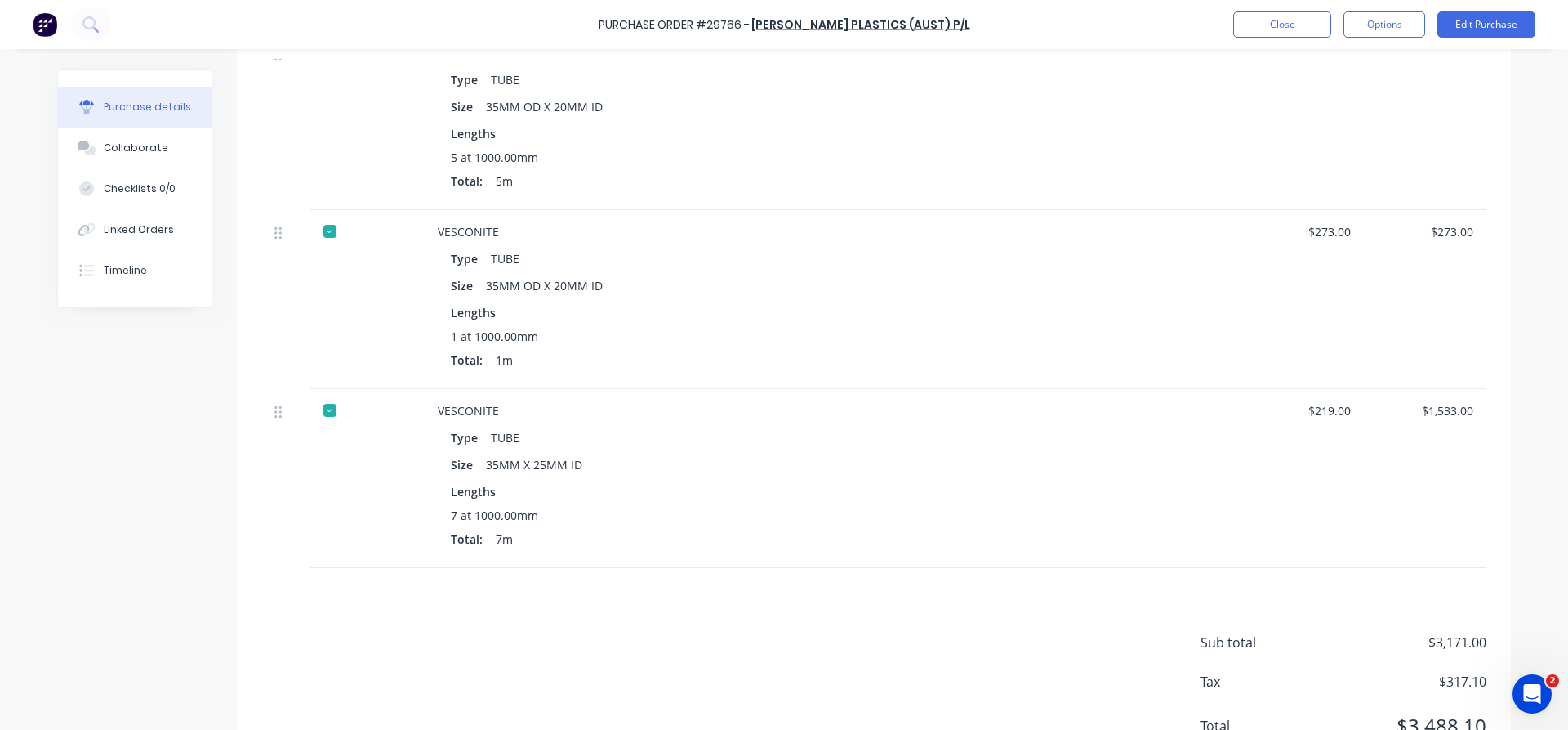
scroll to position [533, 0]
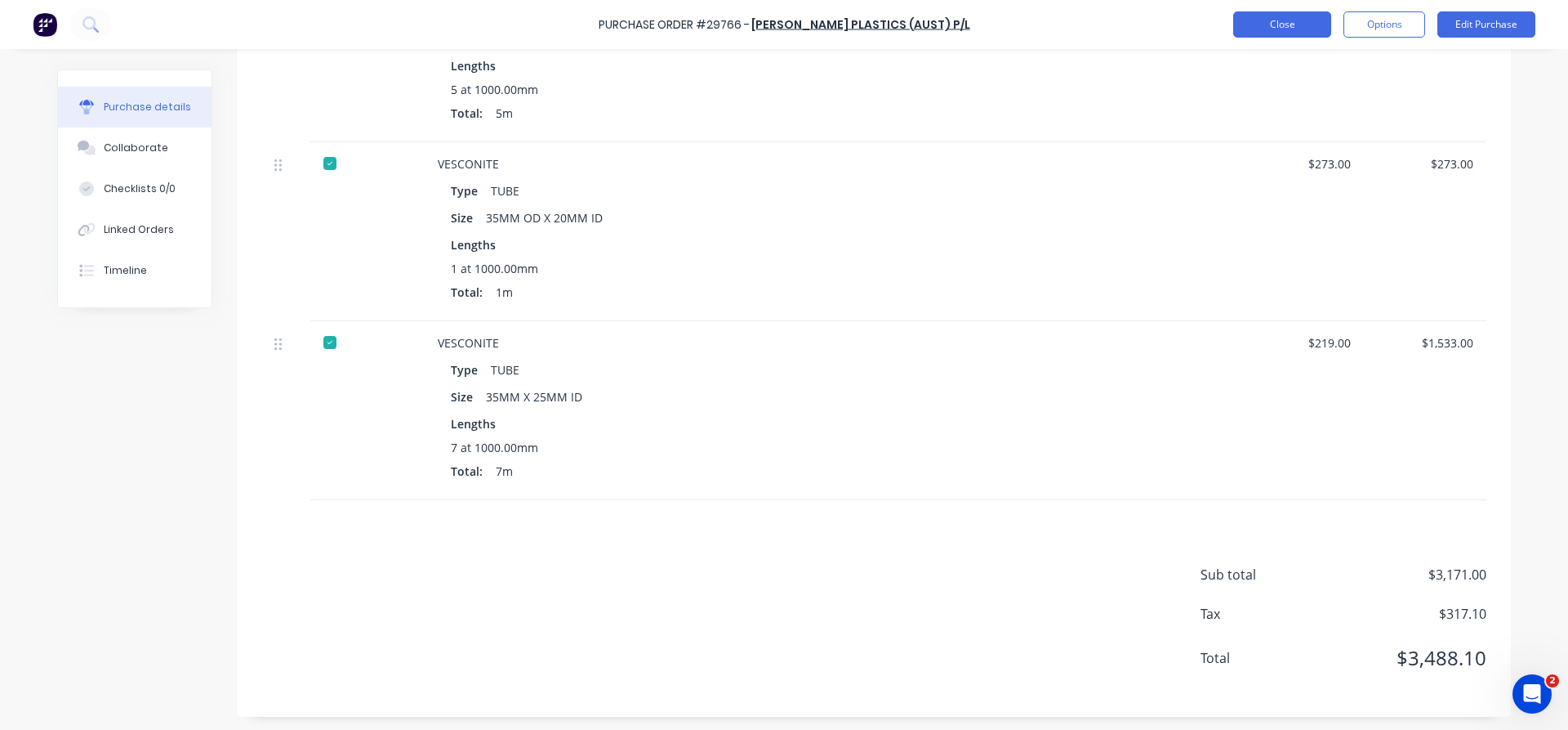
click at [1270, 26] on button "Close" at bounding box center [1282, 24] width 98 height 26
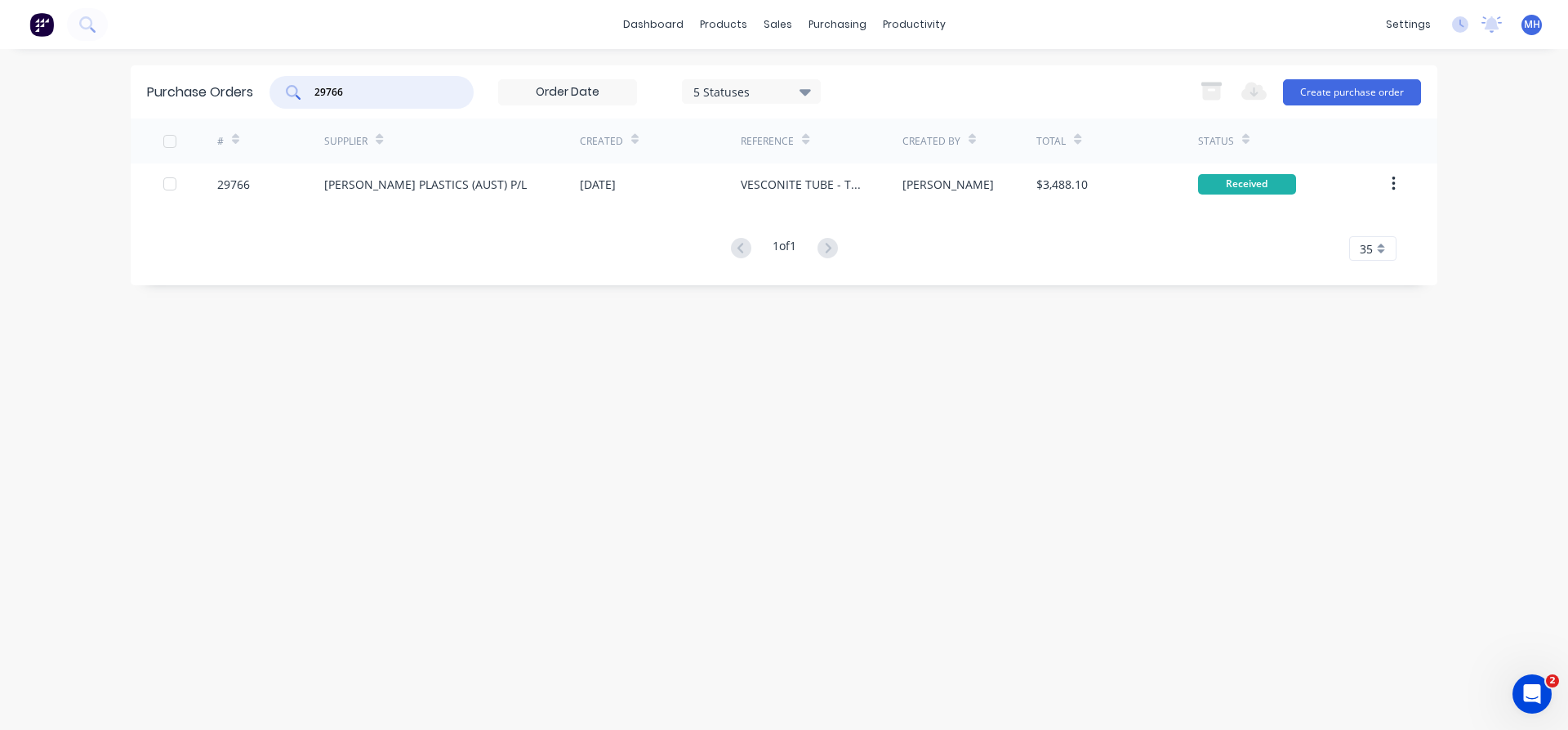
drag, startPoint x: 343, startPoint y: 94, endPoint x: 256, endPoint y: 94, distance: 87.0
click at [313, 92] on input "29766" at bounding box center [380, 91] width 135 height 17
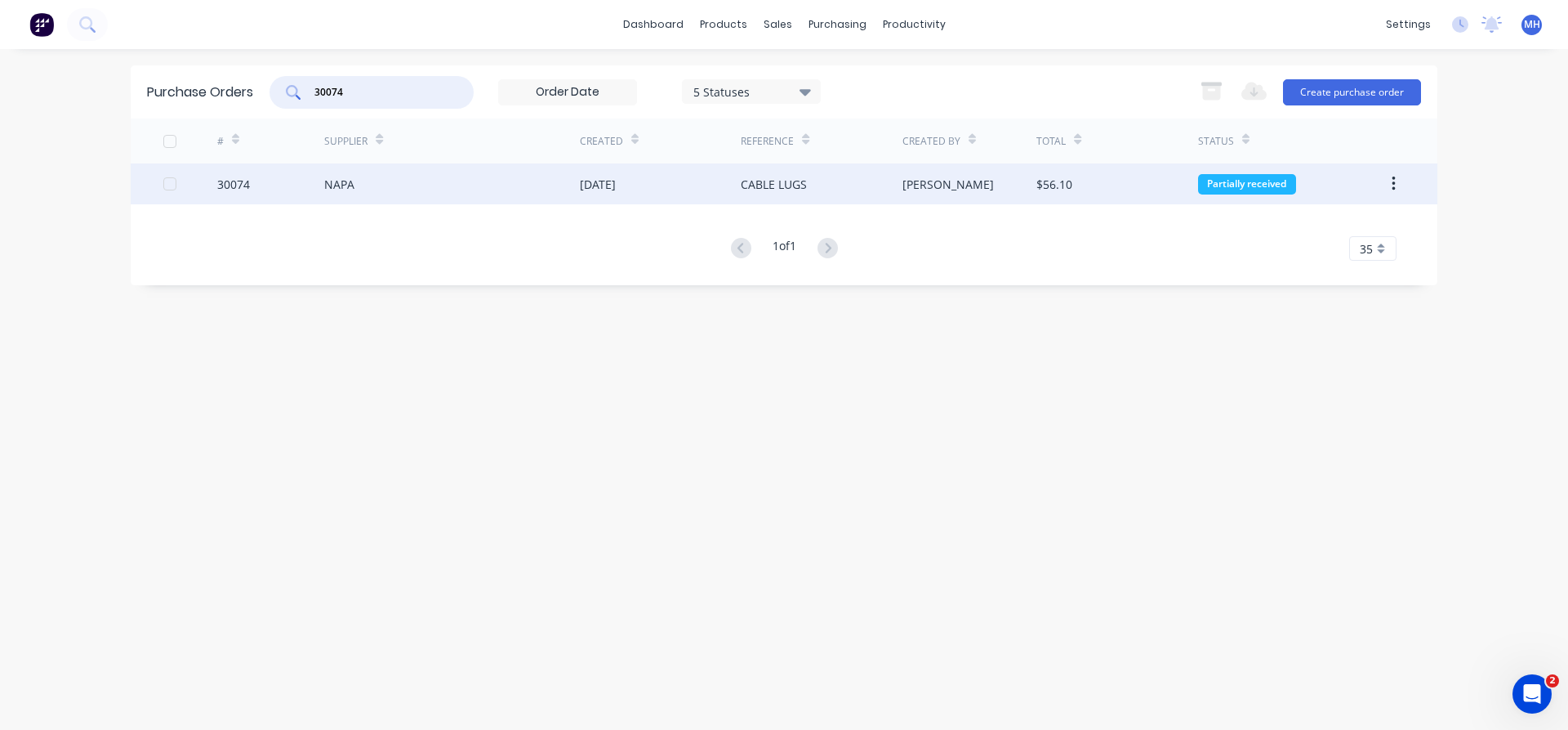
type input "30074"
click at [389, 192] on div "NAPA" at bounding box center [451, 184] width 256 height 41
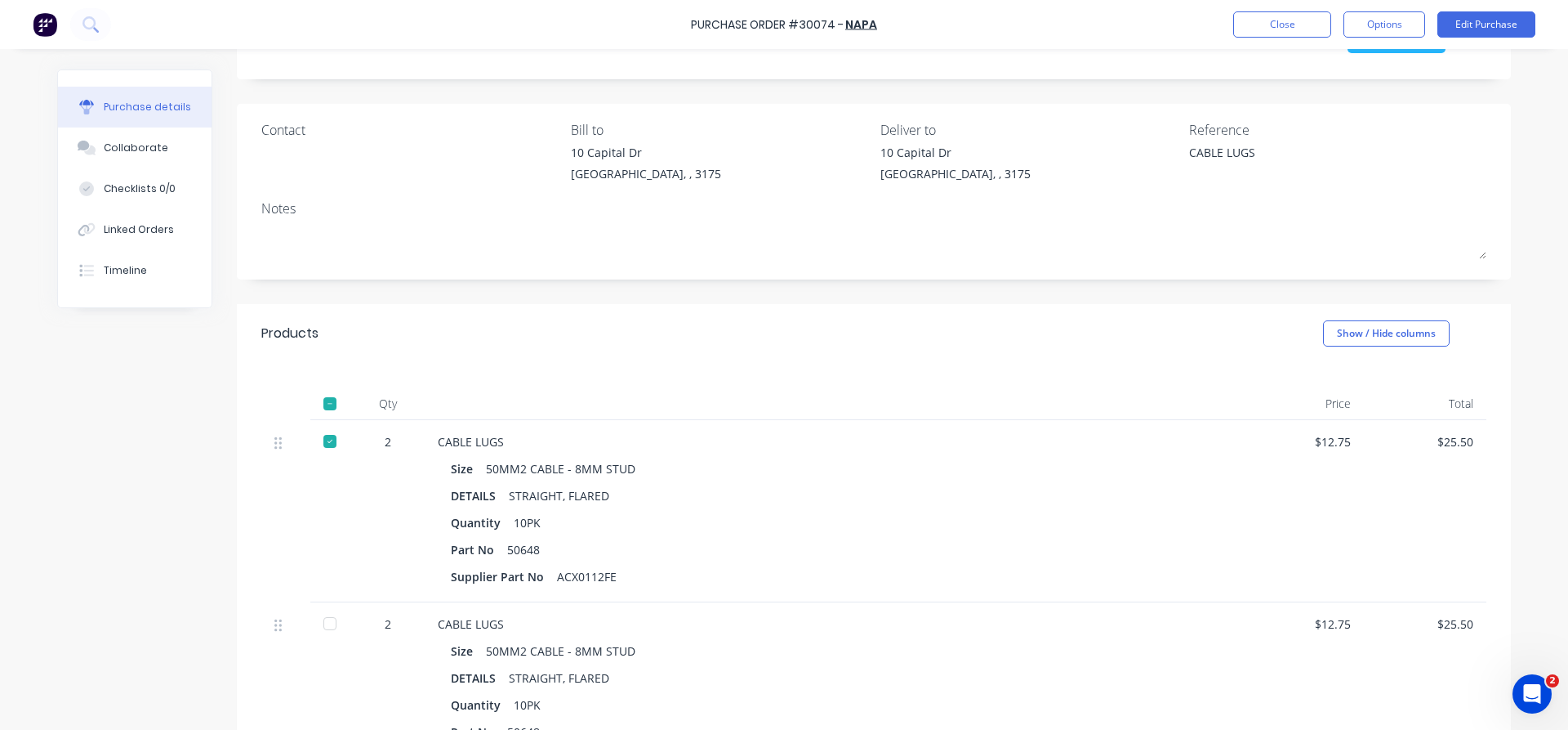
scroll to position [279, 0]
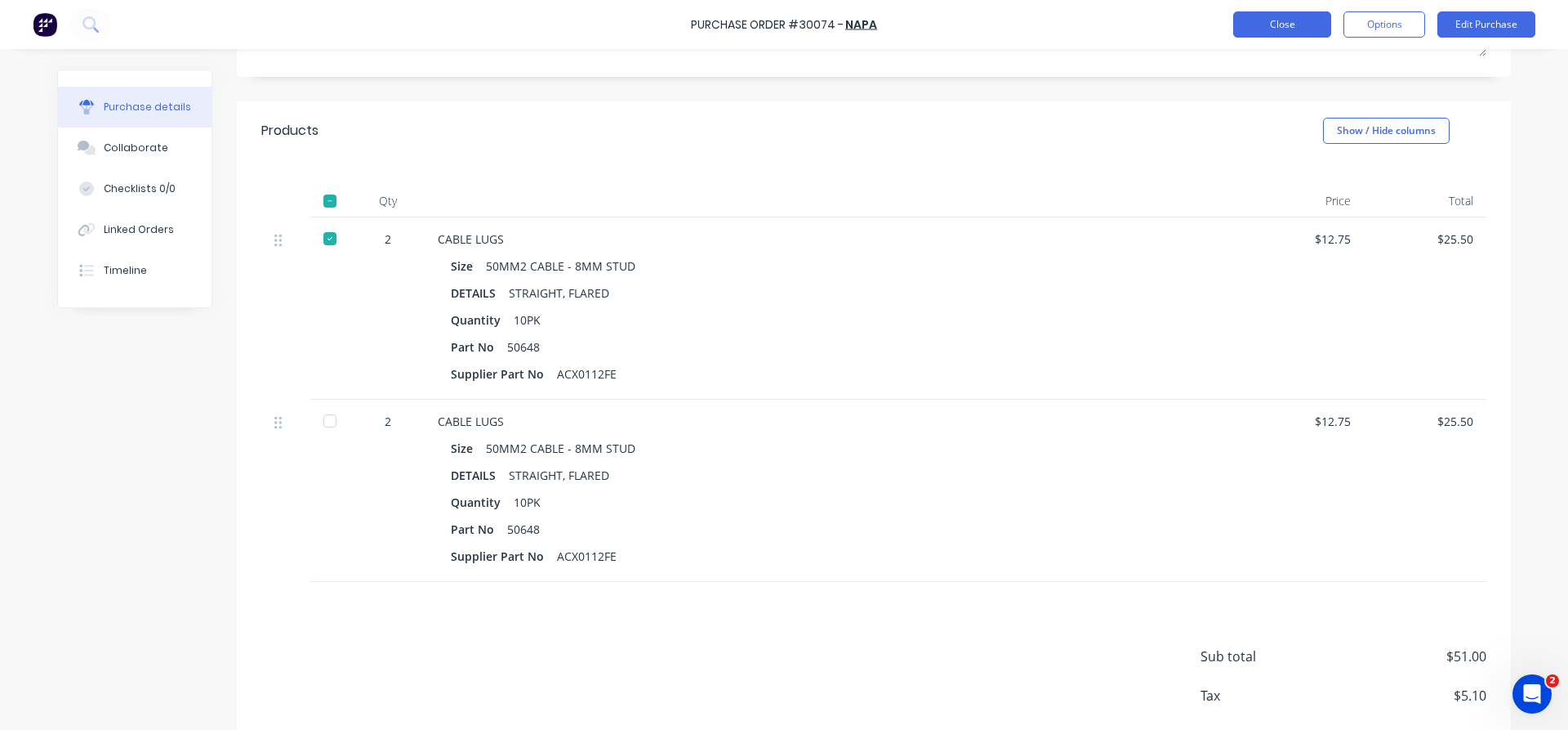
click at [1281, 25] on button "Close" at bounding box center [1282, 24] width 98 height 26
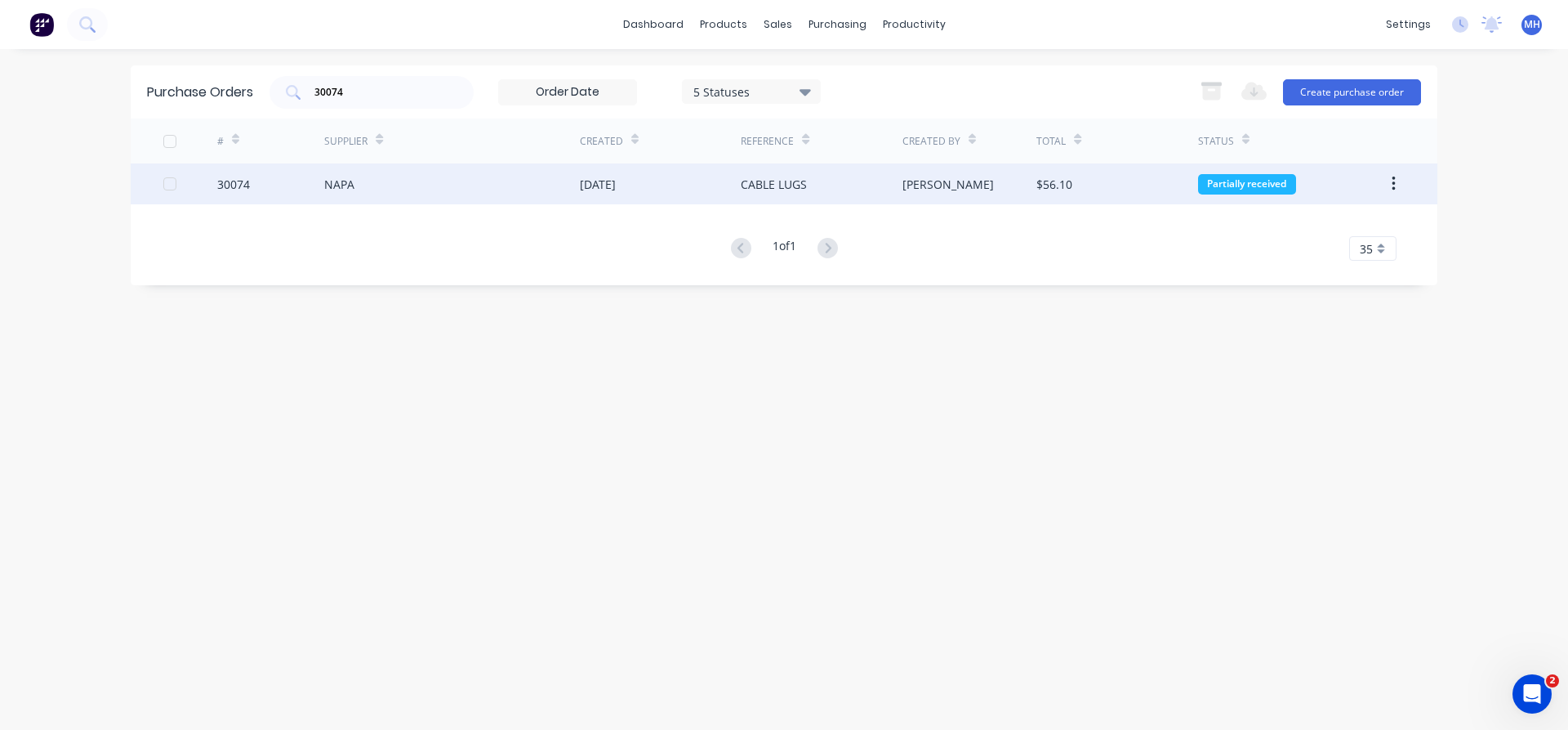
click at [342, 188] on div "NAPA" at bounding box center [339, 185] width 30 height 18
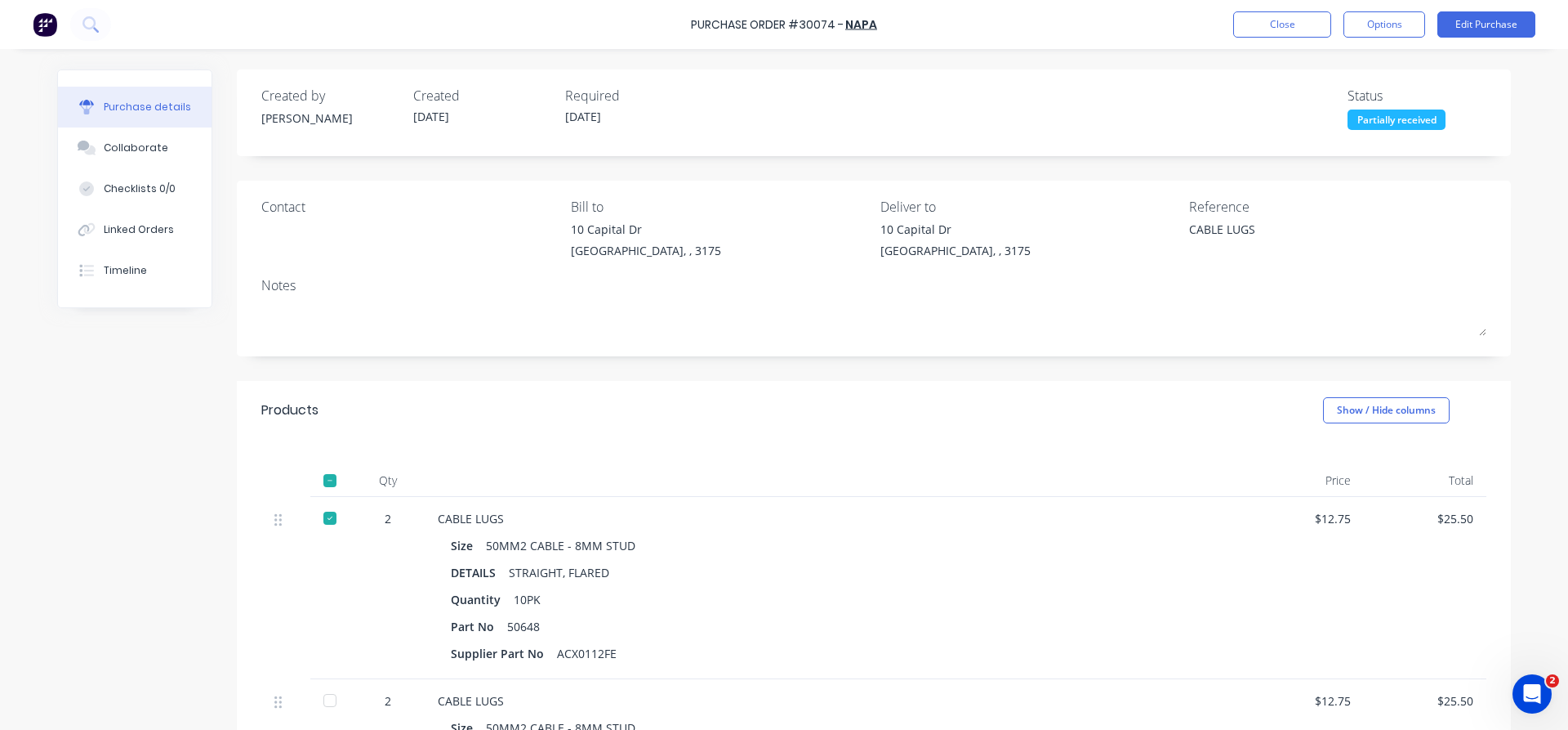
type textarea "x"
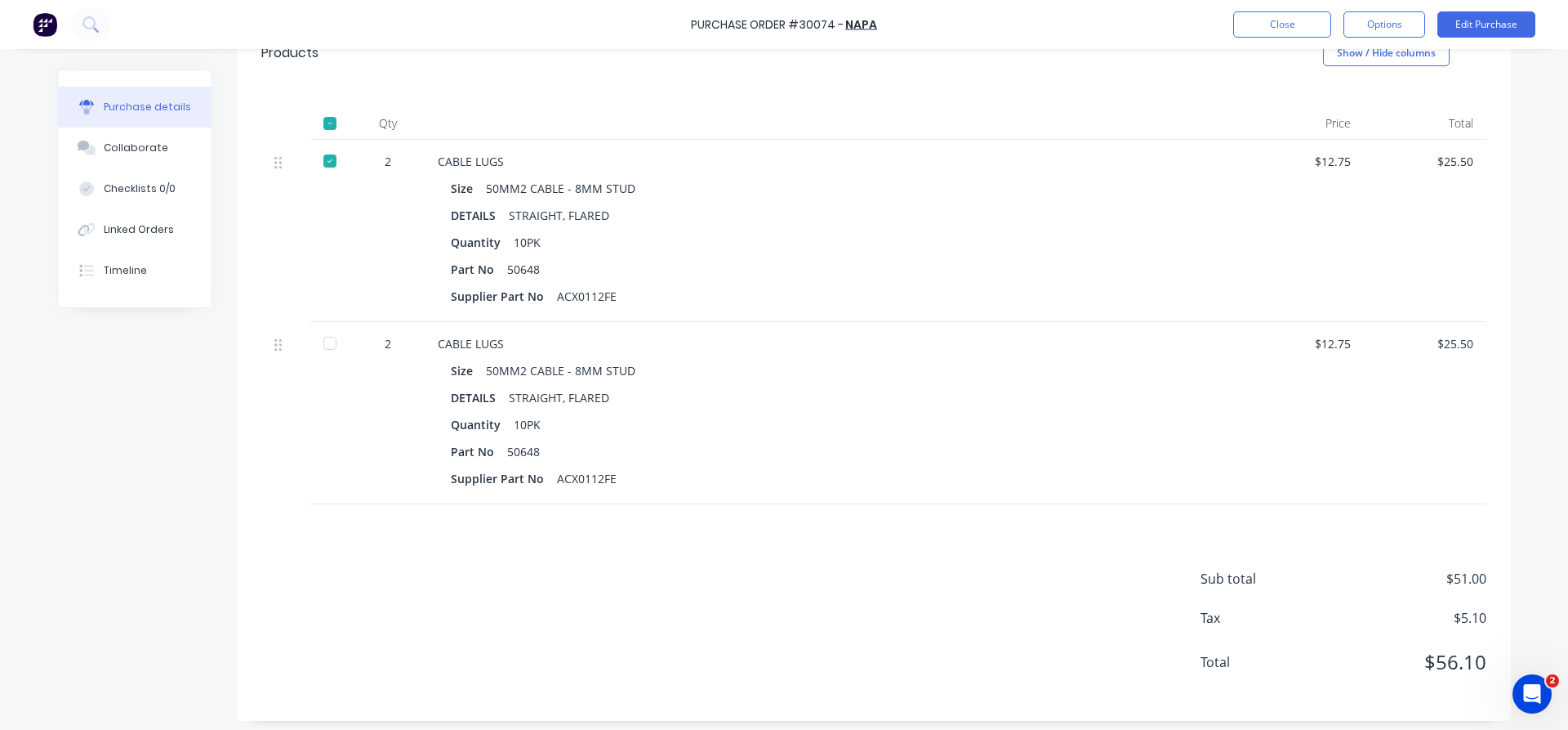
scroll to position [361, 0]
click at [1283, 22] on button "Close" at bounding box center [1282, 24] width 98 height 26
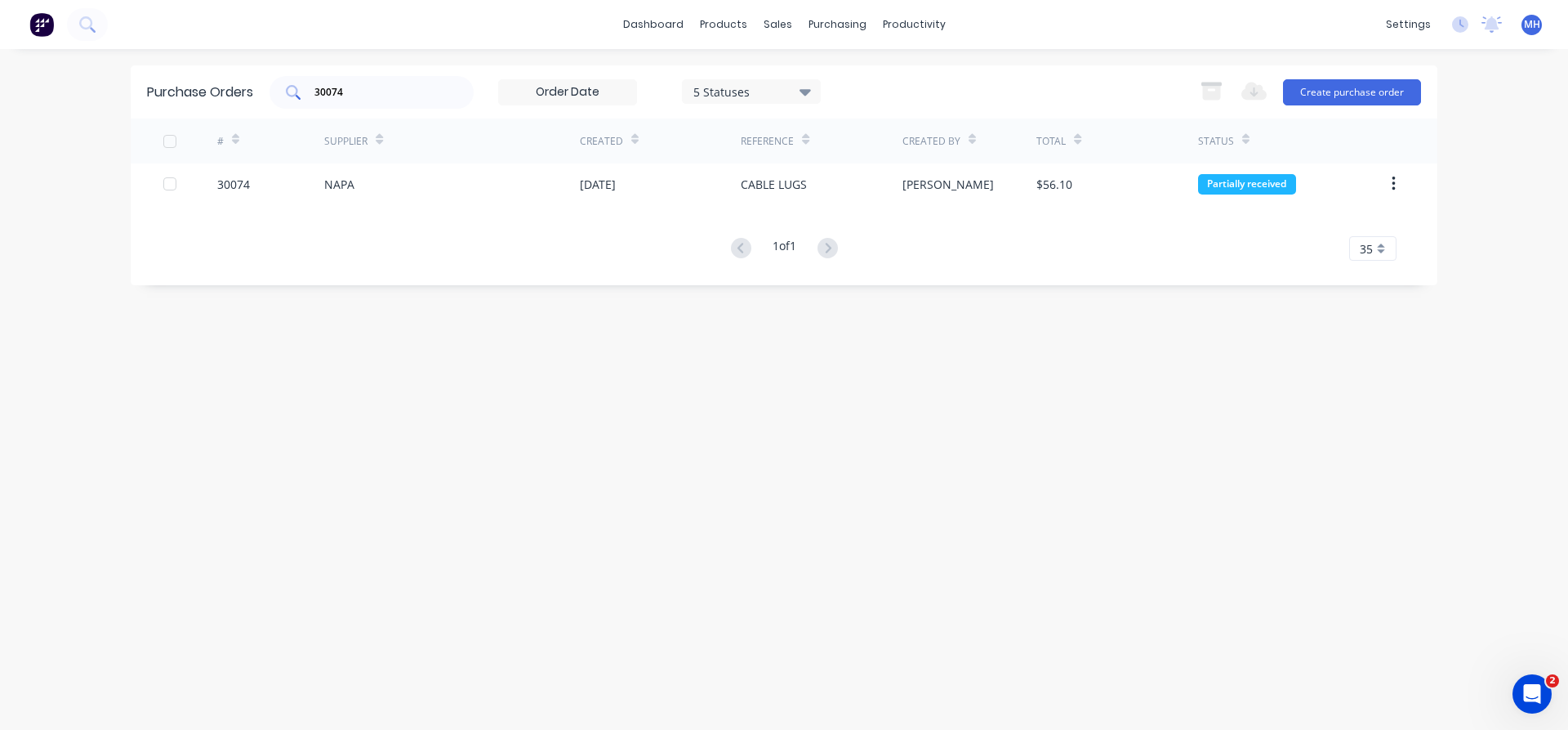
click at [352, 80] on div "30074" at bounding box center [372, 92] width 204 height 33
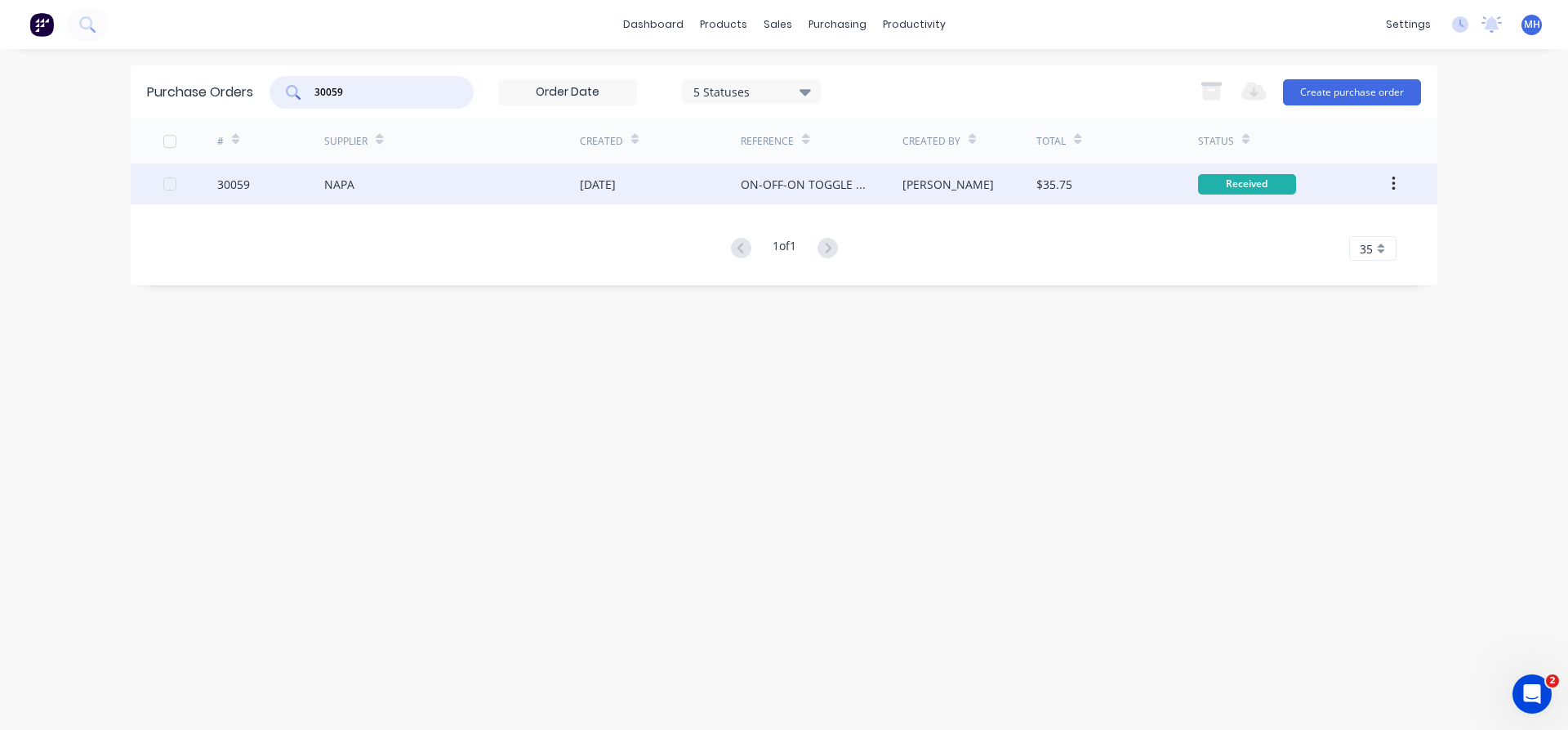
type input "30059"
click at [558, 193] on div "NAPA" at bounding box center [451, 184] width 256 height 41
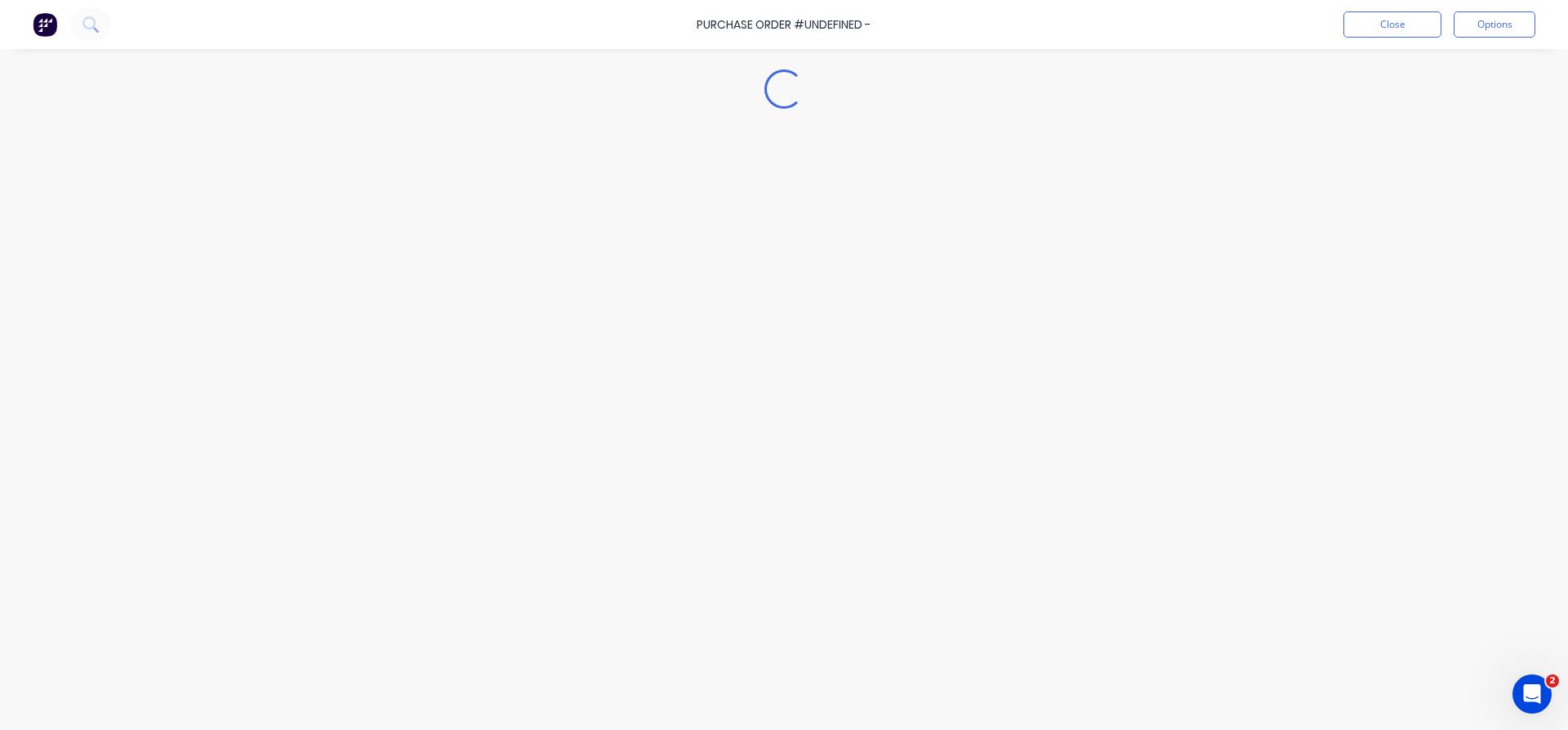
type textarea "x"
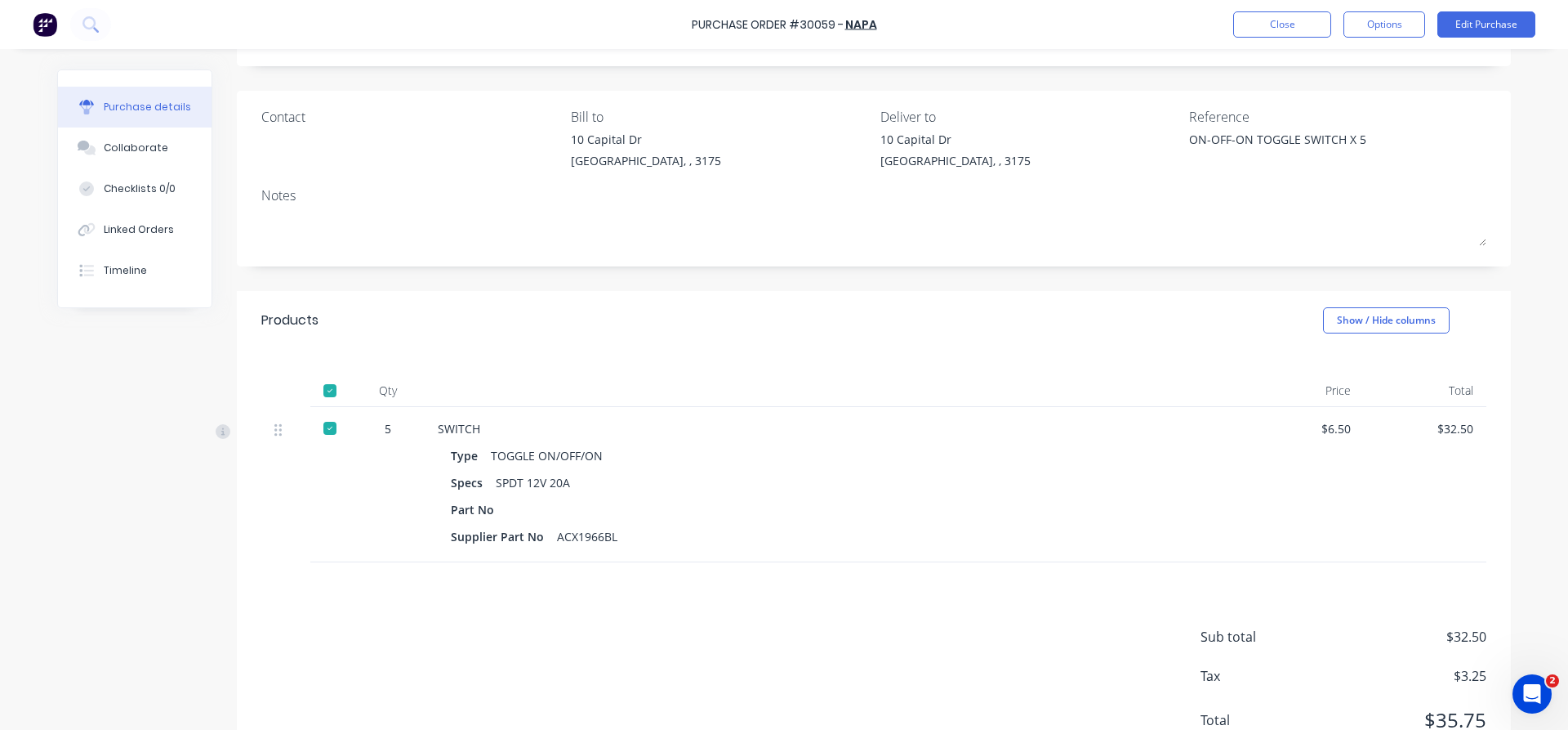
scroll to position [58, 0]
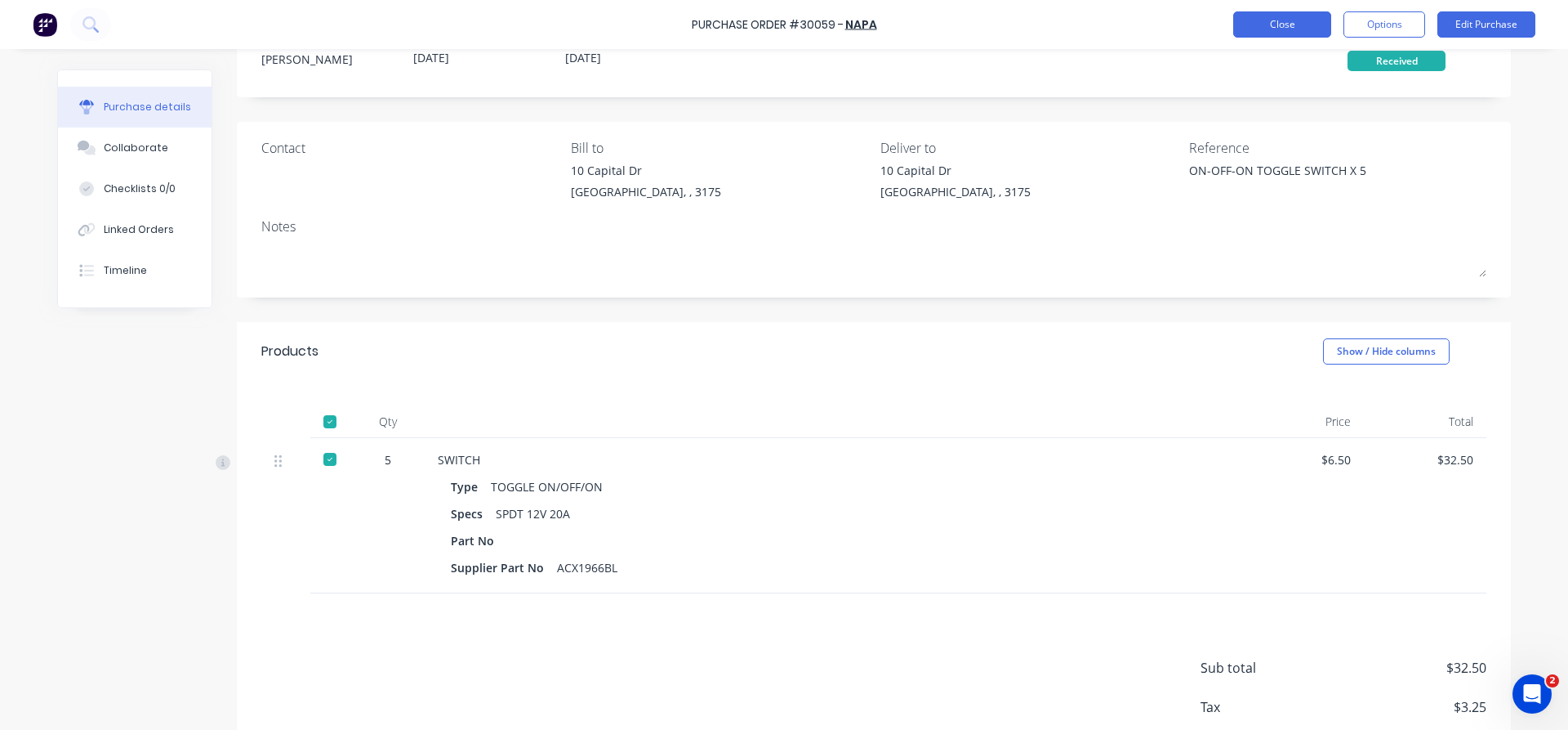
click at [1314, 12] on button "Close" at bounding box center [1282, 24] width 98 height 26
